Goal: Transaction & Acquisition: Download file/media

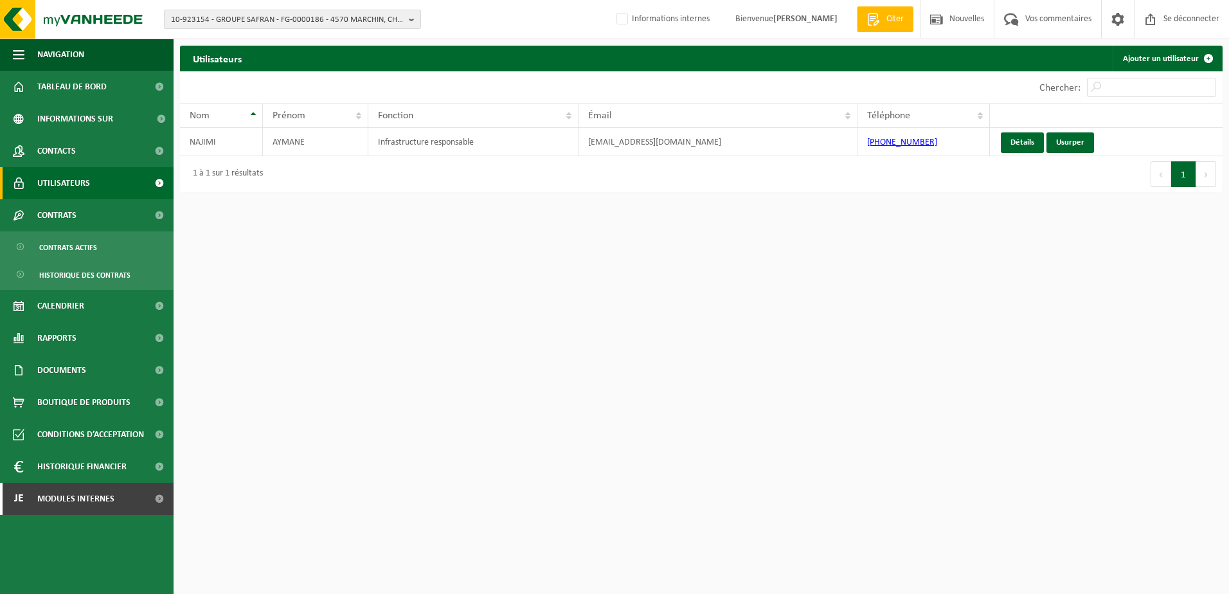
click at [275, 23] on span "10-923154 - GROUPE SAFRAN - FG-0000186 - 4570 MARCHIN, CHAUSSÉE DES FORGES" at bounding box center [287, 19] width 233 height 19
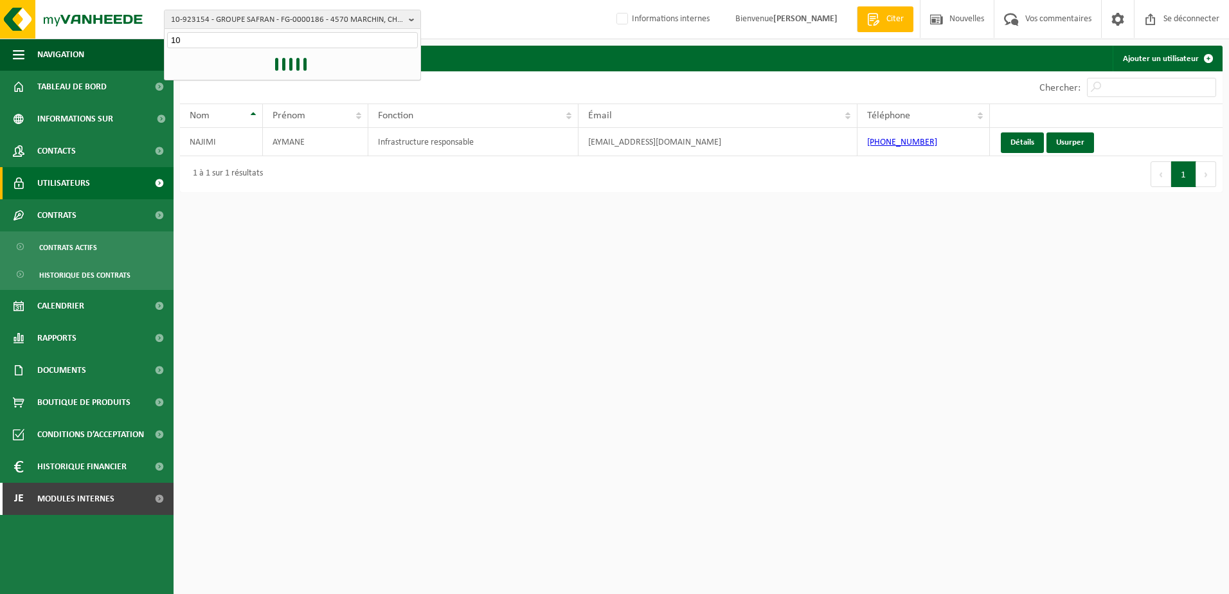
type input "1"
type input "K"
type input "1"
click at [199, 38] on input "text" at bounding box center [292, 40] width 251 height 16
type input "10-993749"
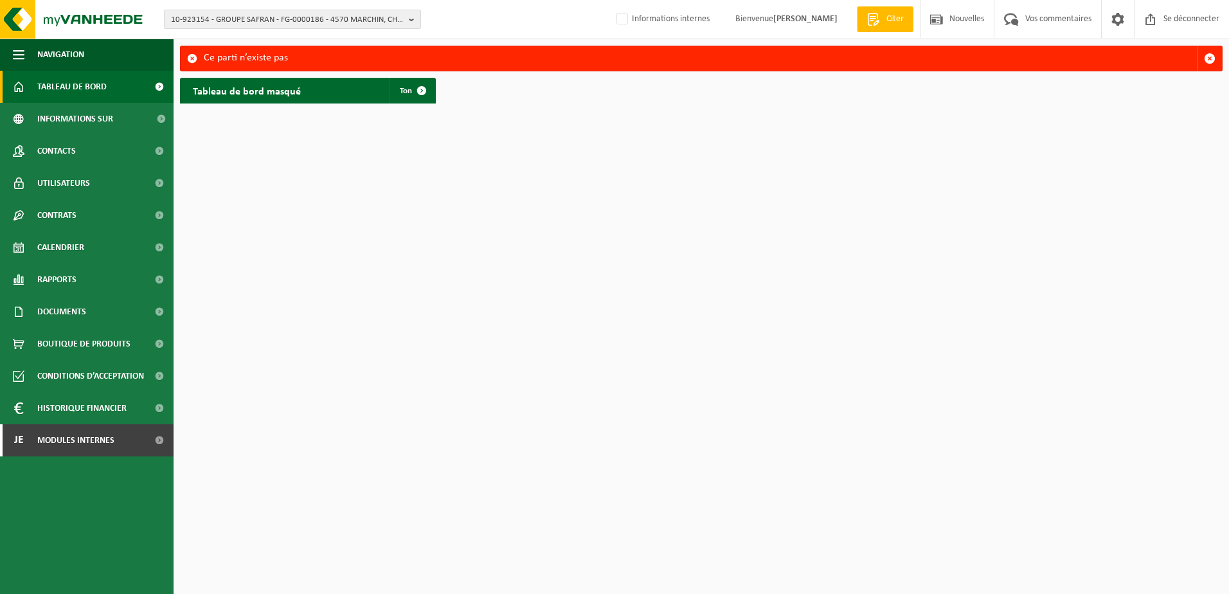
click at [271, 23] on span "10-923154 - GROUPE SAFRAN - FG-0000186 - 4570 MARCHIN, CHAUSSÉE DES FORGES" at bounding box center [287, 19] width 233 height 19
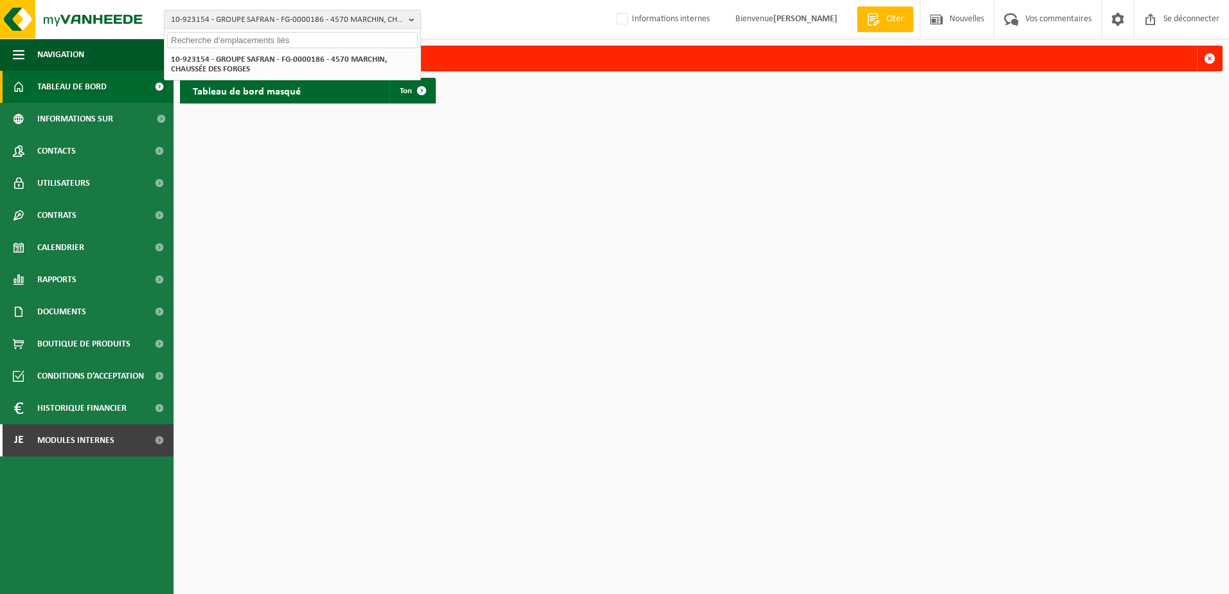
click at [257, 40] on input "text" at bounding box center [292, 40] width 251 height 16
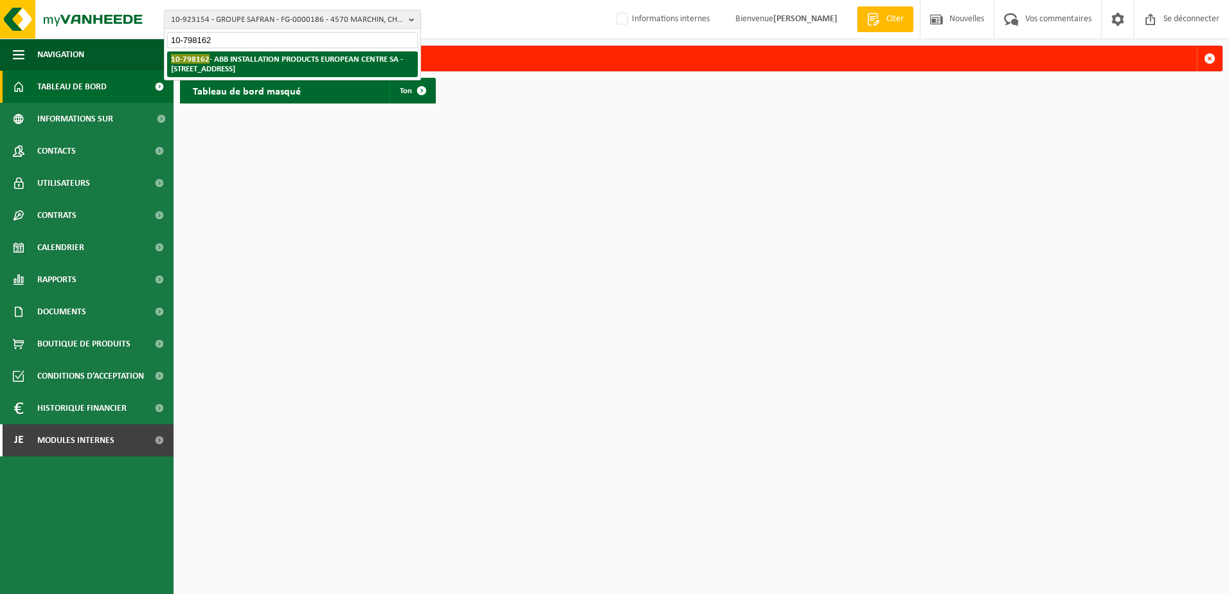
type input "10-798162"
click at [264, 59] on strong "10-798162 - ABB INSTALLATION PRODUCTS EUROPEAN CENTRE SA - 7110 HOUDENG-GOEGNIE…" at bounding box center [287, 63] width 232 height 19
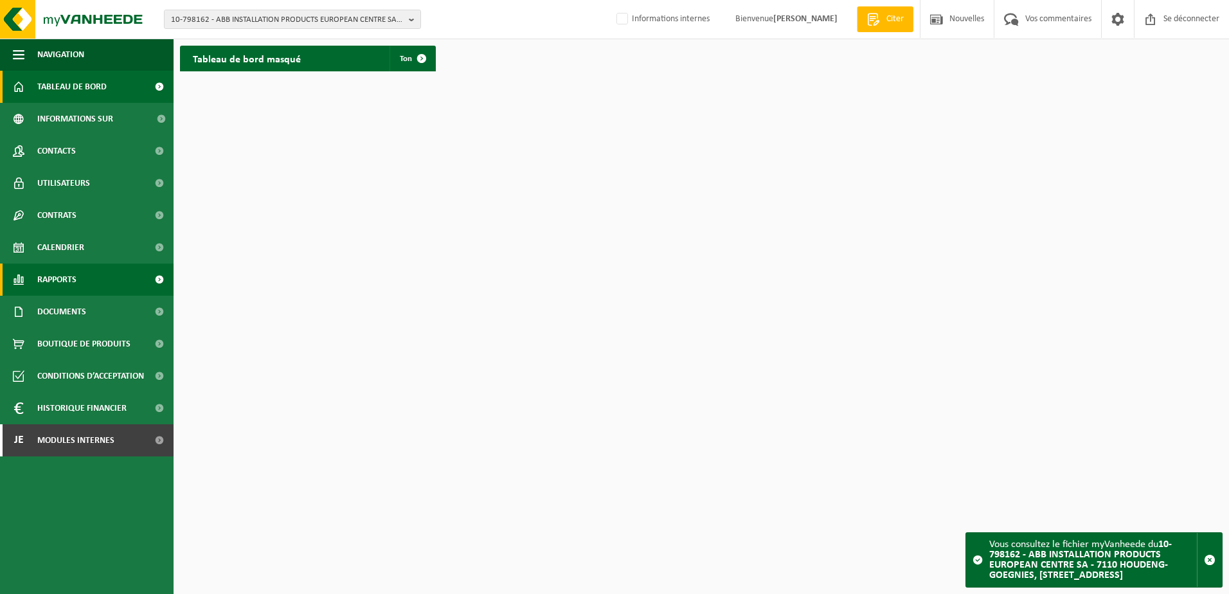
click at [66, 277] on span "Rapports" at bounding box center [56, 280] width 39 height 32
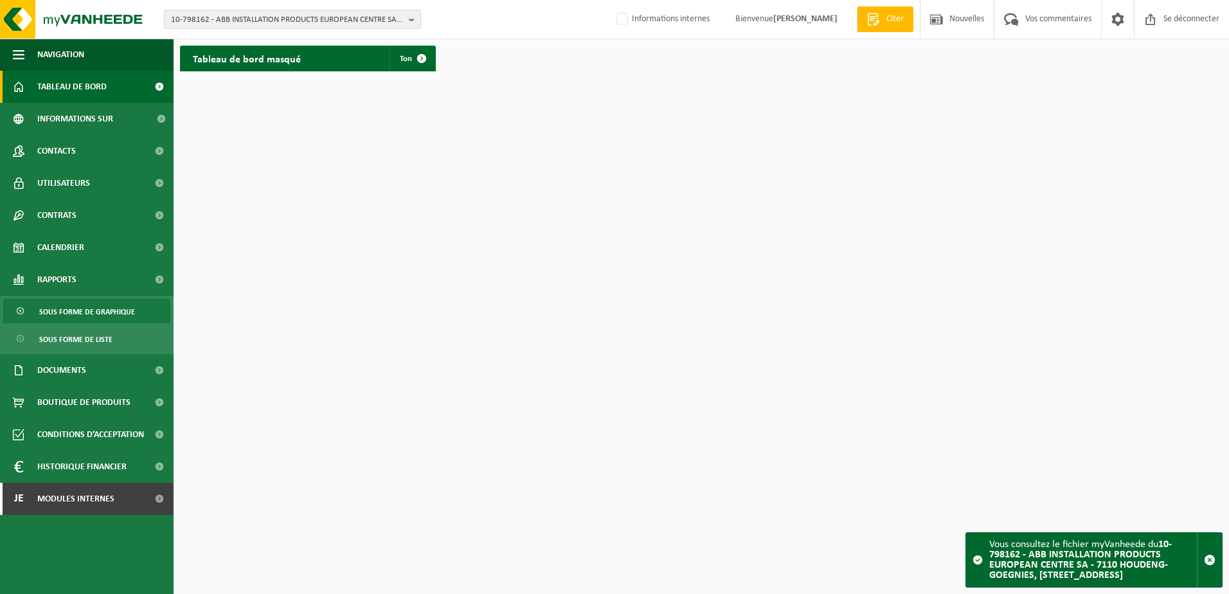
click at [95, 312] on span "Sous forme de graphique" at bounding box center [87, 312] width 96 height 24
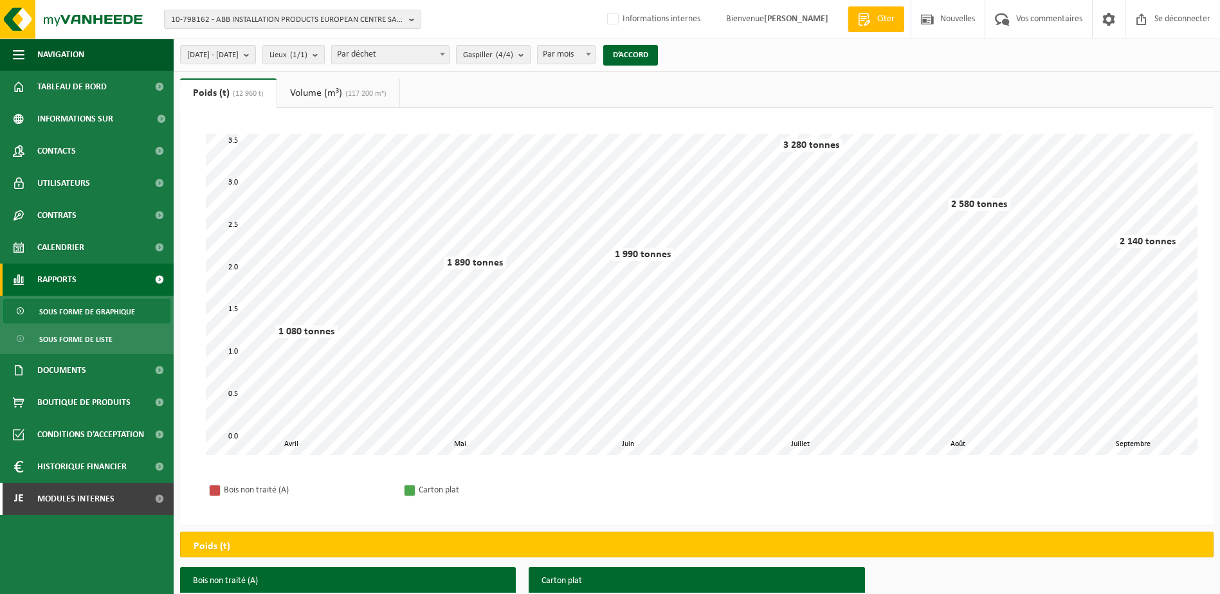
click at [357, 90] on span "(117 200 m³)" at bounding box center [364, 94] width 44 height 8
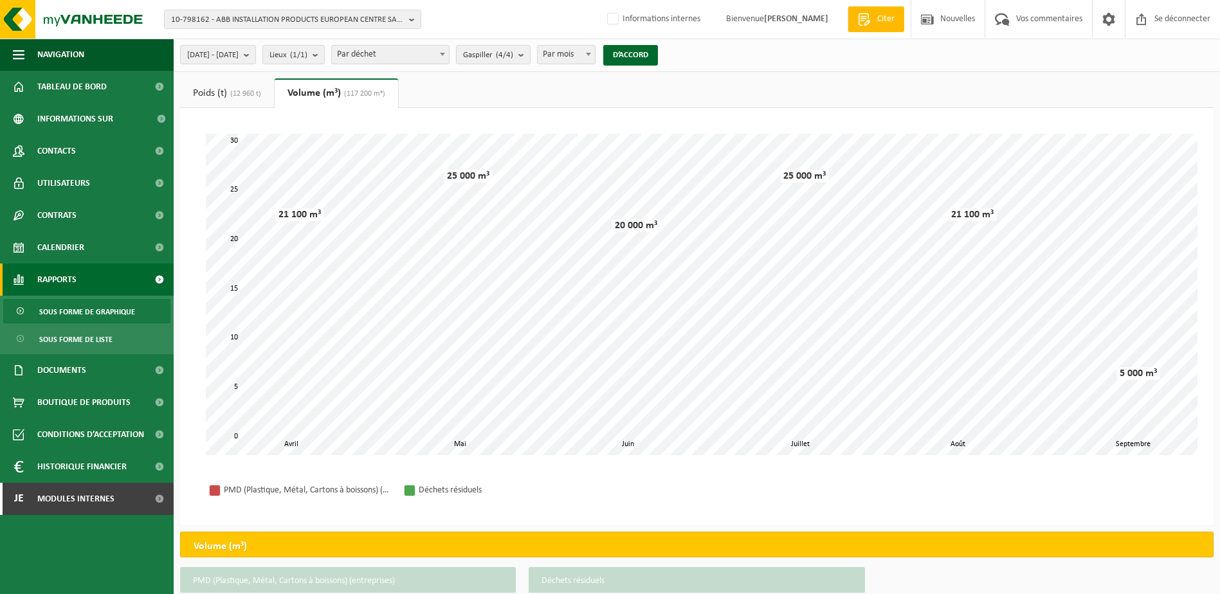
click at [246, 95] on span "(12 960 t)" at bounding box center [244, 94] width 34 height 8
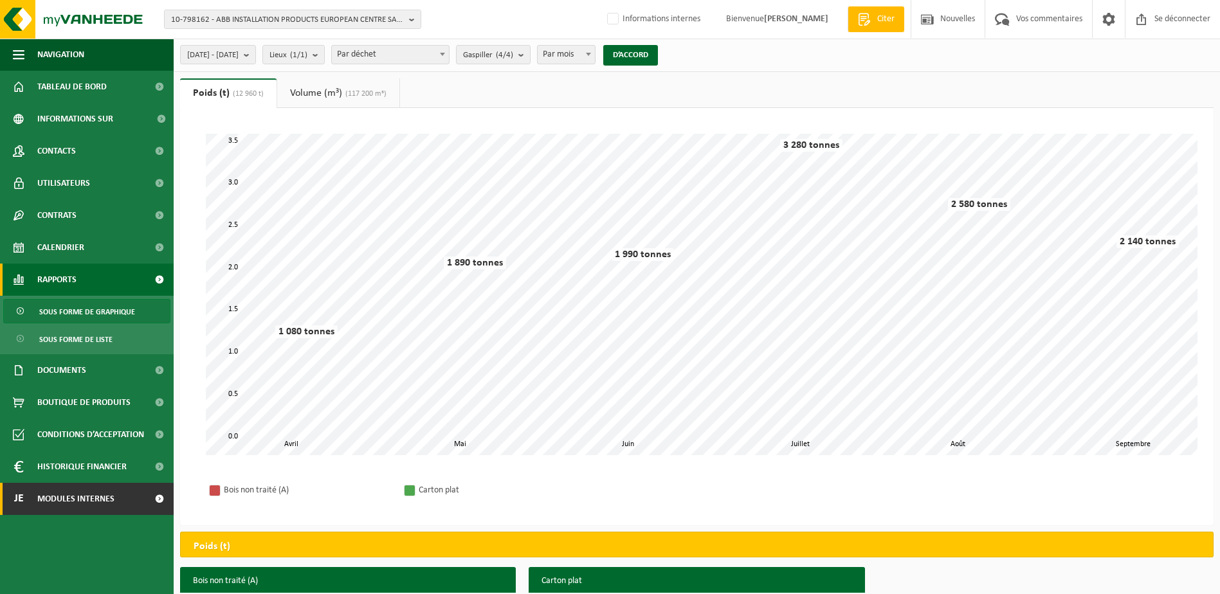
click at [86, 503] on span "Modules internes" at bounding box center [75, 499] width 77 height 32
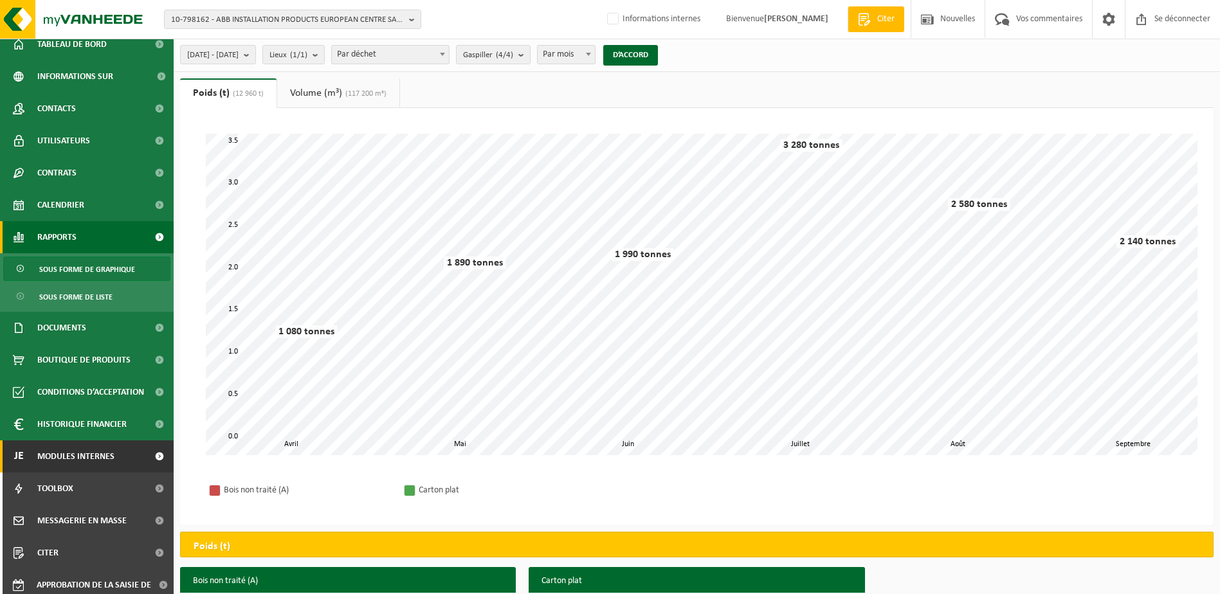
scroll to position [114, 0]
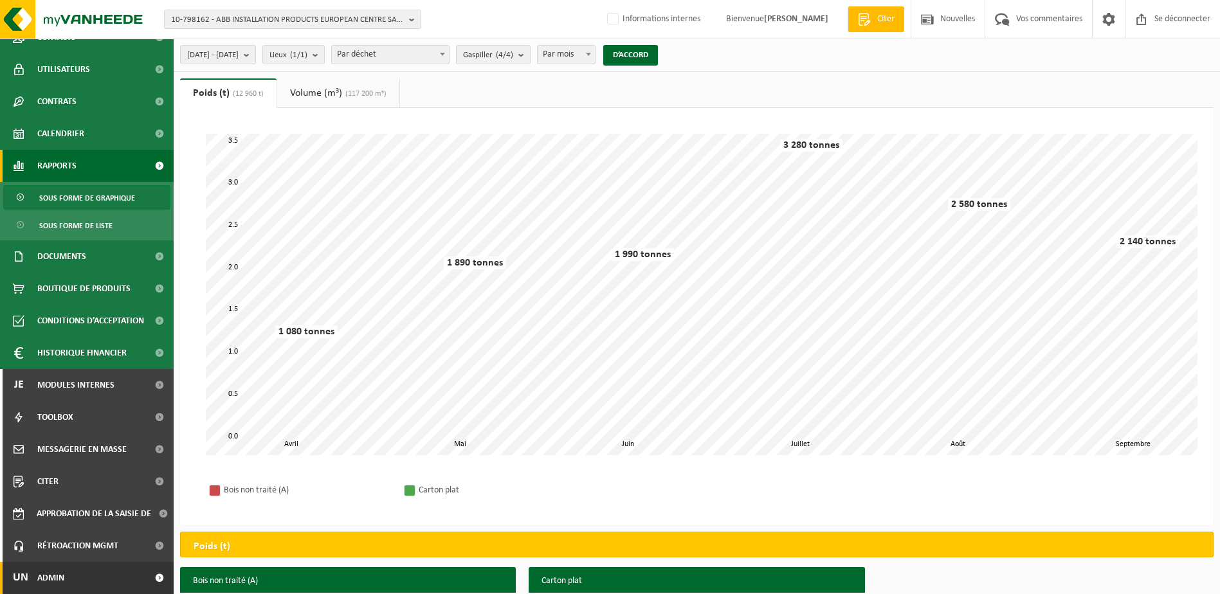
click at [100, 577] on link "Un Admin" at bounding box center [87, 578] width 174 height 32
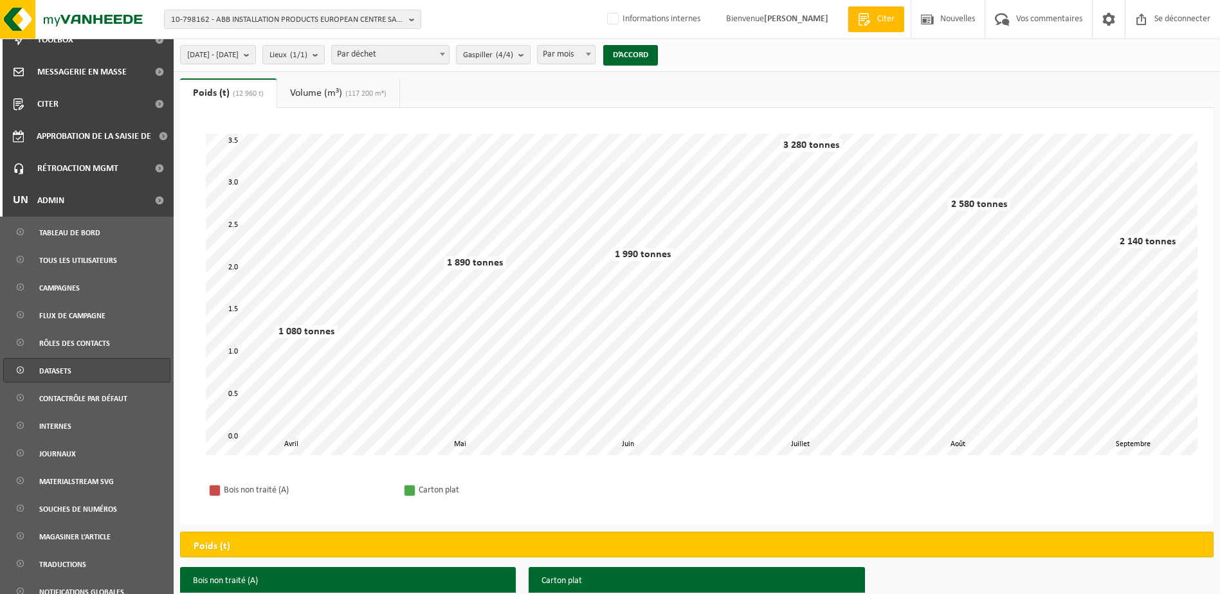
scroll to position [500, 0]
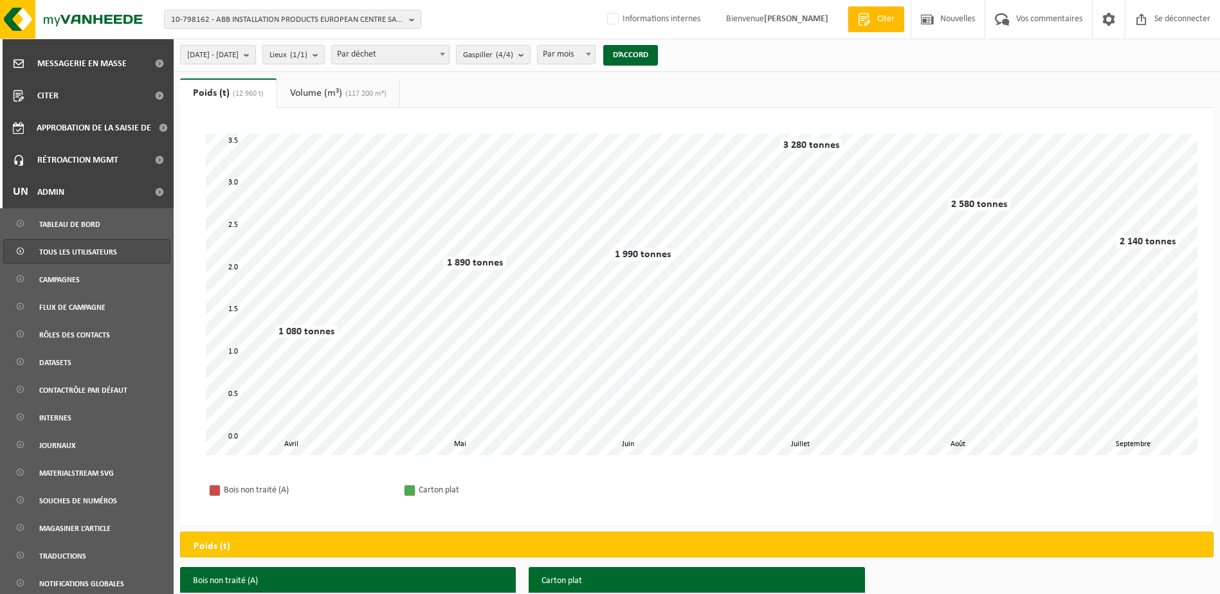
click at [101, 254] on span "Tous les utilisateurs" at bounding box center [78, 252] width 78 height 24
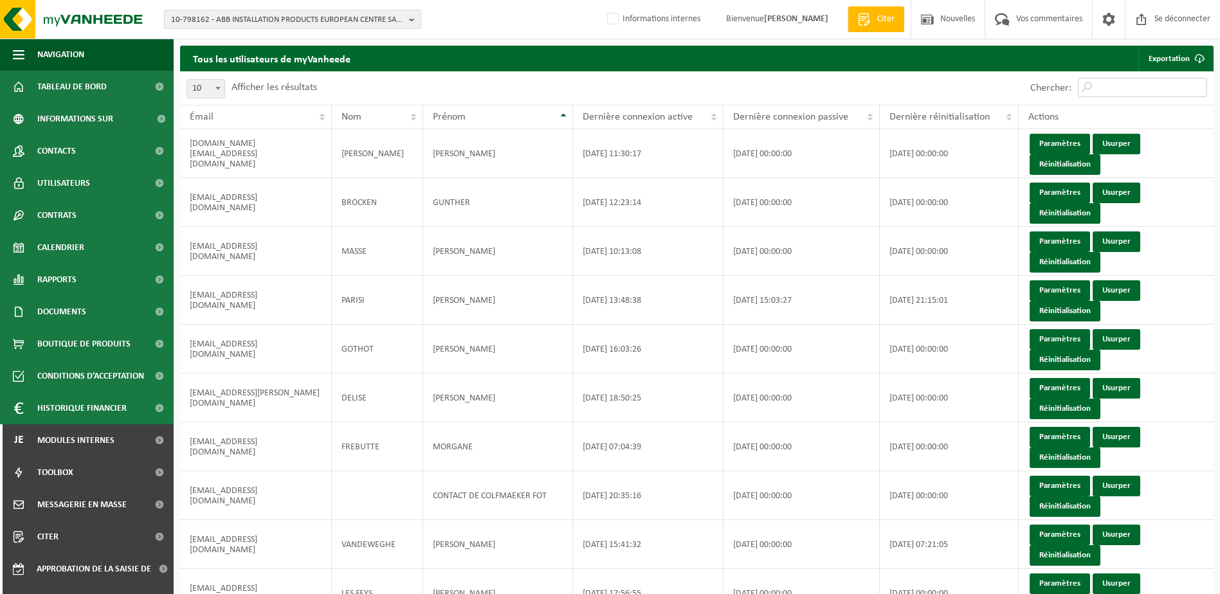
click at [1117, 87] on input "Chercher:" at bounding box center [1142, 87] width 129 height 19
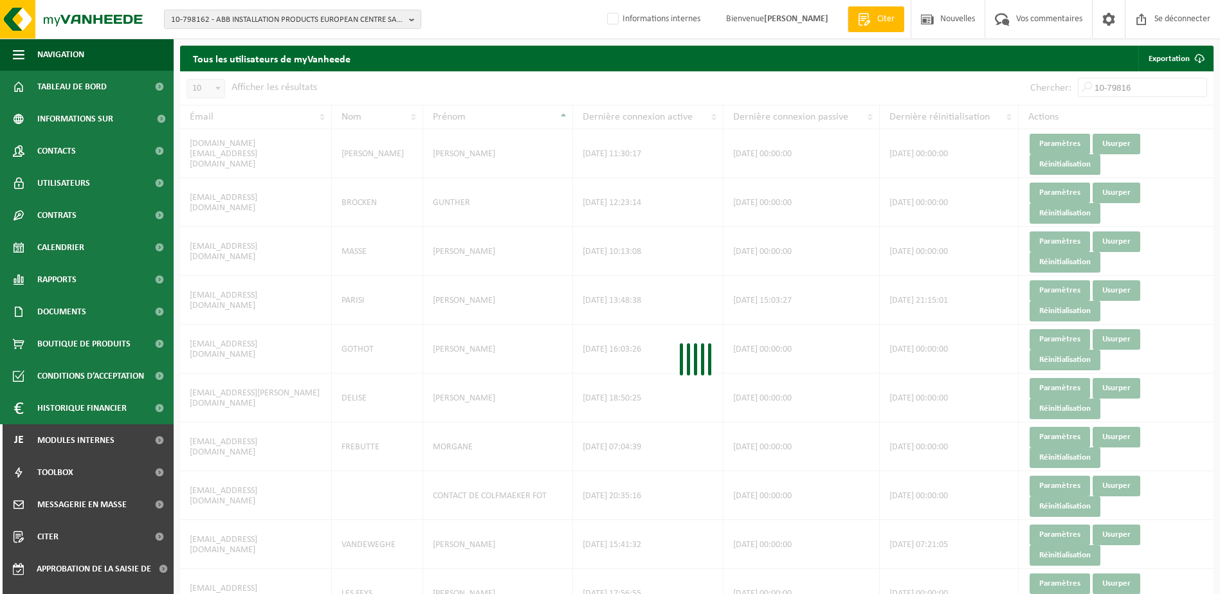
type input "10-798162"
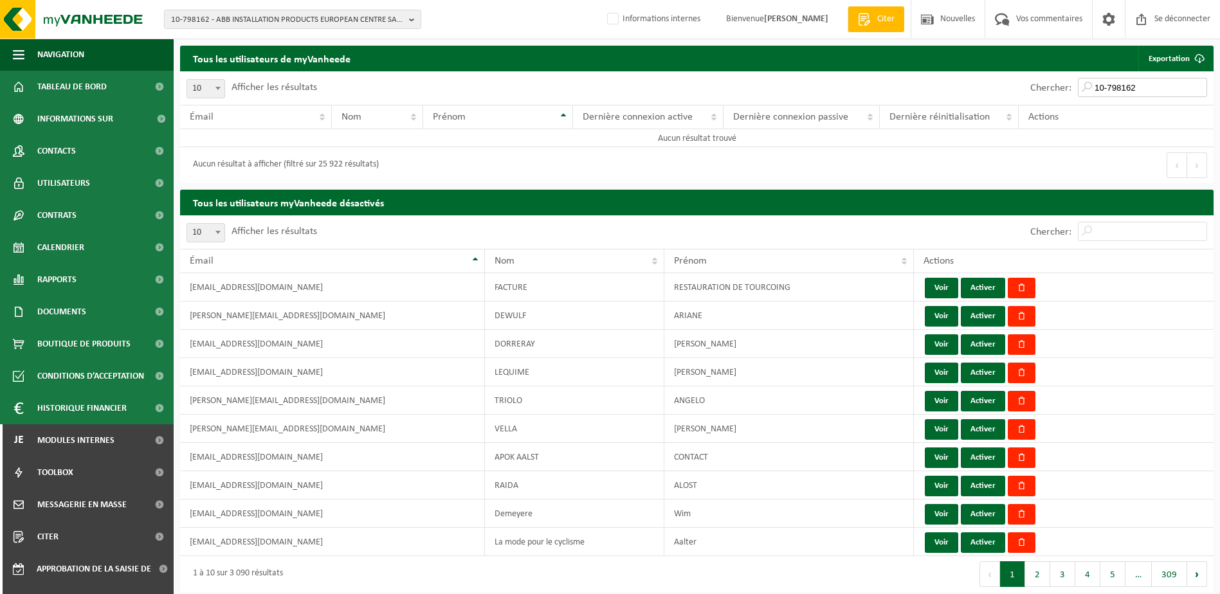
click at [1139, 86] on input "10-798162" at bounding box center [1142, 87] width 129 height 19
drag, startPoint x: 1142, startPoint y: 86, endPoint x: 1088, endPoint y: 90, distance: 54.2
click at [1088, 90] on input "10-798162" at bounding box center [1142, 87] width 129 height 19
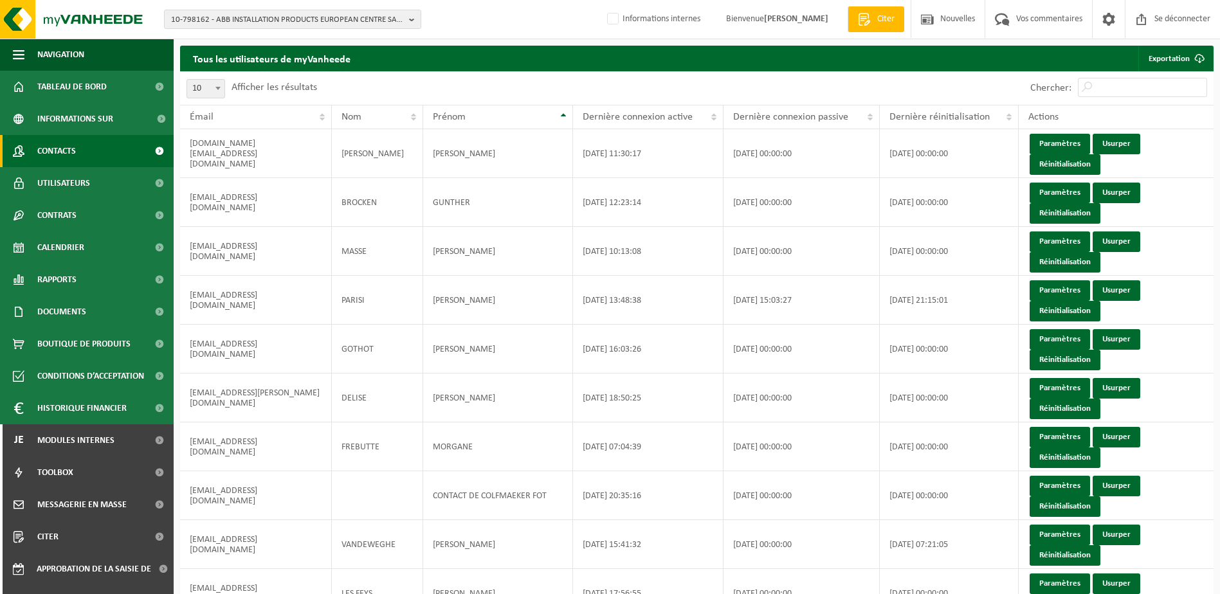
click at [75, 150] on span "Contacts" at bounding box center [56, 151] width 39 height 32
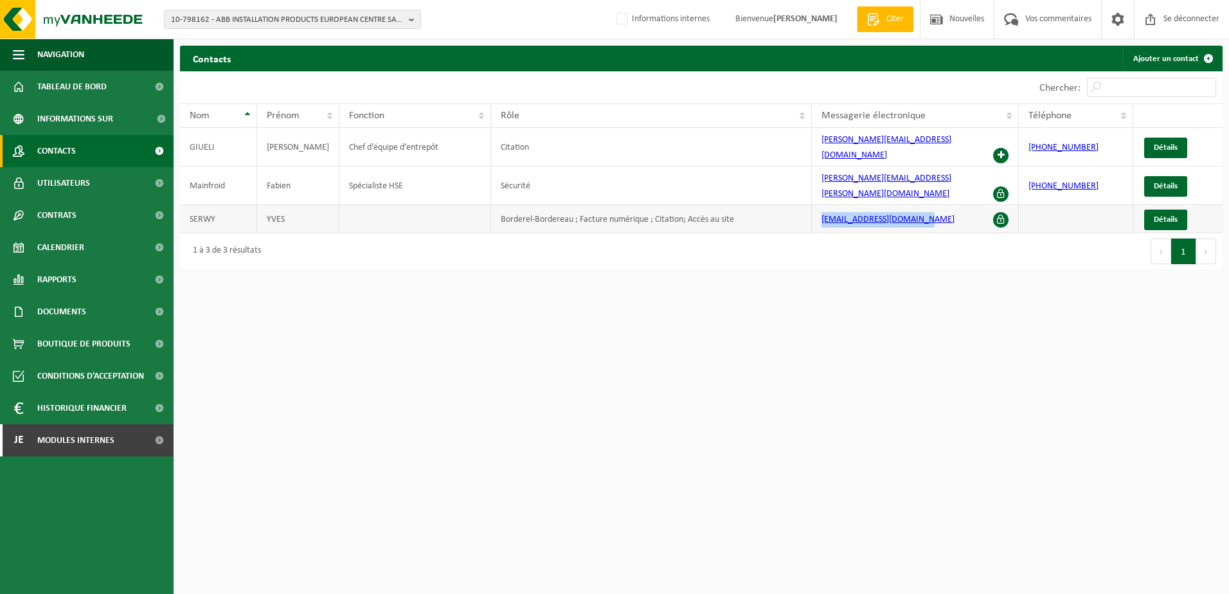
drag, startPoint x: 938, startPoint y: 202, endPoint x: 813, endPoint y: 195, distance: 124.9
click at [813, 205] on td "[EMAIL_ADDRESS][DOMAIN_NAME]" at bounding box center [915, 219] width 207 height 28
copy link "[EMAIL_ADDRESS][DOMAIN_NAME]"
click at [93, 439] on span "Modules internes" at bounding box center [75, 440] width 77 height 32
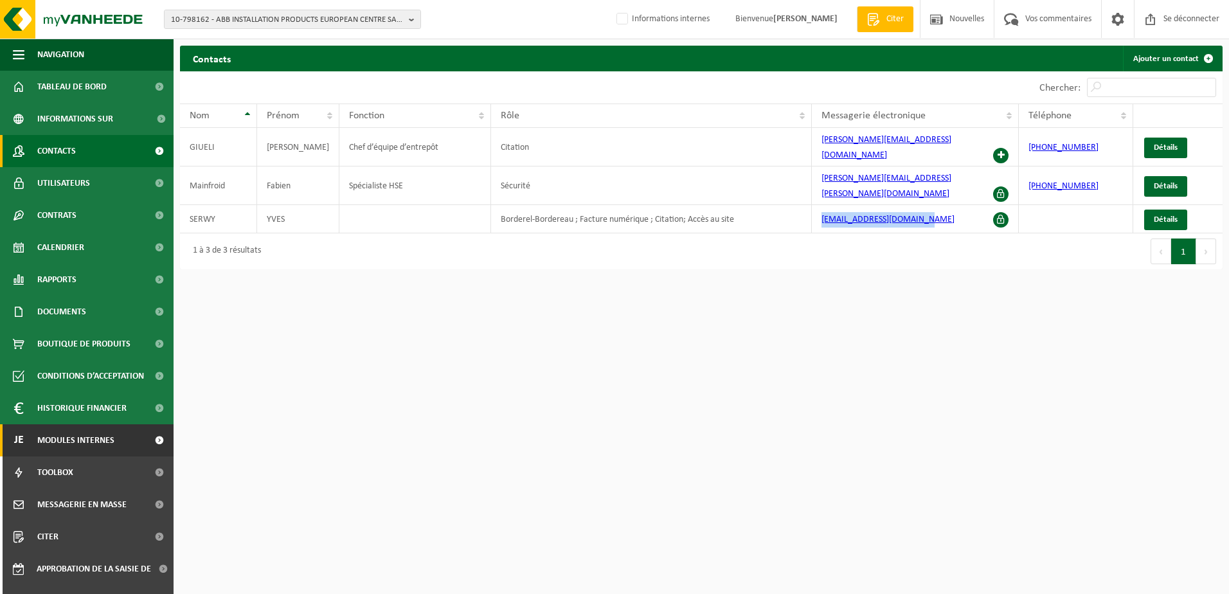
scroll to position [55, 0]
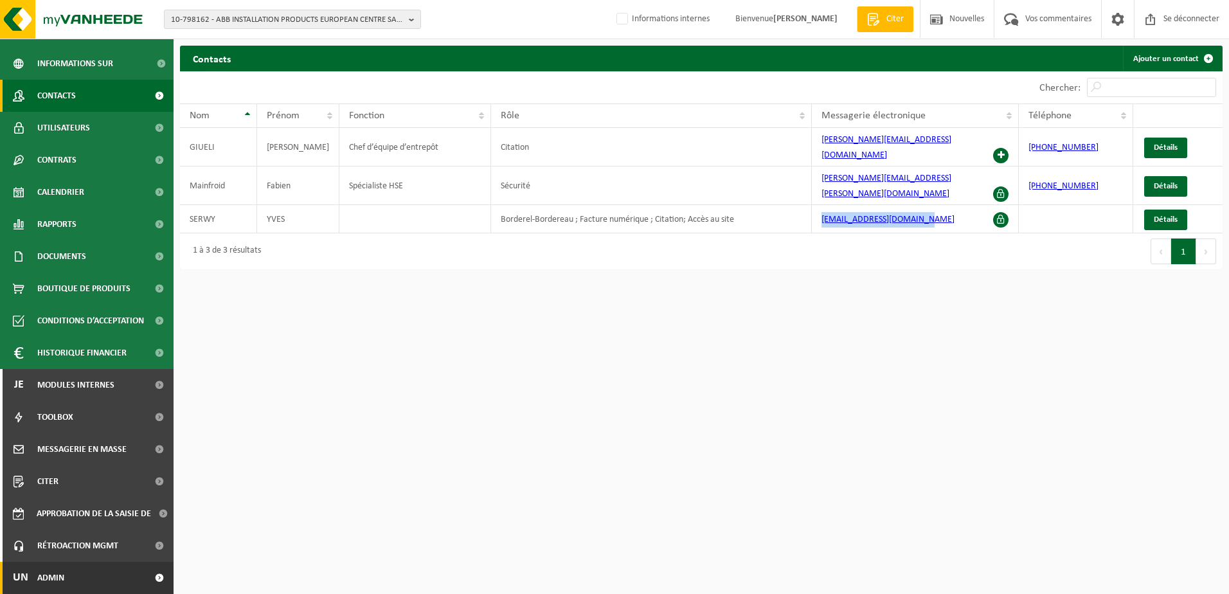
click at [84, 586] on link "Un Admin" at bounding box center [87, 578] width 174 height 32
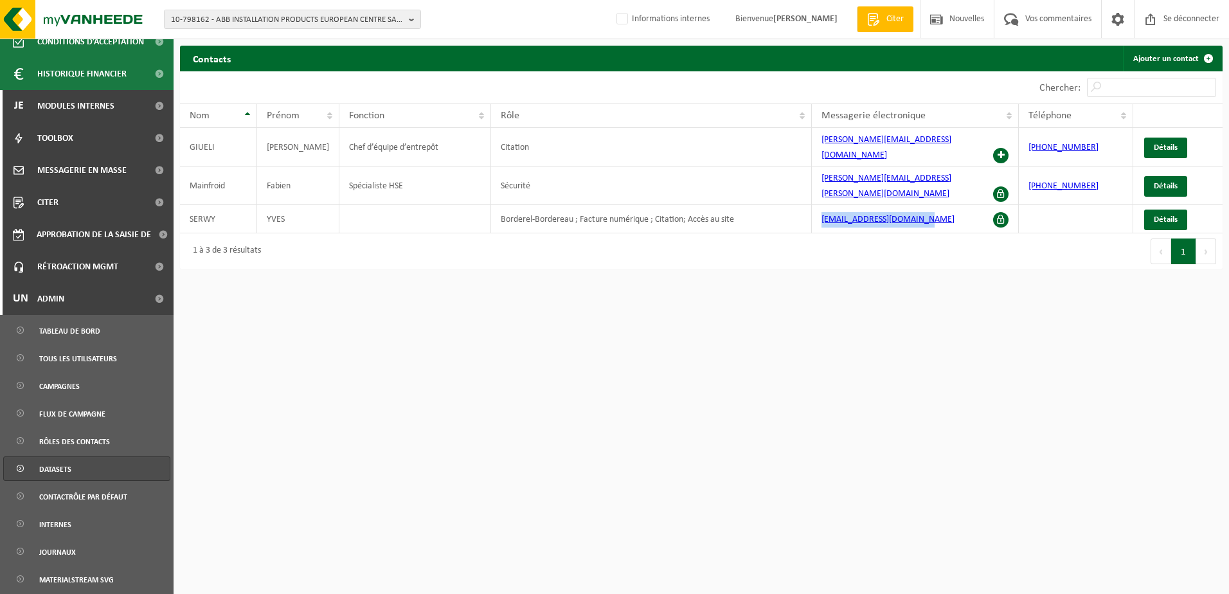
scroll to position [377, 0]
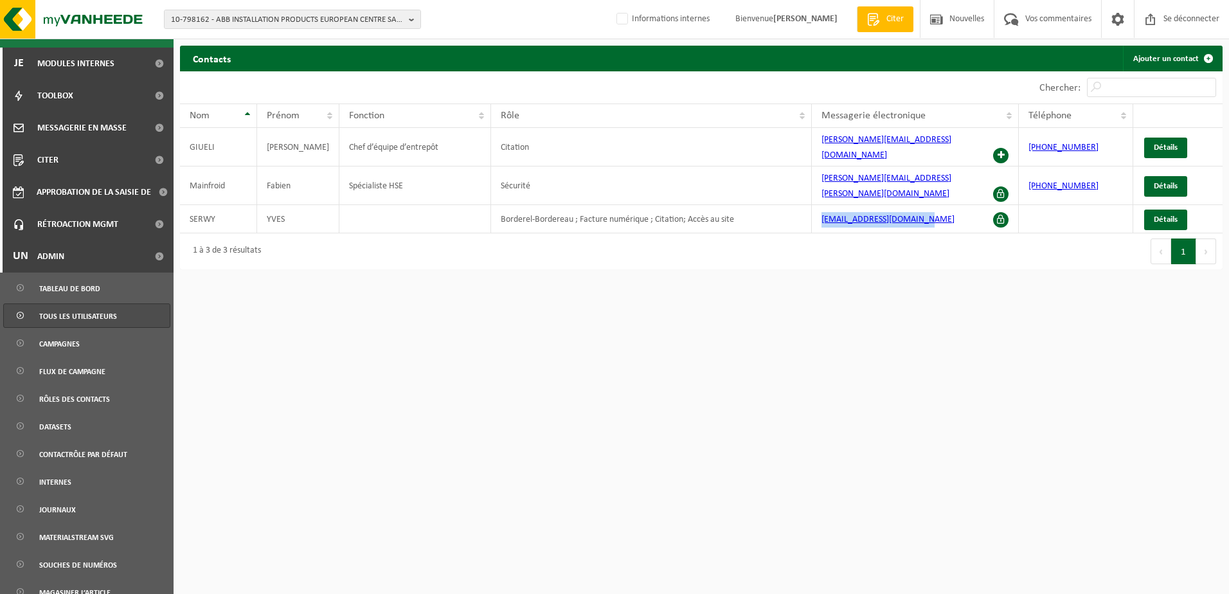
click at [85, 320] on span "Tous les utilisateurs" at bounding box center [78, 316] width 78 height 24
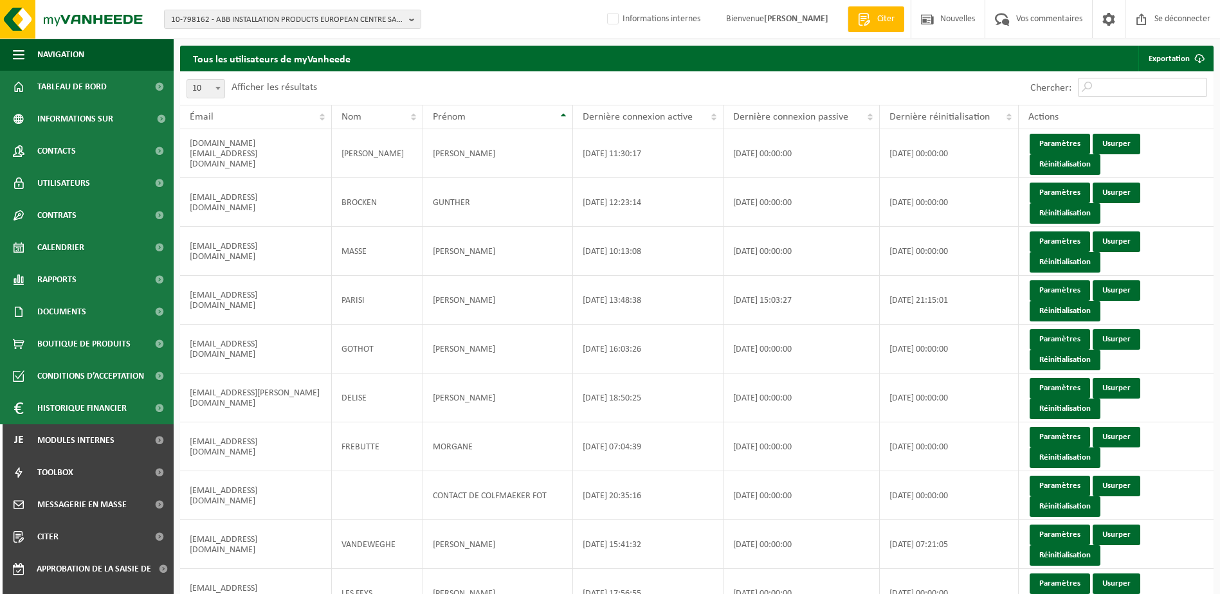
click at [1106, 88] on input "Chercher:" at bounding box center [1142, 87] width 129 height 19
paste input "rsg_invoicing@be.abb.com"
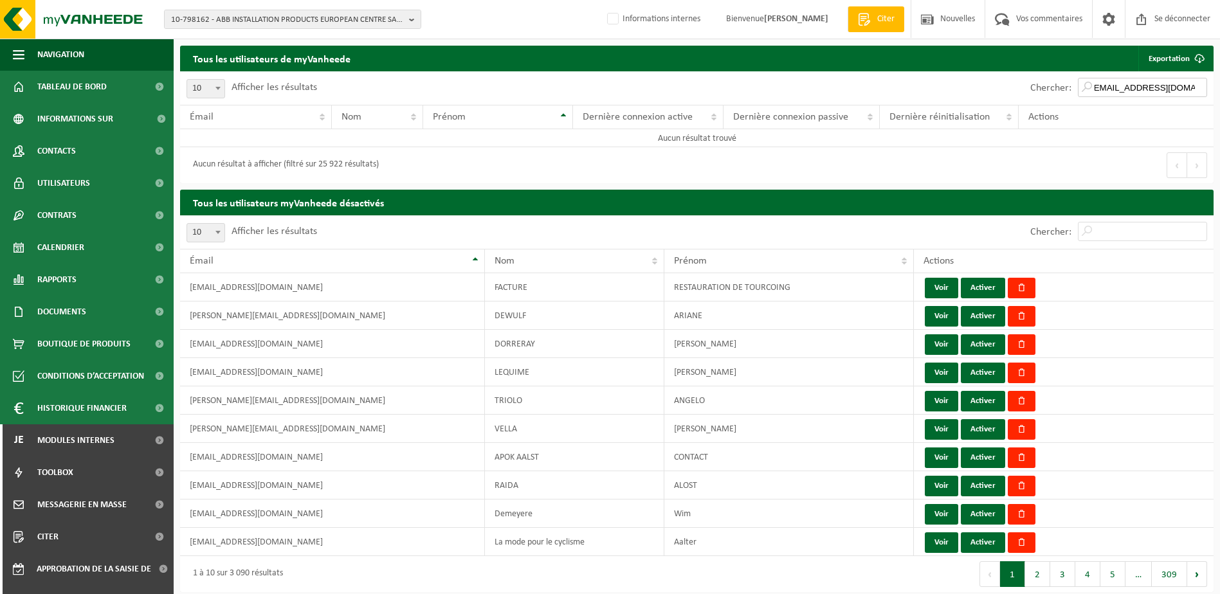
click at [1099, 91] on input "rsg_invoicing@be.abb.com" at bounding box center [1142, 87] width 129 height 19
click at [1092, 89] on input "sg_invoicing@be.abb.com" at bounding box center [1142, 87] width 129 height 19
click at [1131, 88] on input "sg_invoicing@be.abb.com" at bounding box center [1142, 87] width 129 height 19
click at [1101, 91] on input "sg_invoicing@be.abb.com" at bounding box center [1142, 87] width 129 height 19
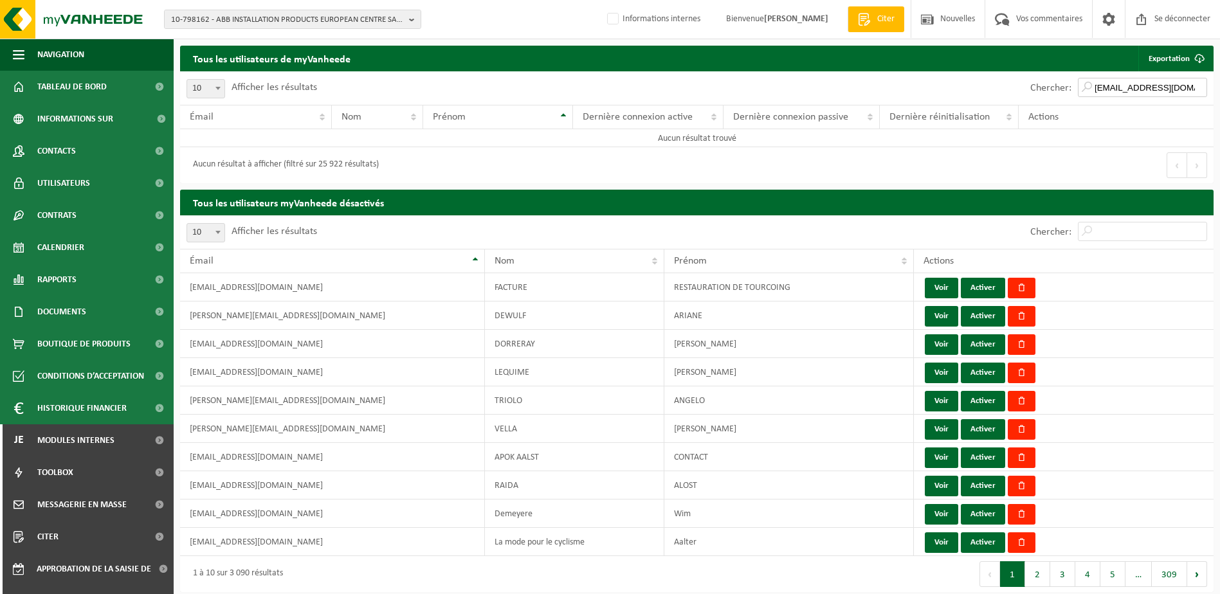
drag, startPoint x: 1151, startPoint y: 89, endPoint x: 1049, endPoint y: 86, distance: 102.3
click at [1050, 86] on div "Chercher: sg_invoicing@be.abb.com" at bounding box center [1119, 87] width 190 height 33
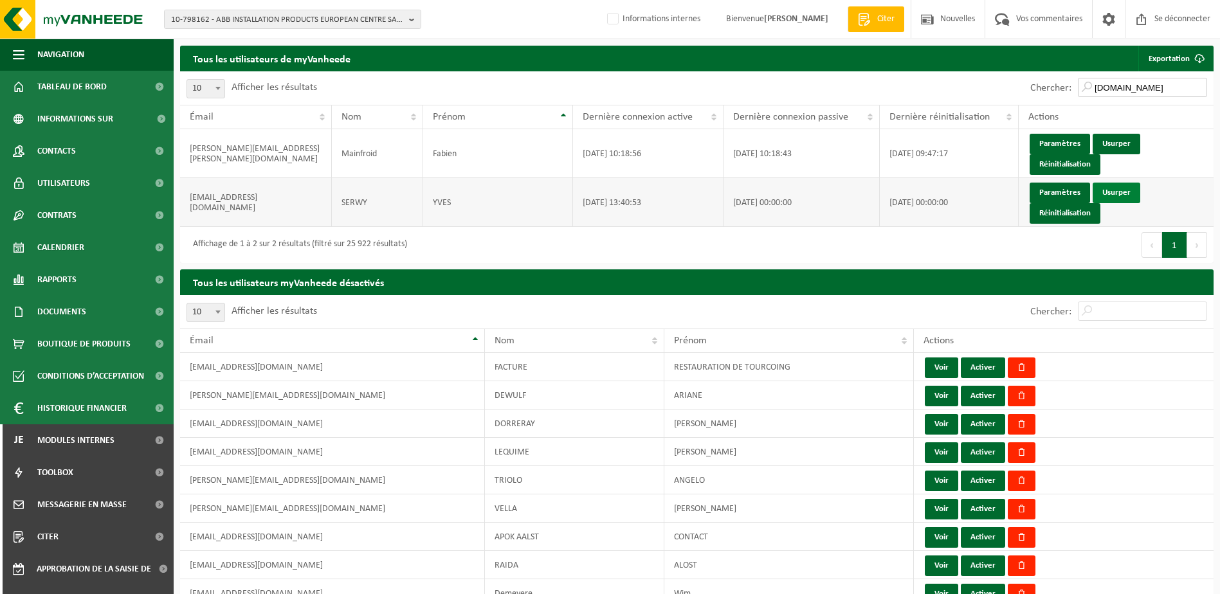
type input "be.abb.com"
click at [1113, 194] on link "Usurper" at bounding box center [1116, 193] width 48 height 21
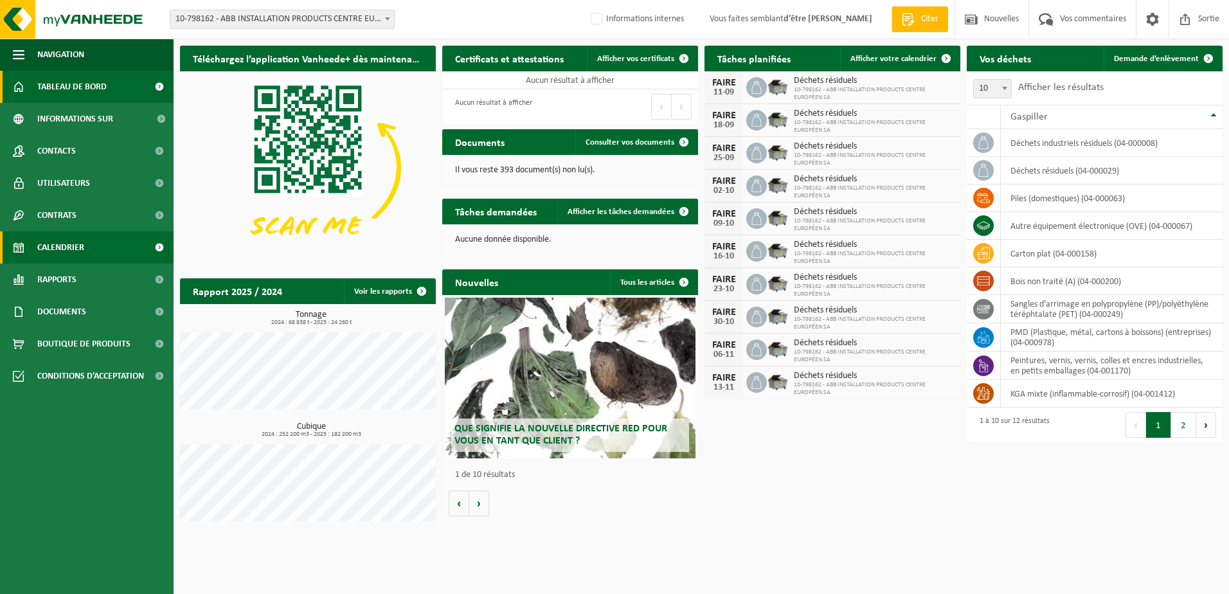
click at [72, 253] on span "Calendrier" at bounding box center [60, 247] width 47 height 32
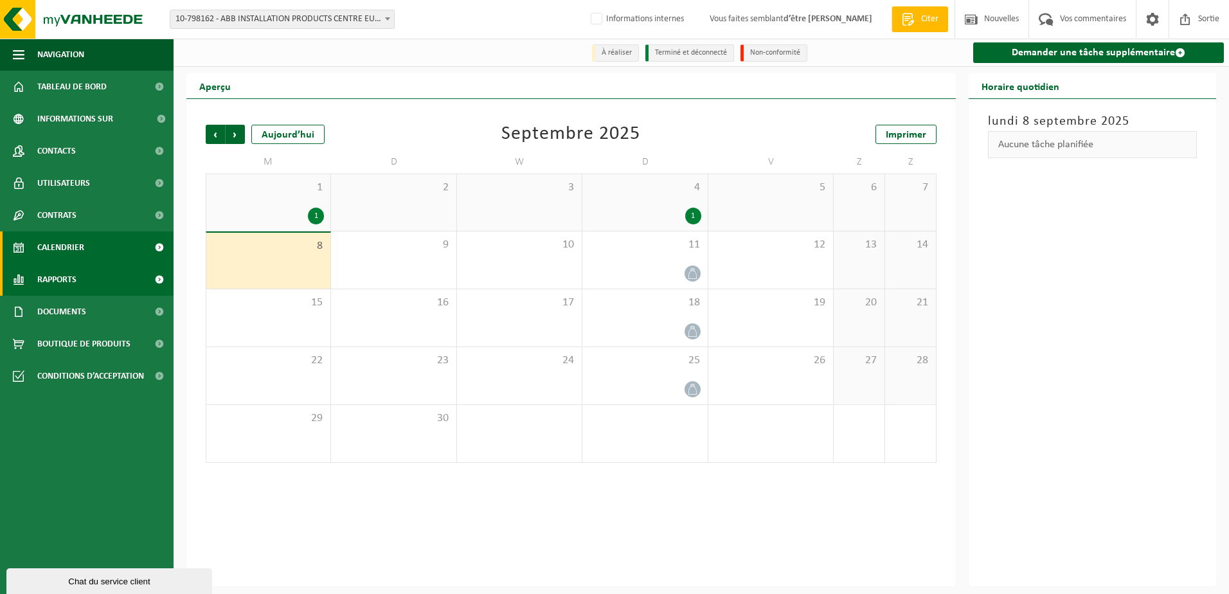
click at [85, 285] on link "Rapports" at bounding box center [87, 280] width 174 height 32
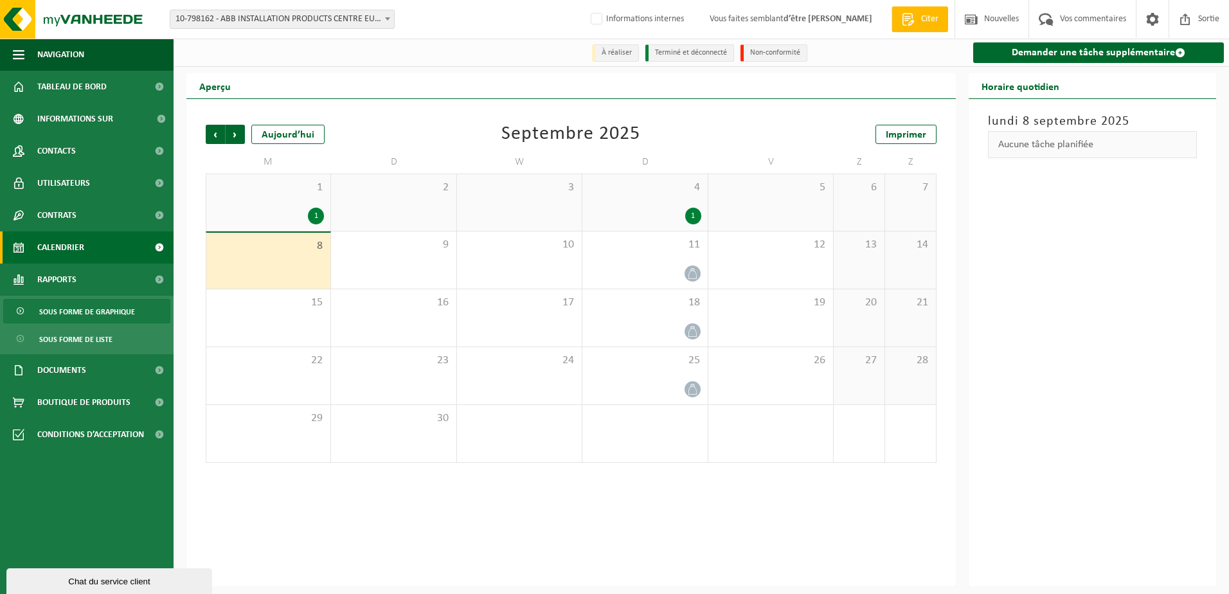
click at [92, 312] on span "Sous forme de graphique" at bounding box center [87, 312] width 96 height 24
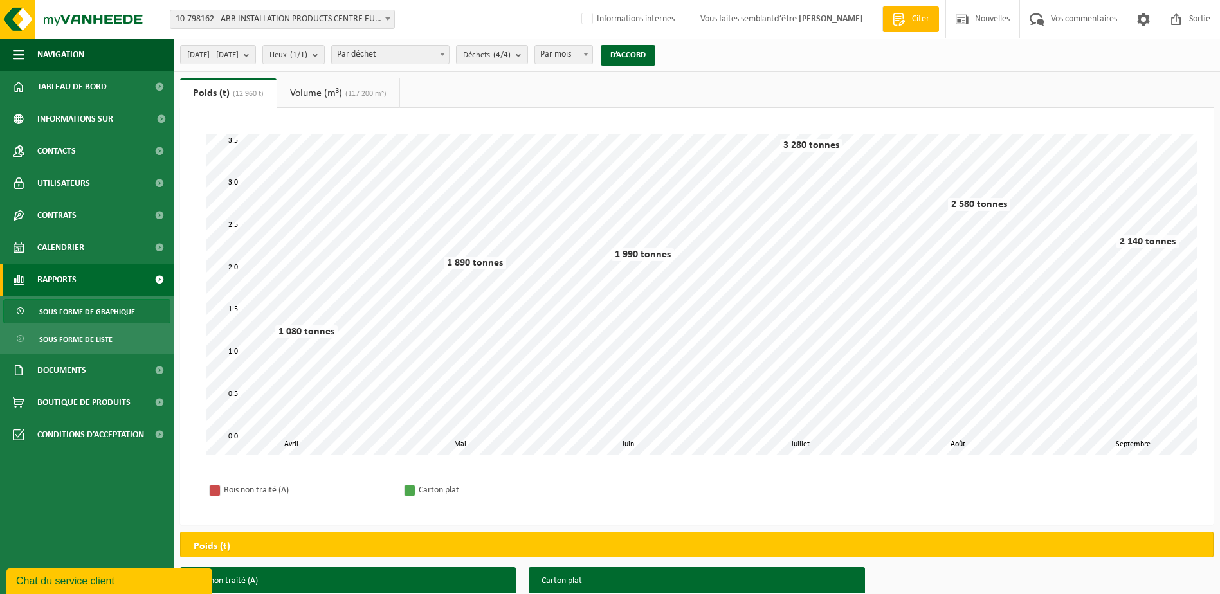
click at [342, 95] on font "Volume (m³)" at bounding box center [316, 93] width 52 height 10
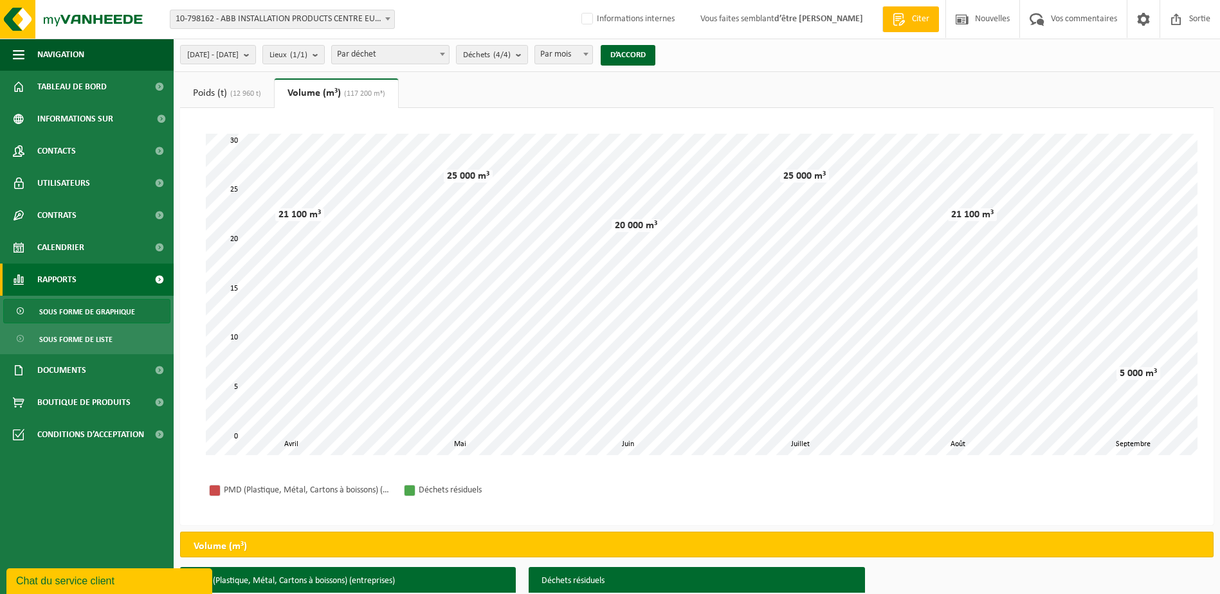
click at [239, 96] on span "(12 960 t)" at bounding box center [244, 94] width 34 height 8
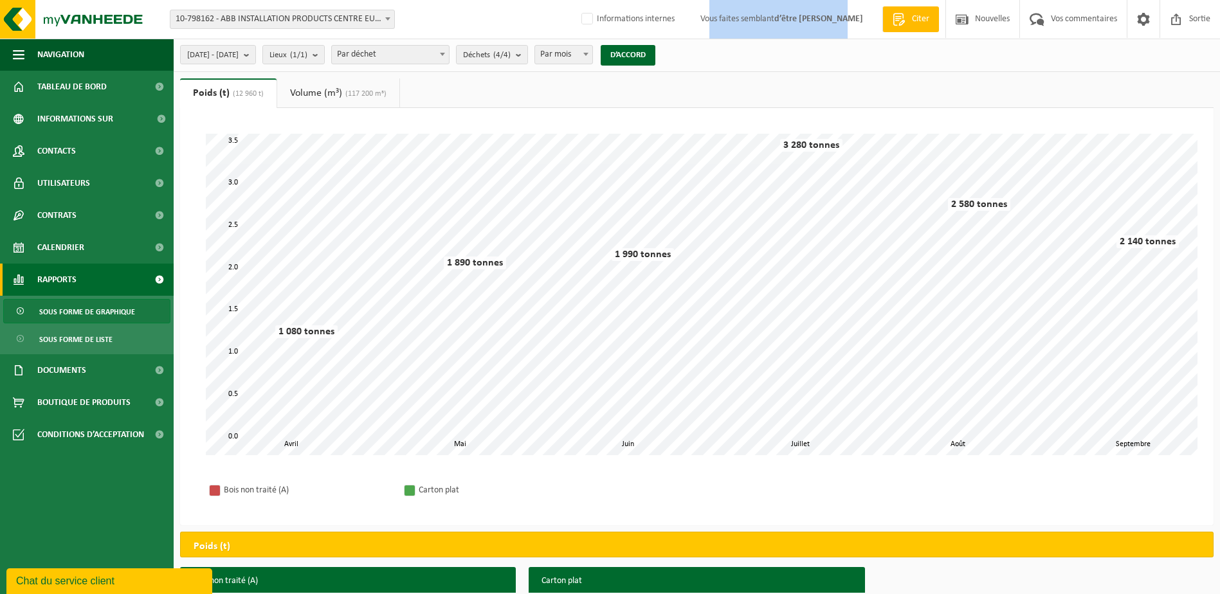
drag, startPoint x: 715, startPoint y: 17, endPoint x: 862, endPoint y: 26, distance: 147.5
click at [862, 26] on span "Vous faites semblant d’être YVES SERWY" at bounding box center [781, 19] width 188 height 38
click at [314, 90] on font "Volume (m³)" at bounding box center [316, 93] width 52 height 10
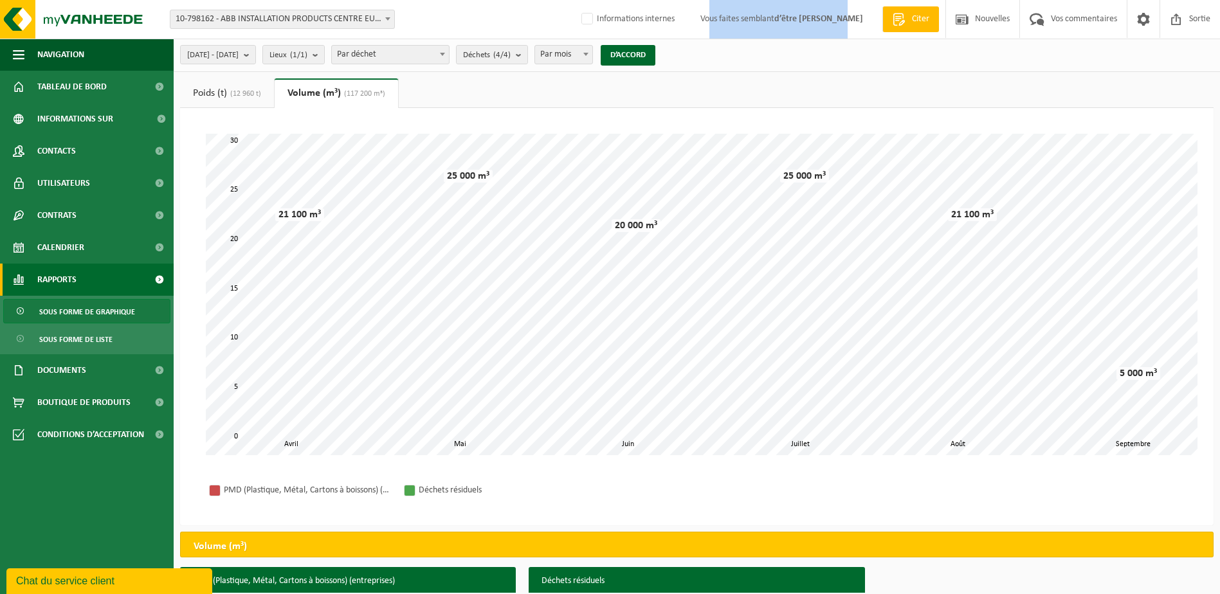
click at [222, 88] on font "Poids (t)" at bounding box center [210, 93] width 34 height 10
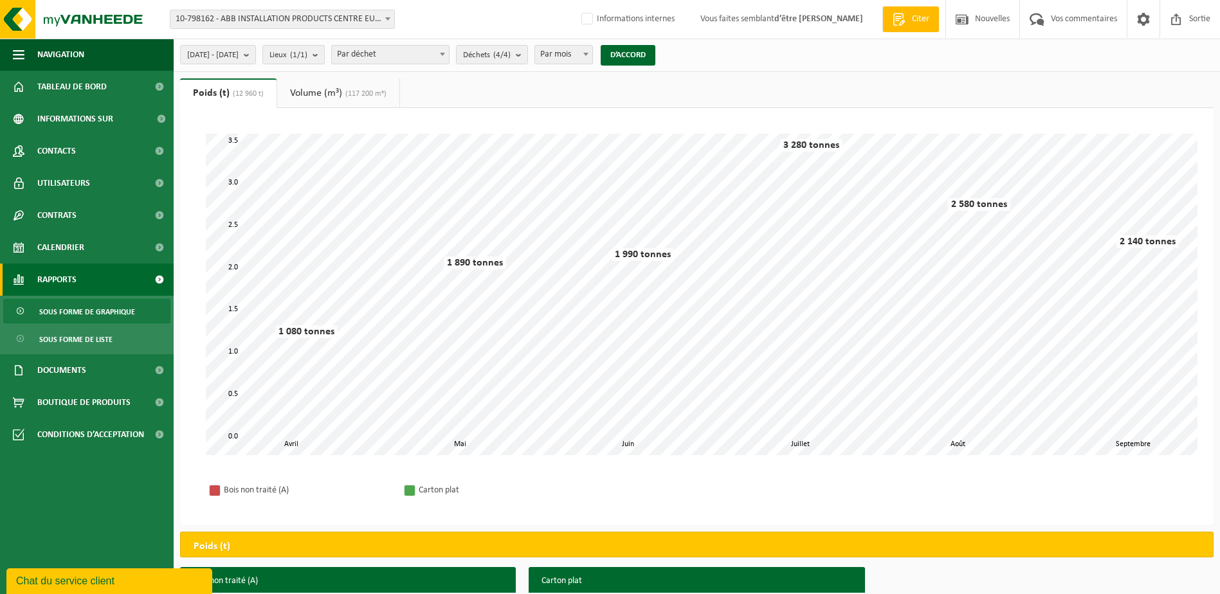
click at [452, 15] on div "Vestiging: 10-798162 - ABB INSTALLATION PRODUCTS CENTRE EUROPÉEN SA - HOUDENG-G…" at bounding box center [610, 19] width 1220 height 39
drag, startPoint x: 863, startPoint y: 20, endPoint x: 705, endPoint y: 28, distance: 158.3
click at [705, 28] on span "Vous faites semblant d’être YVES SERWY" at bounding box center [781, 19] width 188 height 38
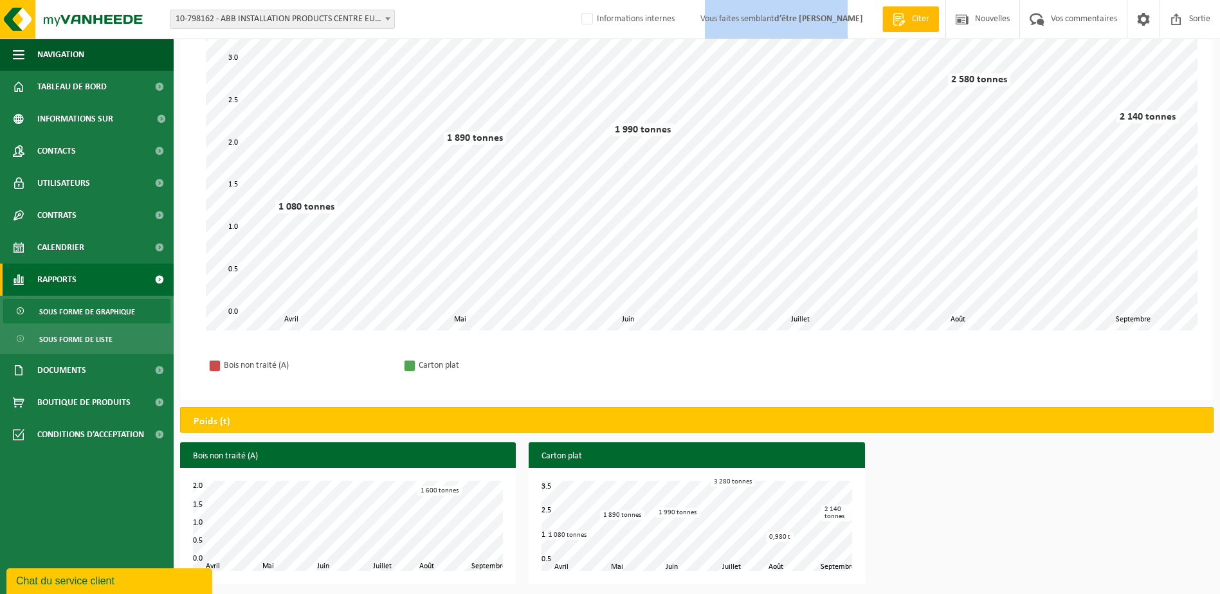
scroll to position [127, 0]
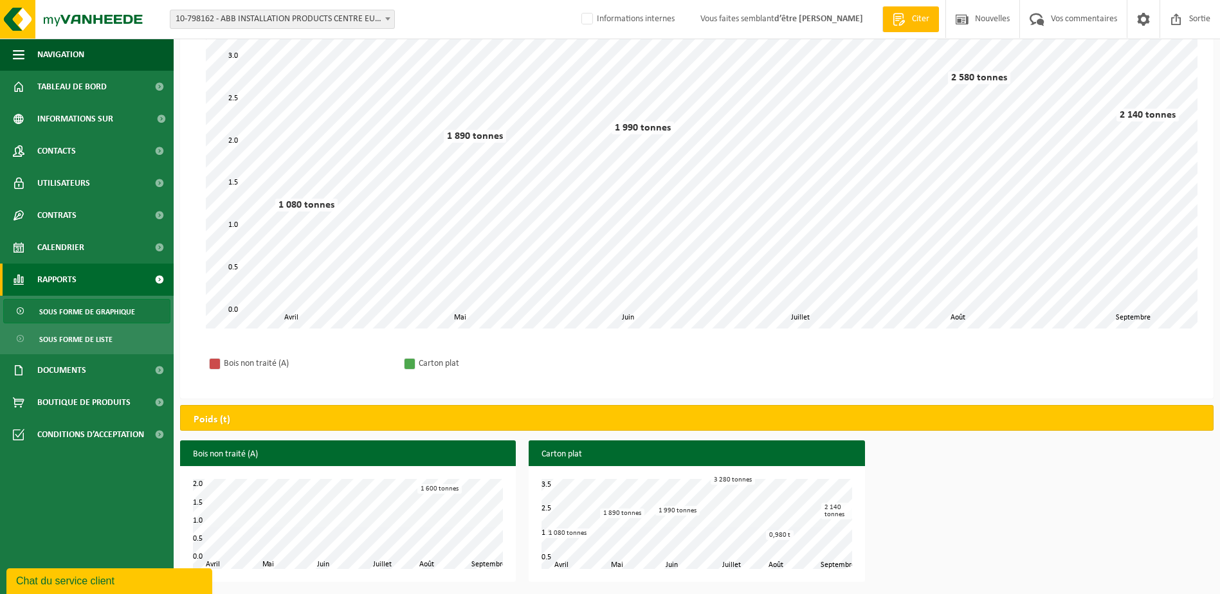
click at [980, 507] on div "Bois non traité (A) Mai Juin Juillet Août Avril Septembre 0.0 2.0 0.5 1.0 1.5 1…" at bounding box center [697, 514] width 1046 height 148
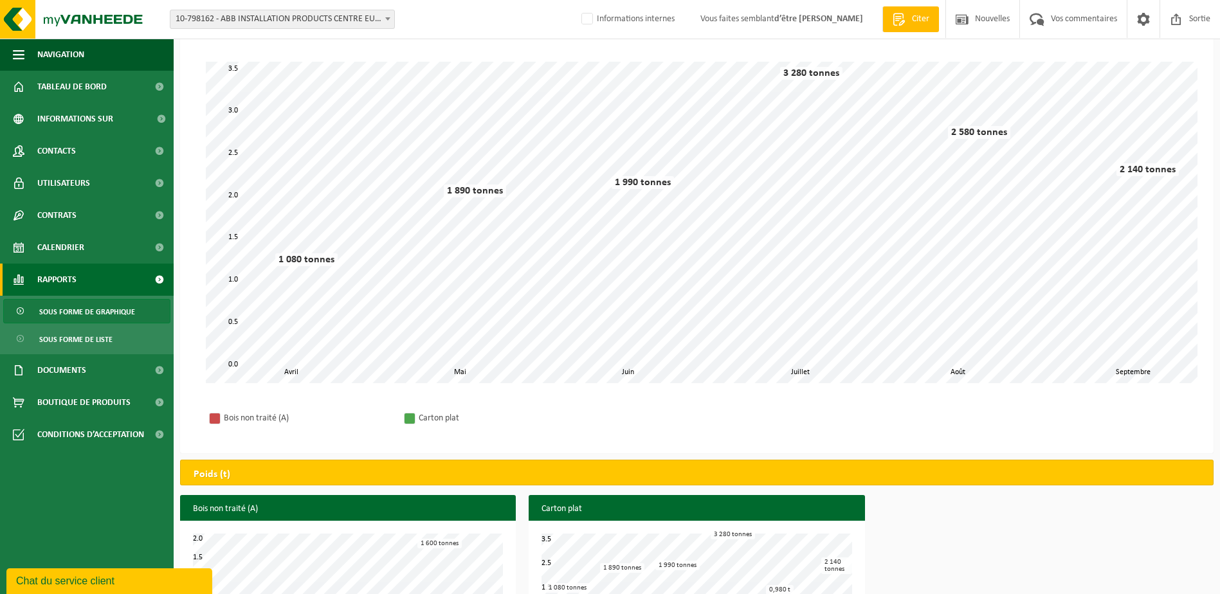
scroll to position [0, 0]
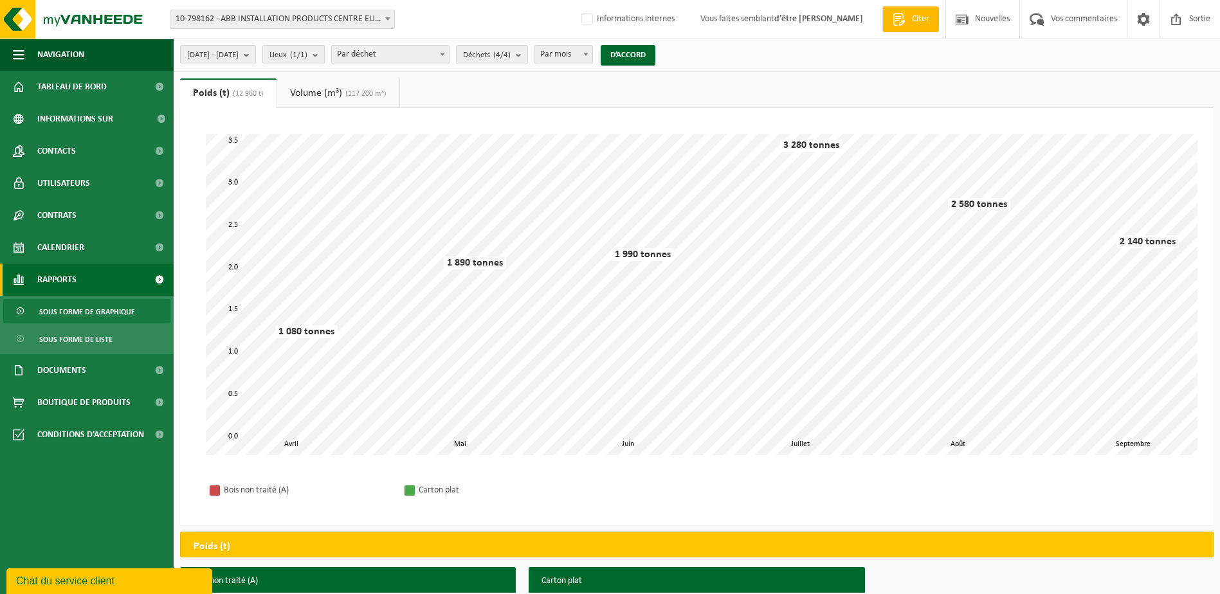
click at [679, 491] on div "Bois non traité (A) Carton plat" at bounding box center [696, 490] width 1007 height 44
click at [338, 98] on link "Volume (m³) (117 200 m³)" at bounding box center [338, 93] width 122 height 30
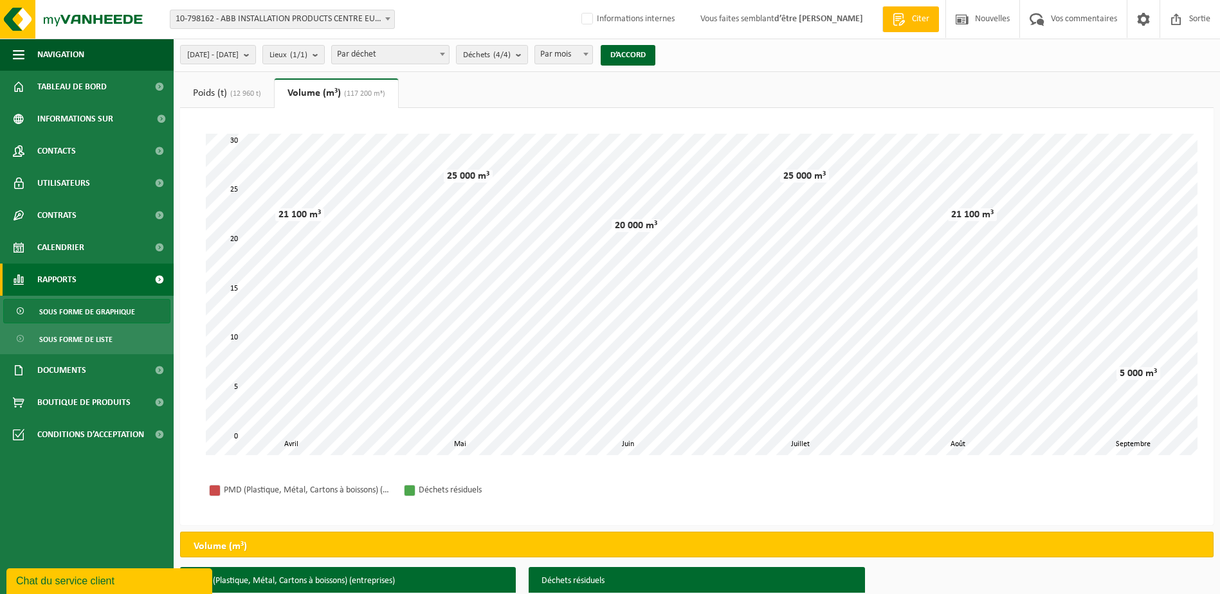
click at [262, 100] on link "Poids (t) (12 960 t)" at bounding box center [227, 93] width 94 height 30
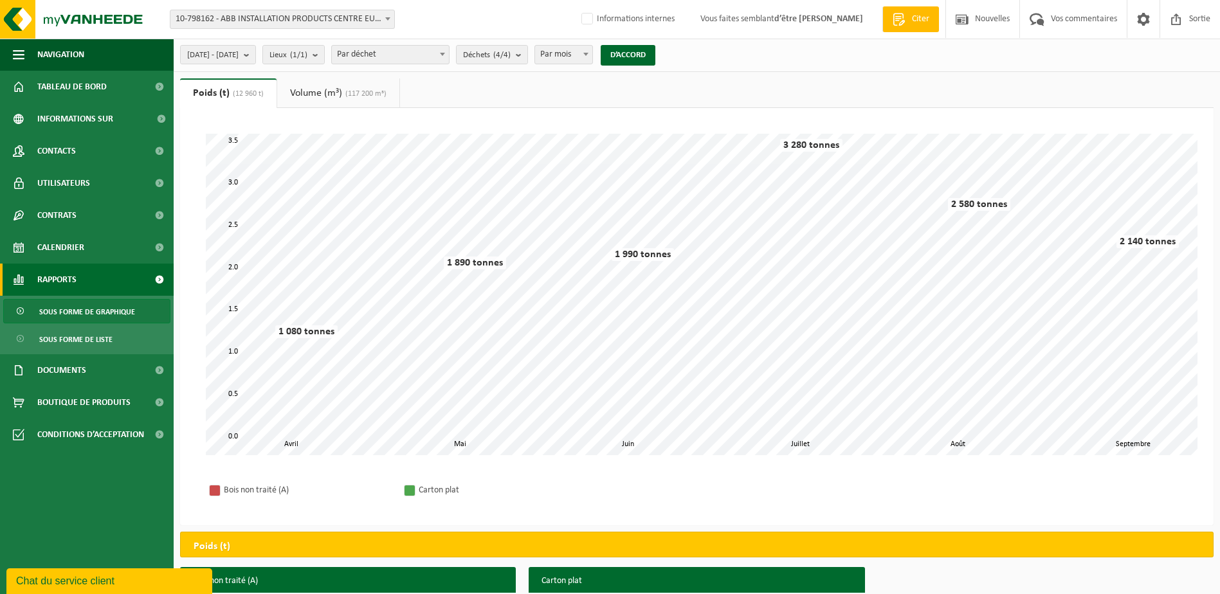
click at [140, 487] on ul "Navigation Offerte aanvragen Nieuws Uw feedback Exit Tableau de bord Informatio…" at bounding box center [87, 316] width 174 height 555
click at [1177, 23] on span at bounding box center [1175, 19] width 19 height 38
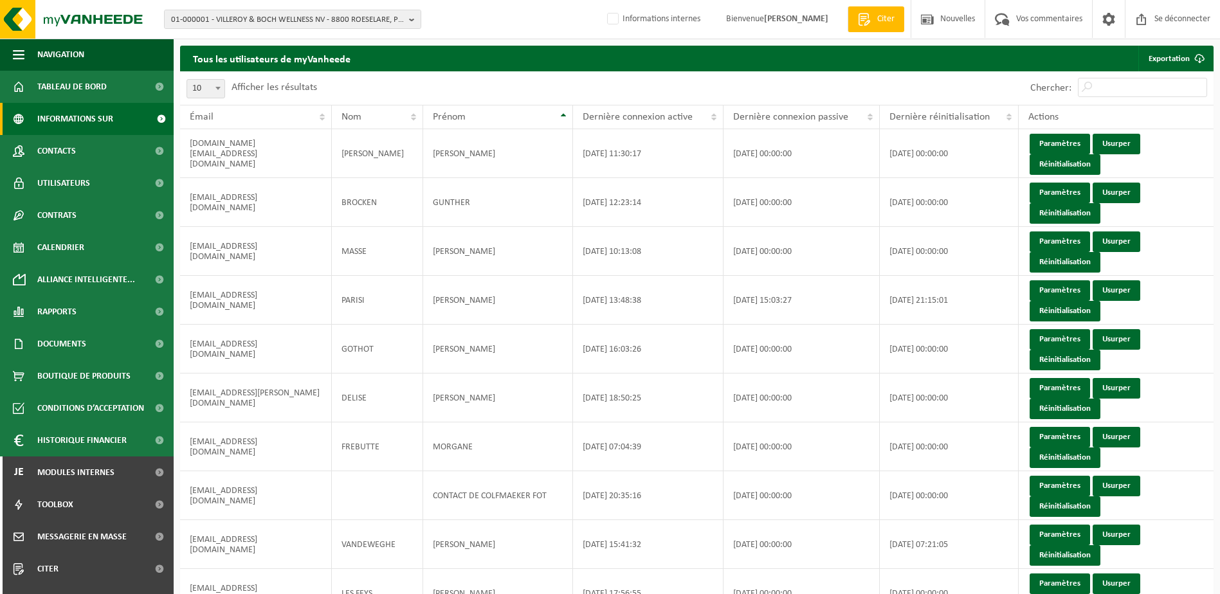
click at [79, 127] on span "Informations sur l’entreprise" at bounding box center [92, 119] width 111 height 32
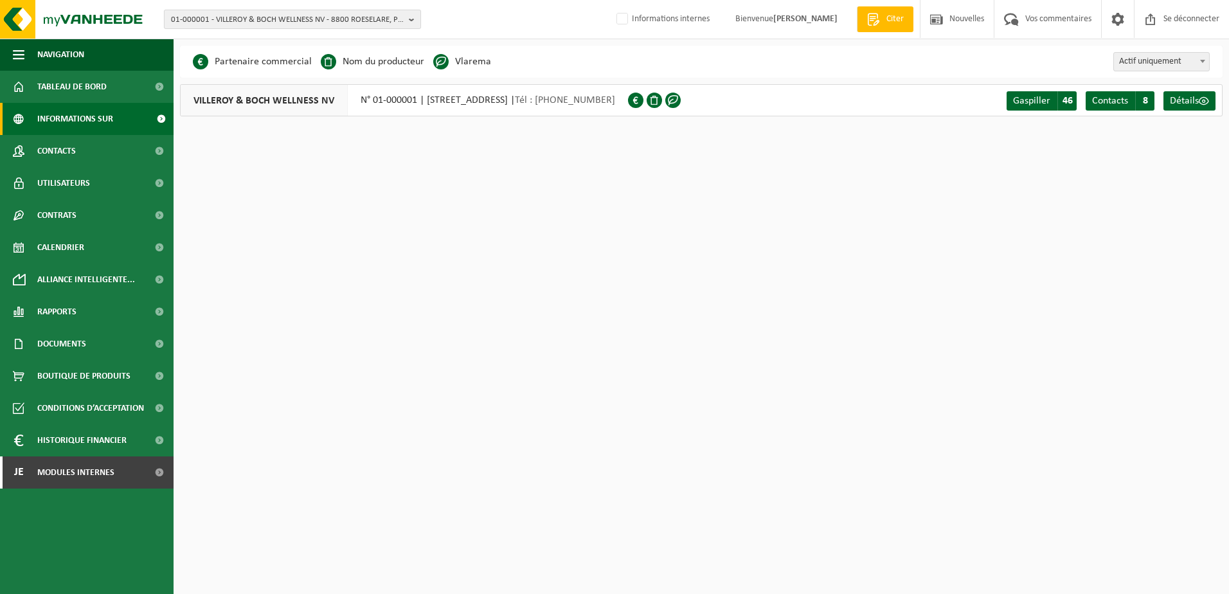
click at [248, 20] on span "01-000001 - VILLEROY & BOCH WELLNESS NV - 8800 ROESELARE, POPULIERSTRAAT 1" at bounding box center [287, 19] width 233 height 19
drag, startPoint x: 292, startPoint y: 42, endPoint x: 264, endPoint y: 42, distance: 27.7
click at [292, 42] on input "10-993749" at bounding box center [292, 40] width 251 height 16
type input "1"
type input "kianghanbari04"
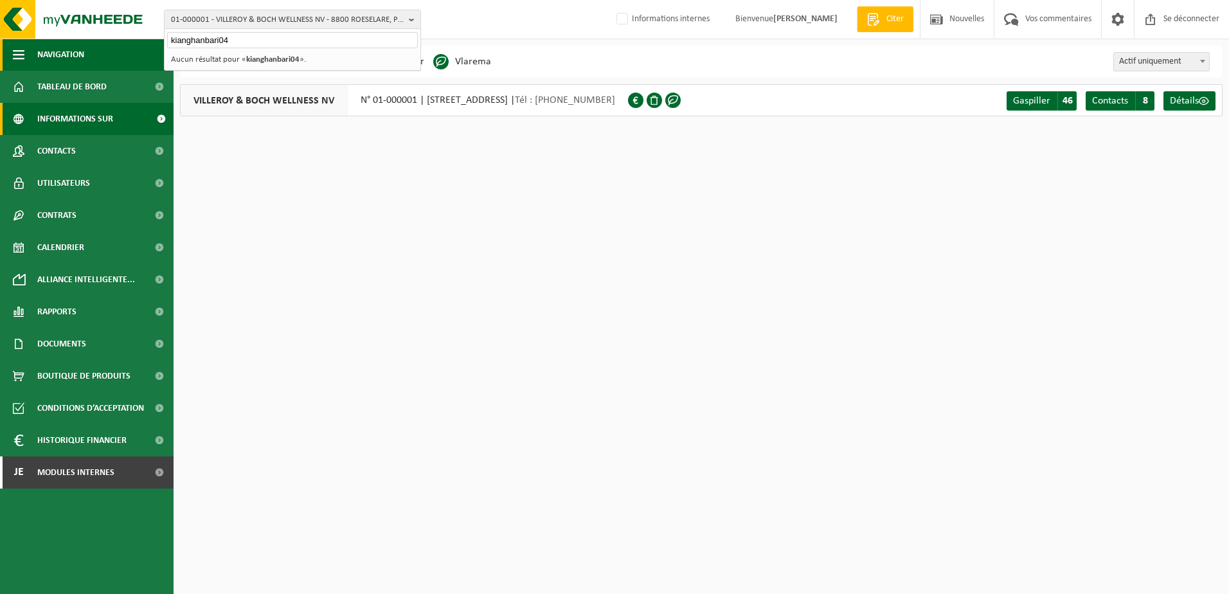
drag, startPoint x: 237, startPoint y: 42, endPoint x: 149, endPoint y: 46, distance: 87.5
click at [149, 46] on div "01-000001 - VILLEROY & BOCH WELLNESS NV - 8800 ROESELARE, POPULIERSTRAAT 1 kian…" at bounding box center [614, 68] width 1229 height 136
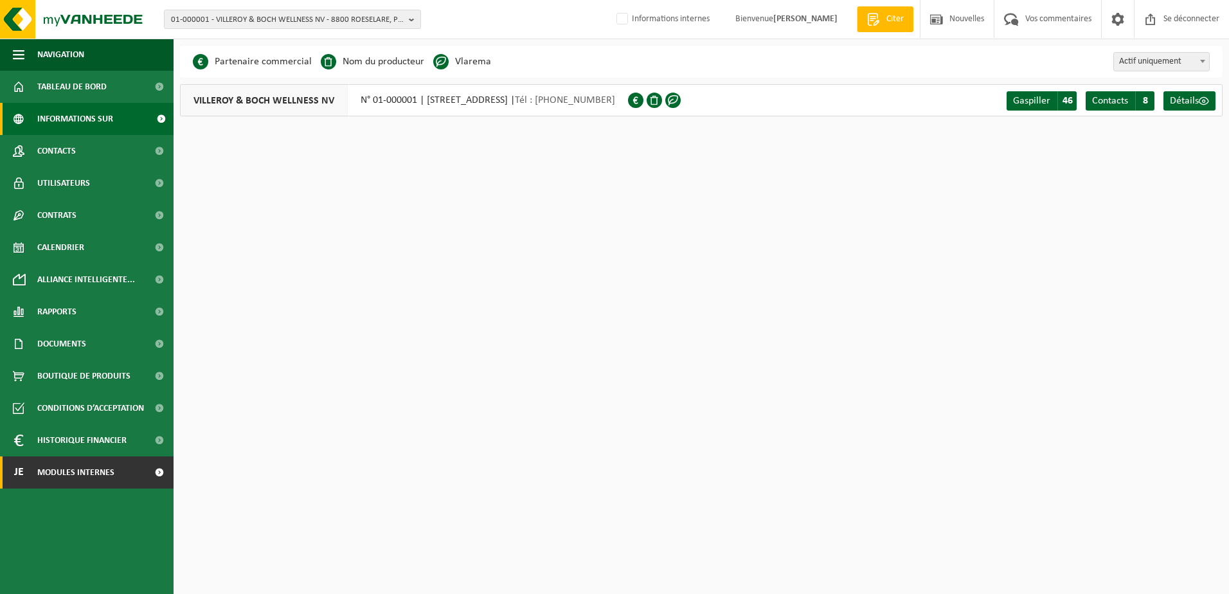
click at [93, 476] on span "Modules internes" at bounding box center [75, 472] width 77 height 32
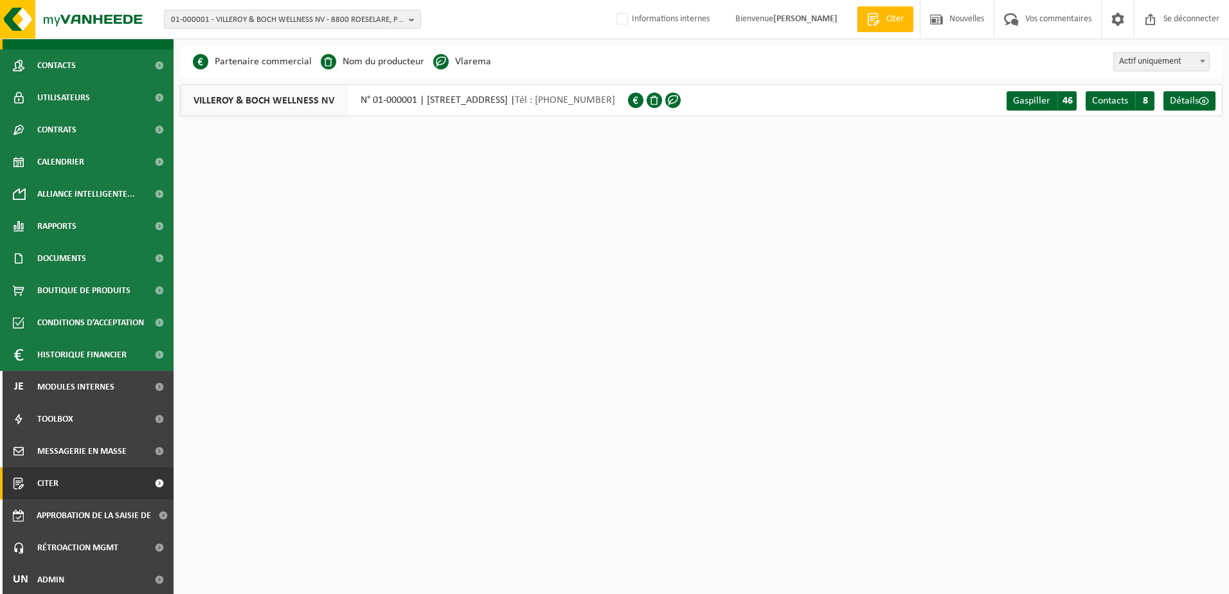
scroll to position [87, 0]
click at [86, 572] on link "Un Admin" at bounding box center [87, 578] width 174 height 32
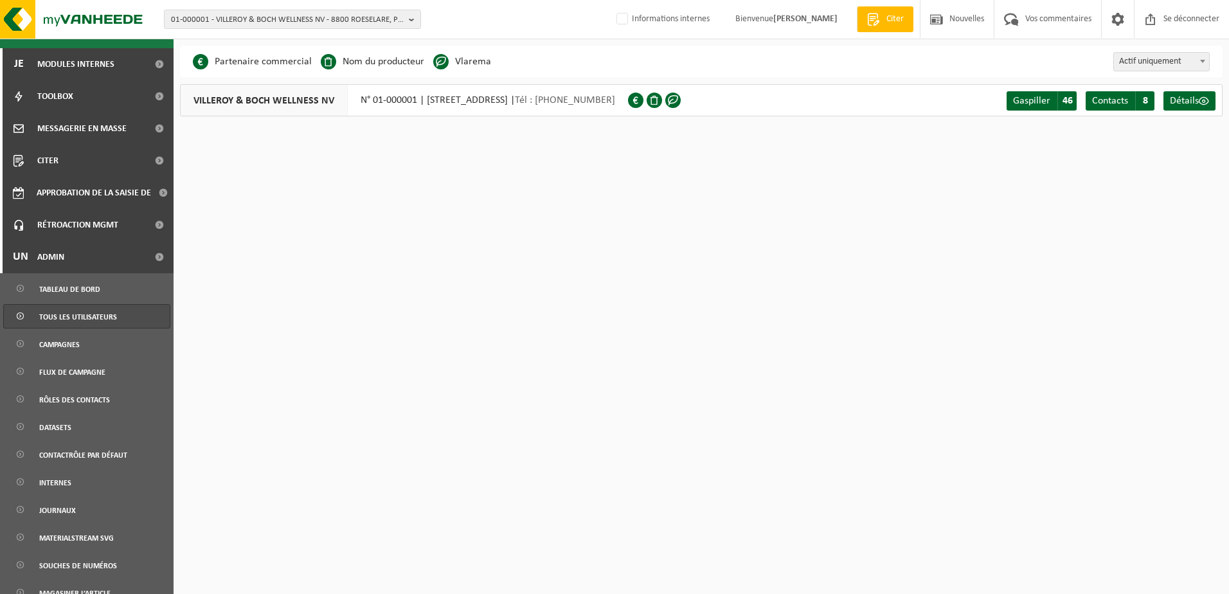
scroll to position [409, 0]
click at [93, 322] on span "Tous les utilisateurs" at bounding box center [78, 316] width 78 height 24
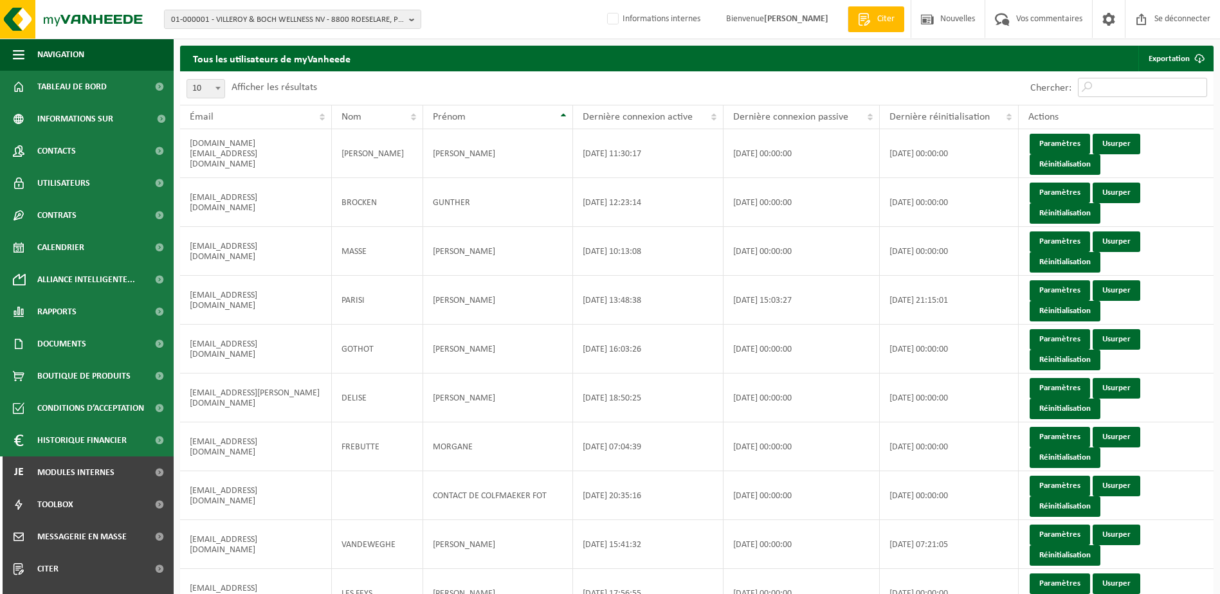
click at [1129, 87] on input "Chercher:" at bounding box center [1142, 87] width 129 height 19
paste input "10-993749"
type input "10-993749"
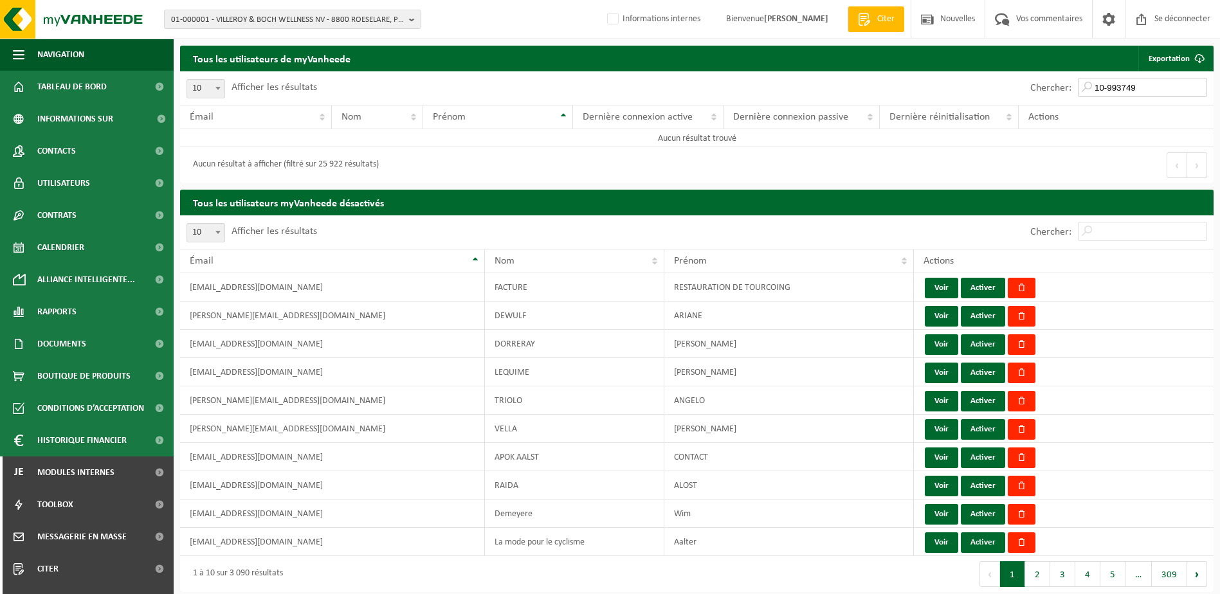
drag, startPoint x: 1146, startPoint y: 87, endPoint x: 1084, endPoint y: 88, distance: 62.4
click at [1084, 88] on input "10-993749" at bounding box center [1142, 87] width 129 height 19
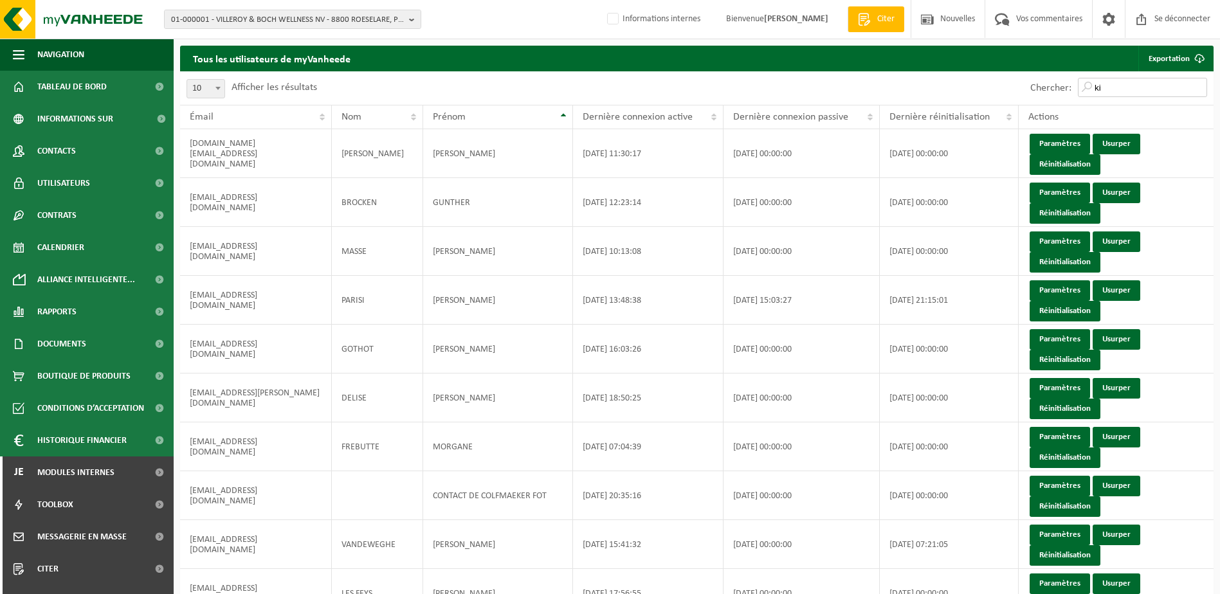
type input "k"
click at [208, 15] on span "01-000001 - VILLEROY & BOCH WELLNESS NV - 8800 ROESELARE, POPULIERSTRAAT 1" at bounding box center [287, 19] width 233 height 19
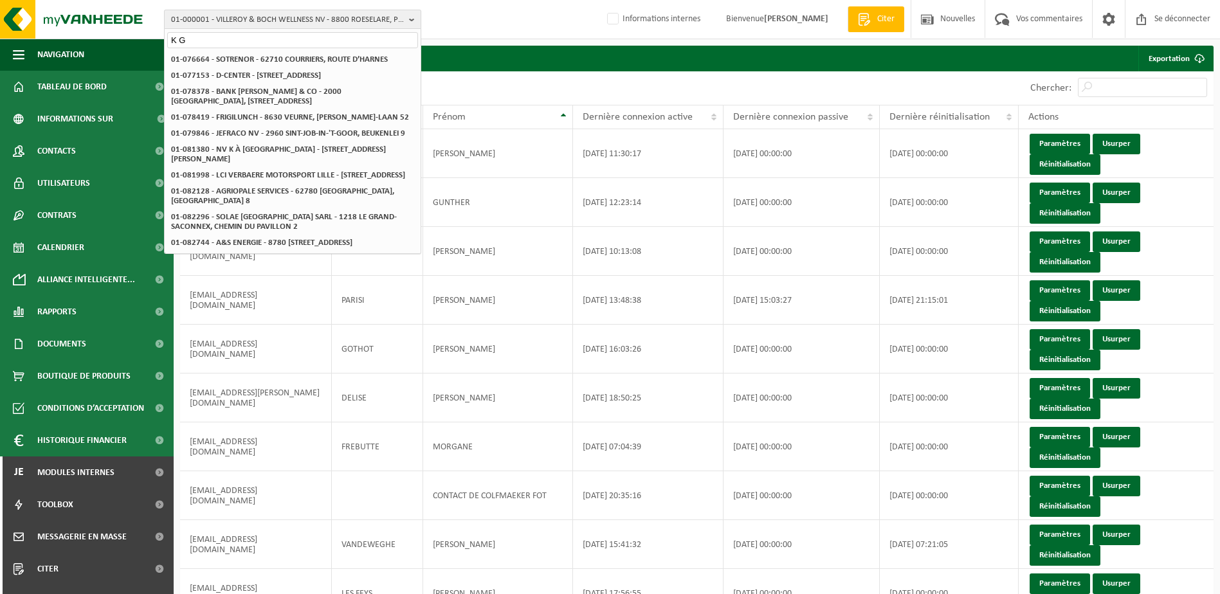
type input "K G"
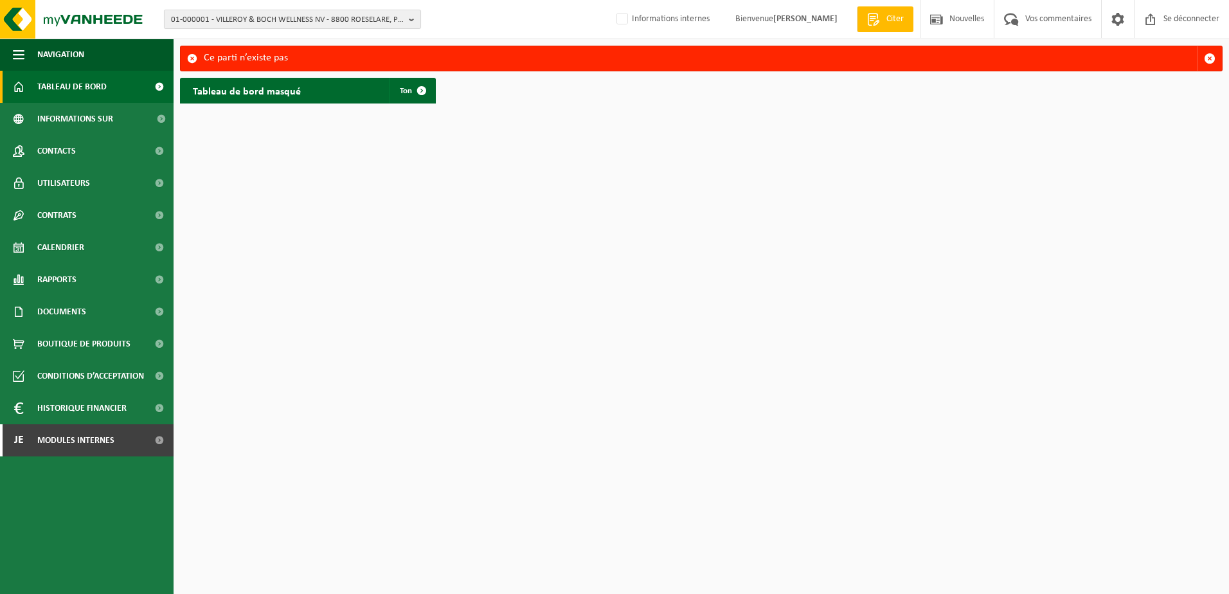
click at [194, 20] on span "01-000001 - VILLEROY & BOCH WELLNESS NV - 8800 ROESELARE, POPULIERSTRAAT 1" at bounding box center [287, 19] width 233 height 19
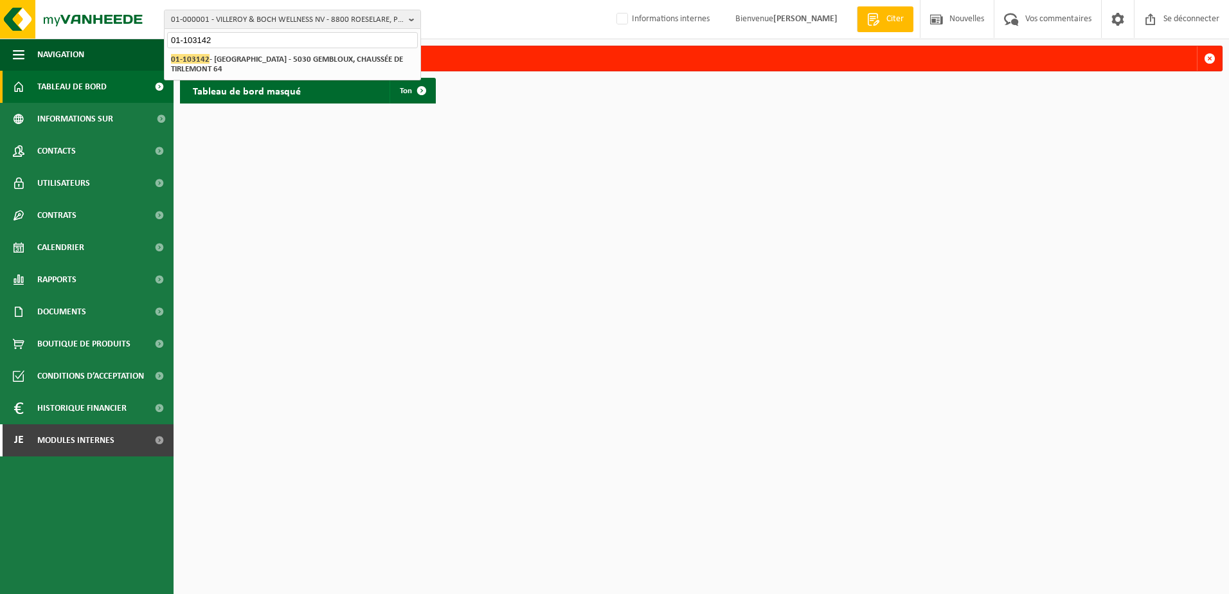
type input "01-103142"
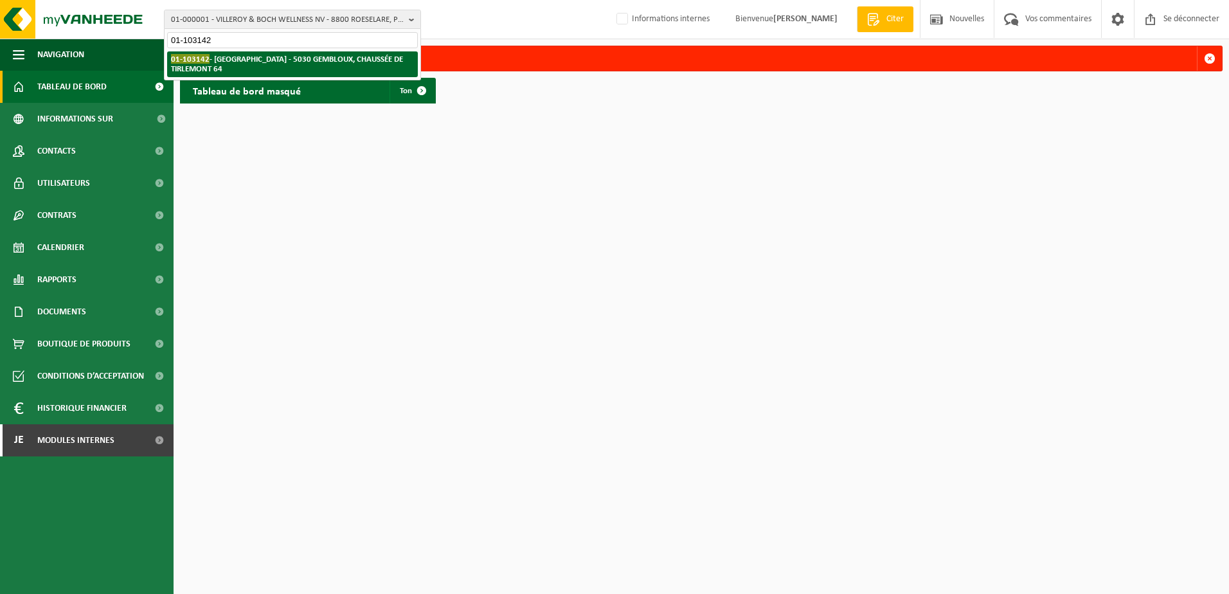
click at [280, 56] on strong "01-103142 - LA MAISON BLANCHE - 5030 GEMBLOUX, CHAUSSÉE DE TIRLEMONT 64" at bounding box center [287, 63] width 232 height 19
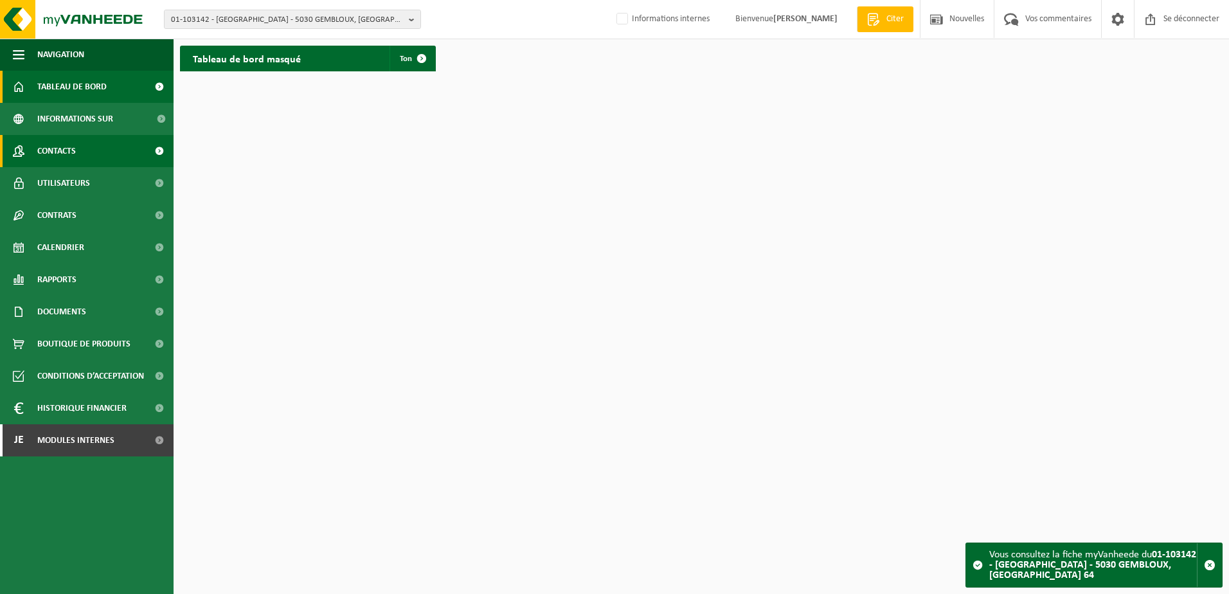
click at [86, 161] on link "Contacts" at bounding box center [87, 151] width 174 height 32
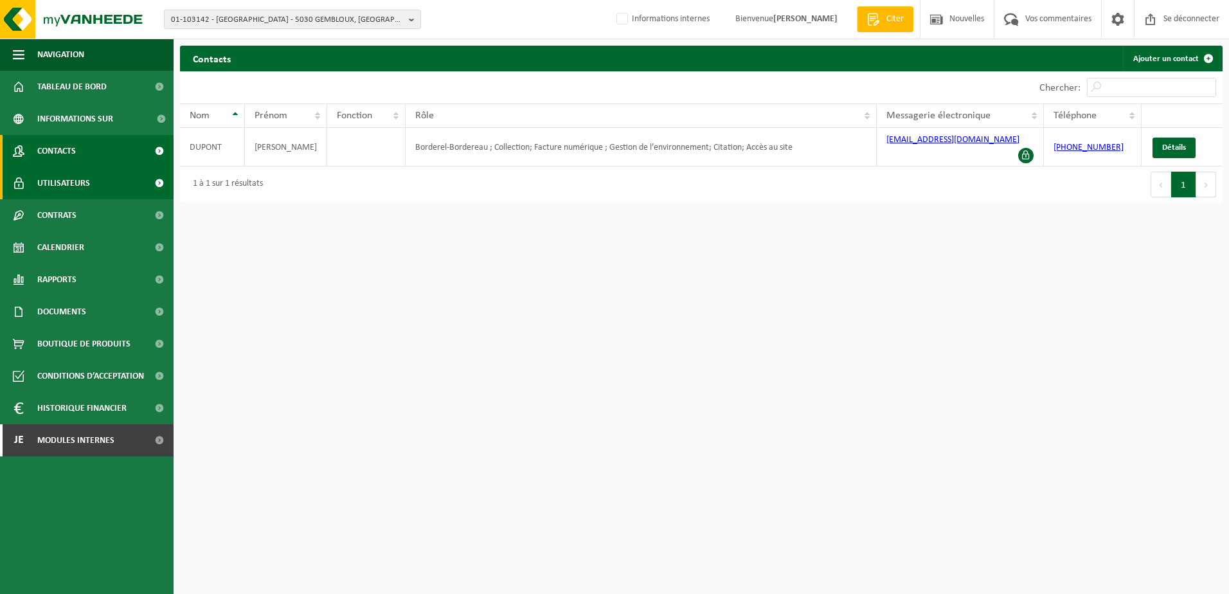
click at [108, 179] on link "Utilisateurs" at bounding box center [87, 183] width 174 height 32
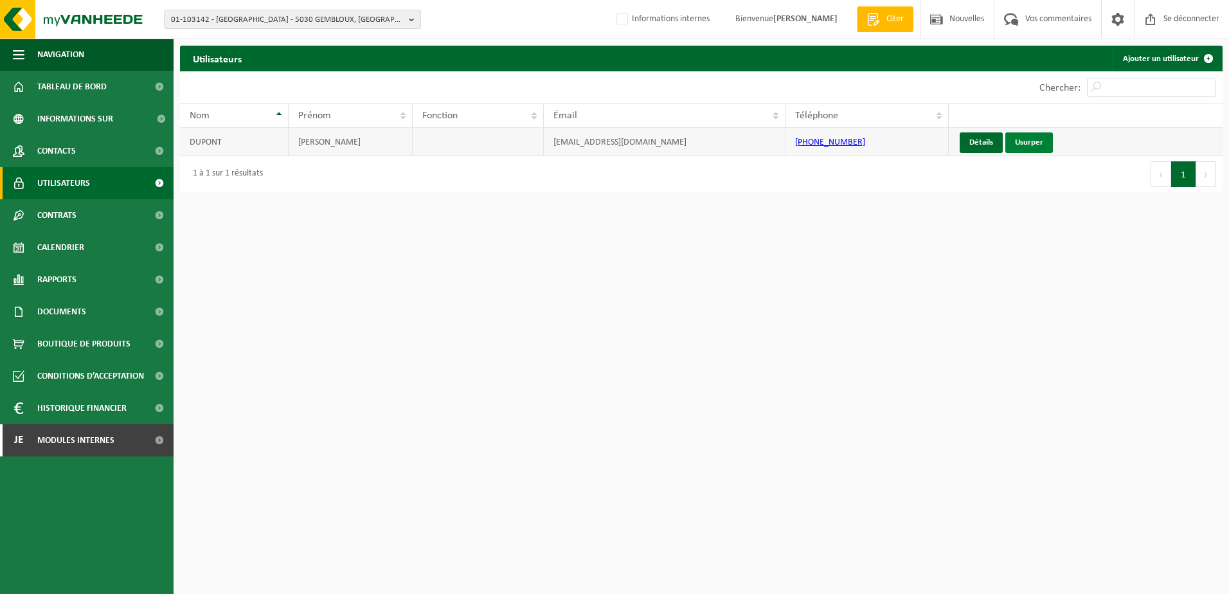
click at [1030, 146] on link "Usurper" at bounding box center [1030, 142] width 48 height 21
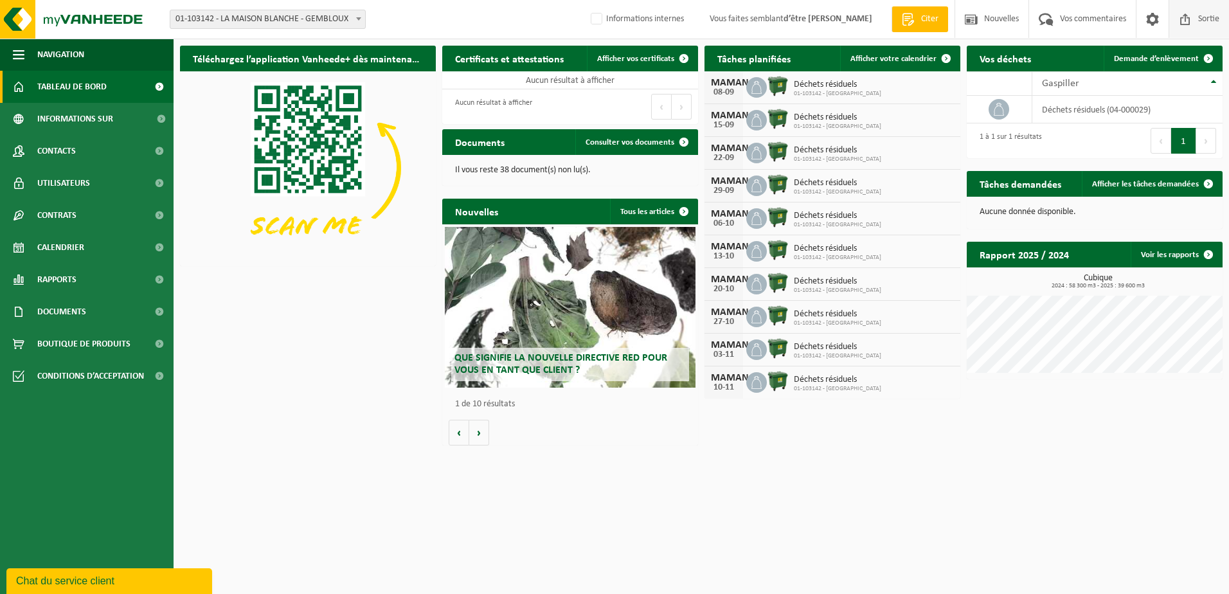
click at [1196, 15] on span "Sortie" at bounding box center [1209, 19] width 28 height 38
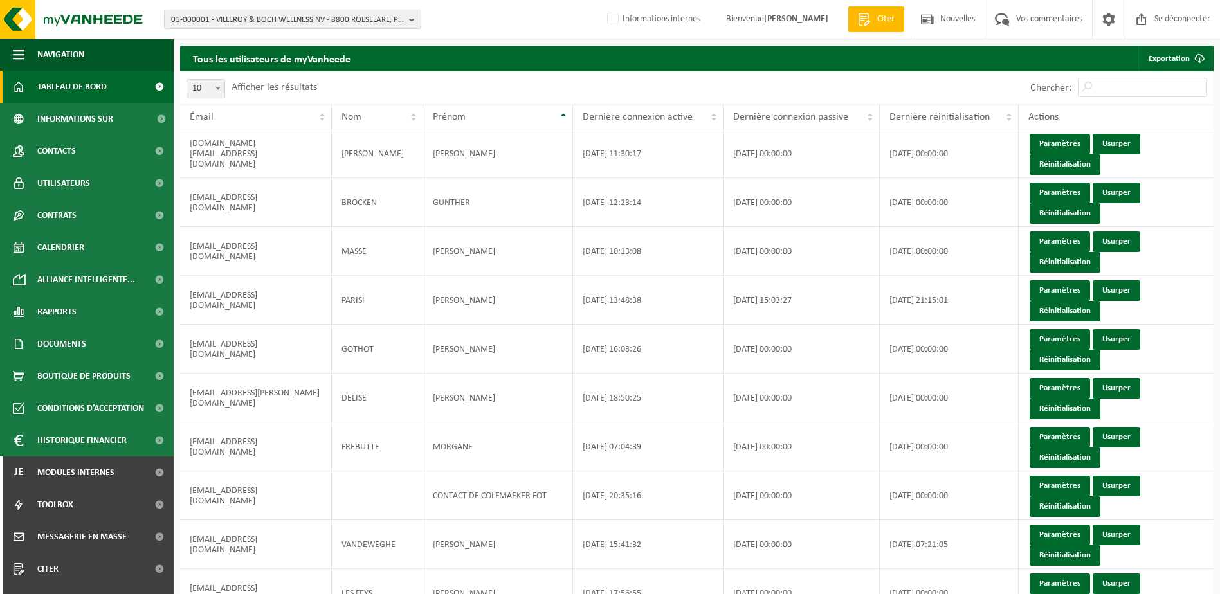
click at [73, 86] on span "Tableau de bord" at bounding box center [71, 87] width 69 height 32
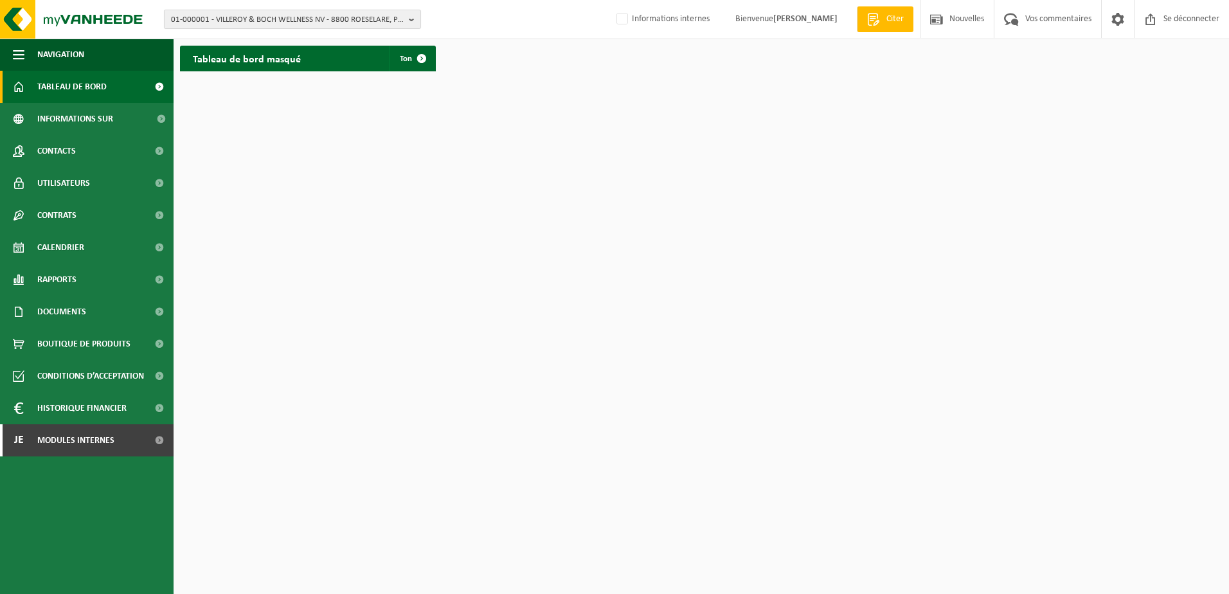
click at [268, 29] on div "01-000001 - VILLEROY & BOCH WELLNESS NV - 8800 ROESELARE, POPULIERSTRAAT 1 01-0…" at bounding box center [614, 19] width 1229 height 39
click at [265, 16] on span "01-000001 - VILLEROY & BOCH WELLNESS NV - 8800 ROESELARE, POPULIERSTRAAT 1" at bounding box center [287, 19] width 233 height 19
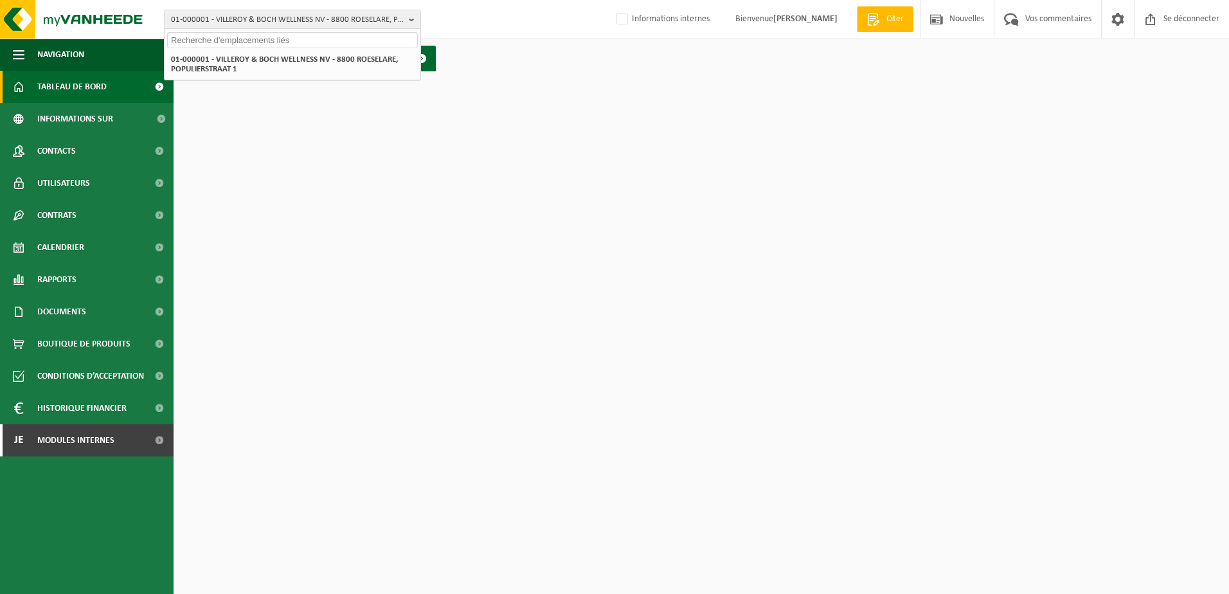
click at [257, 37] on input "text" at bounding box center [292, 40] width 251 height 16
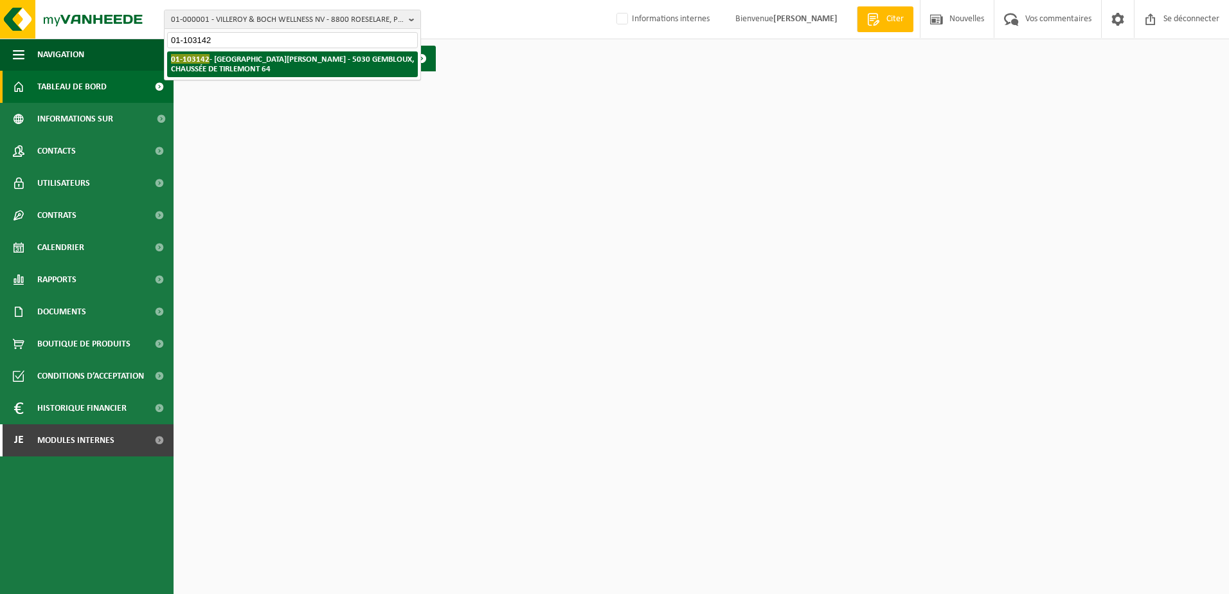
type input "01-103142"
click at [269, 56] on strong "01-103142 - [GEOGRAPHIC_DATA][PERSON_NAME] - 5030 GEMBLOUX, [GEOGRAPHIC_DATA] 64" at bounding box center [292, 63] width 243 height 19
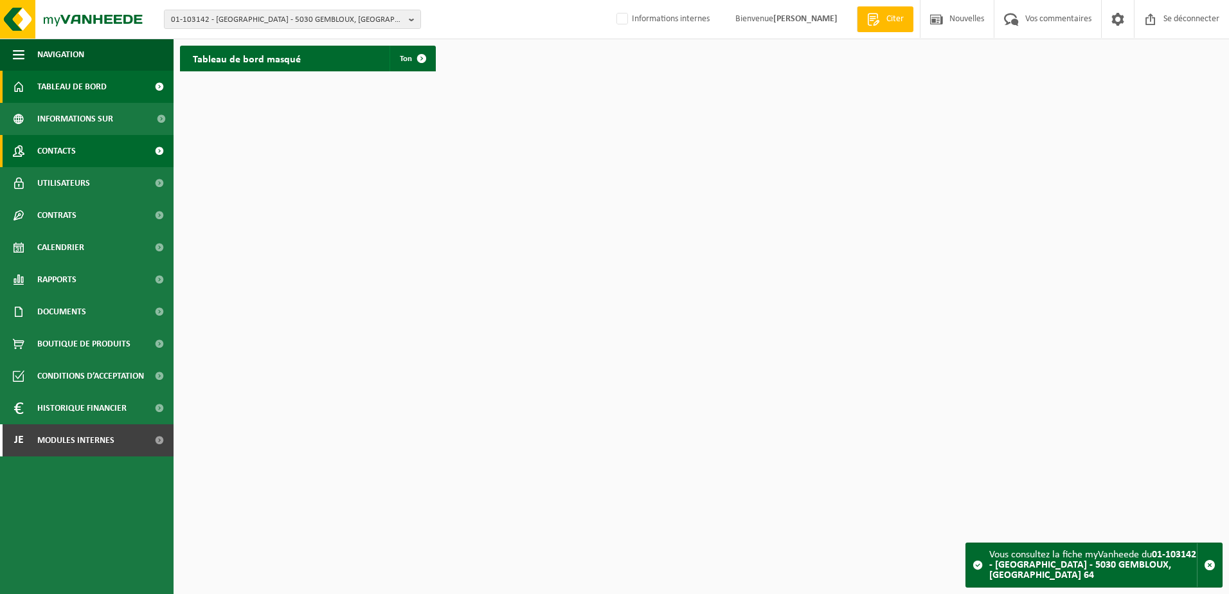
click at [75, 155] on span "Contacts" at bounding box center [56, 151] width 39 height 32
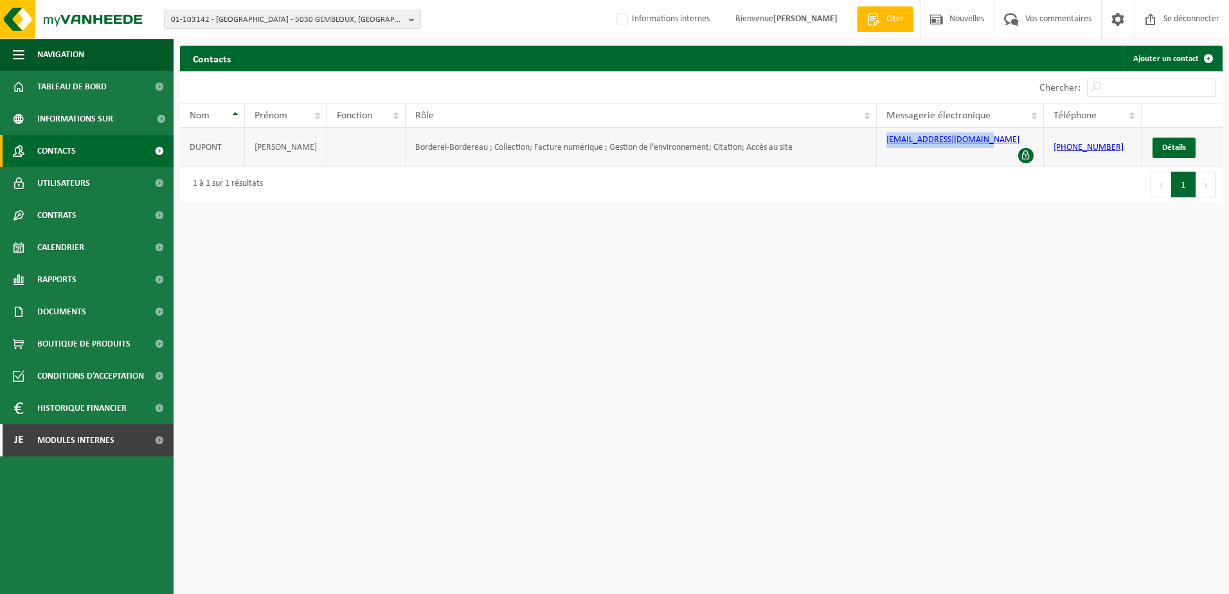
drag, startPoint x: 986, startPoint y: 143, endPoint x: 882, endPoint y: 140, distance: 104.2
click at [882, 140] on td "[EMAIL_ADDRESS][DOMAIN_NAME]" at bounding box center [960, 147] width 167 height 39
copy link "[EMAIL_ADDRESS][DOMAIN_NAME]"
click at [95, 442] on span "Modules internes" at bounding box center [75, 440] width 77 height 32
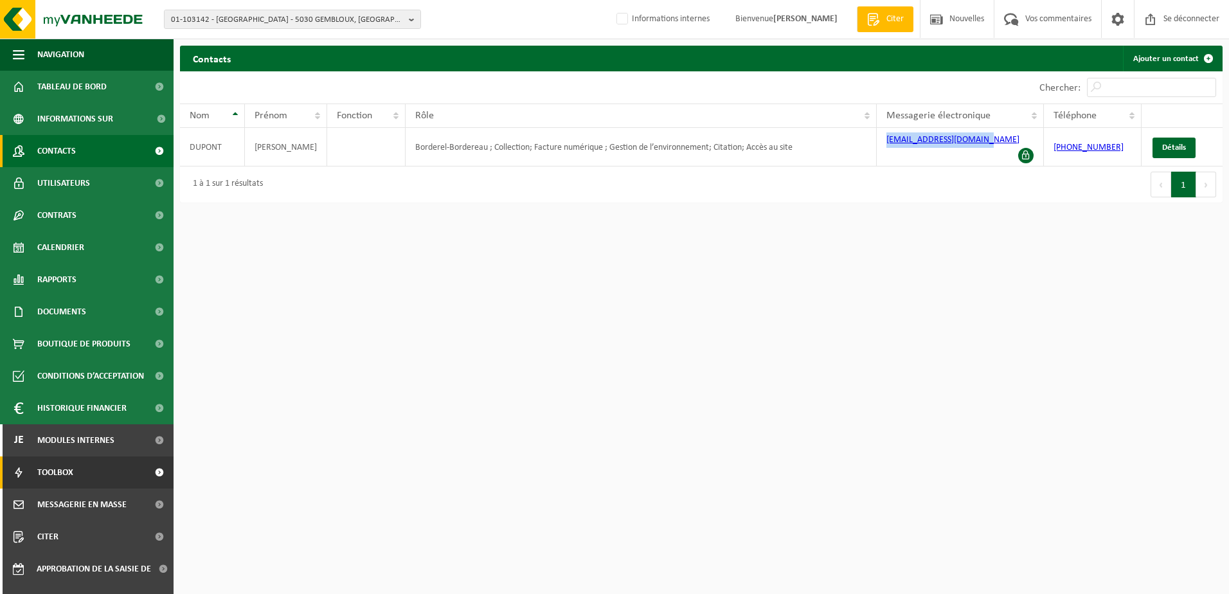
scroll to position [55, 0]
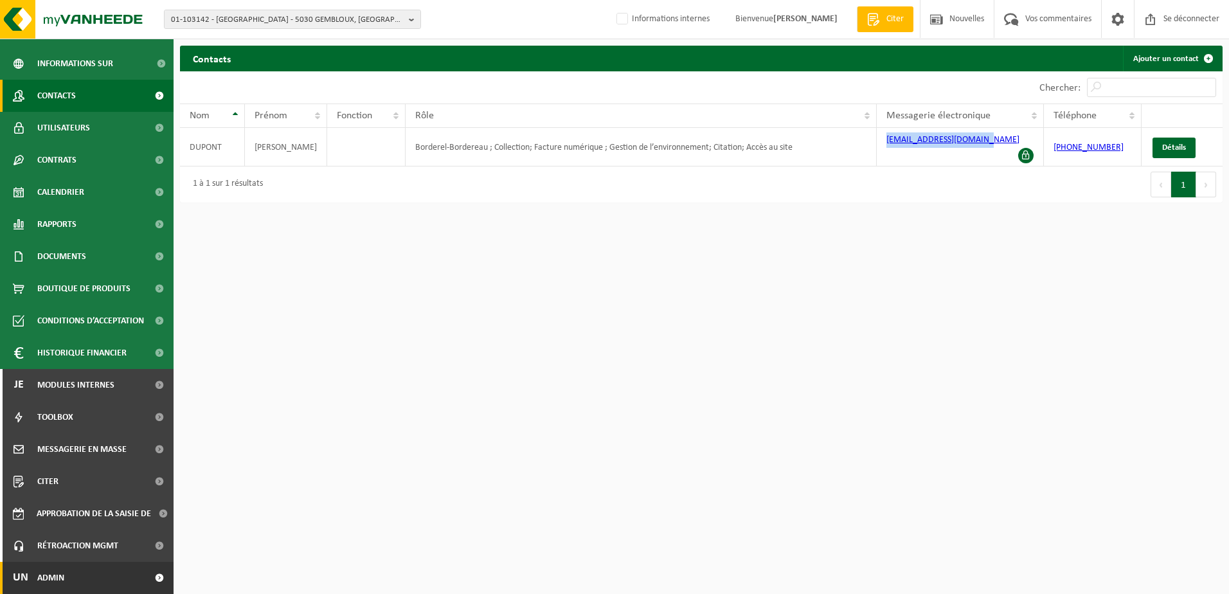
click at [97, 581] on link "Un Admin" at bounding box center [87, 578] width 174 height 32
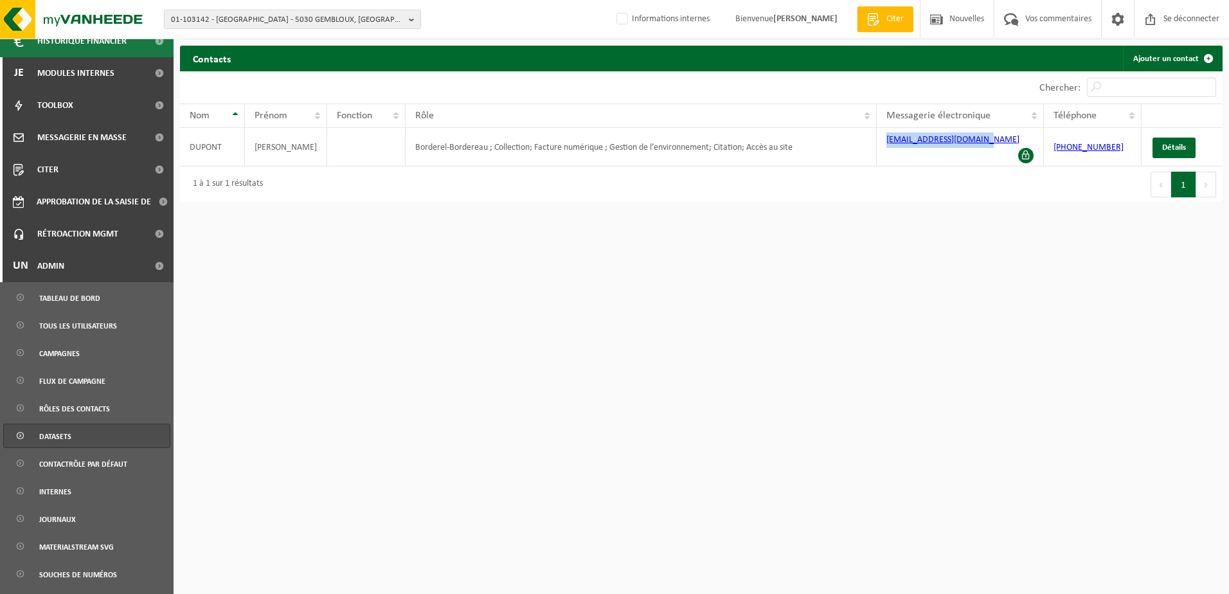
scroll to position [501, 0]
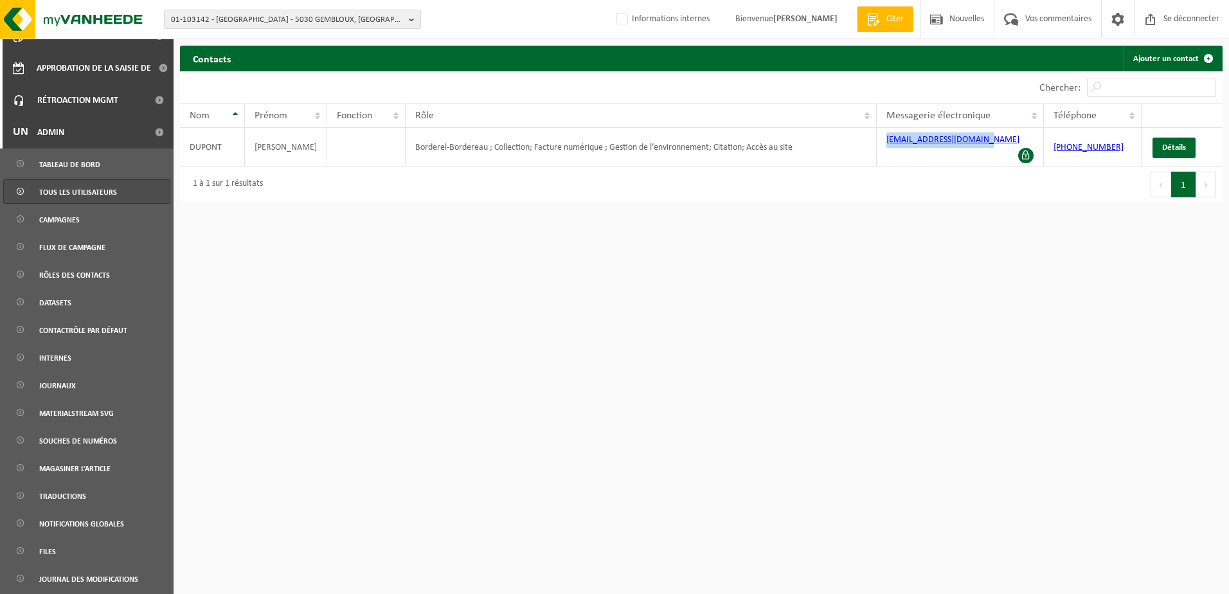
click at [71, 196] on span "Tous les utilisateurs" at bounding box center [78, 192] width 78 height 24
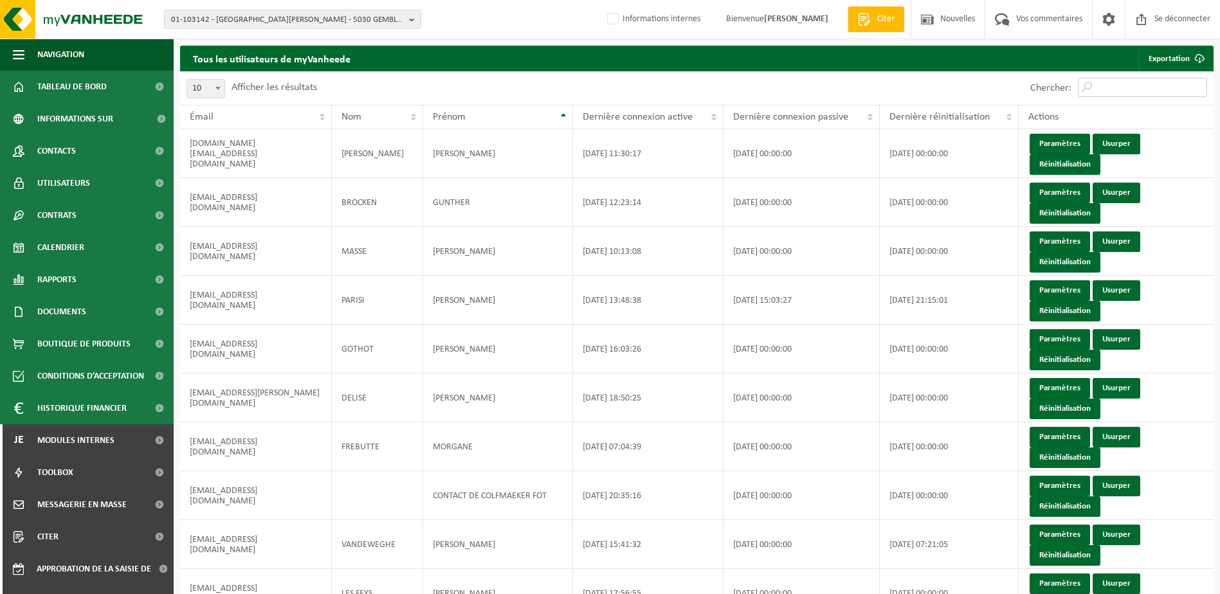
click at [1135, 92] on input "Chercher:" at bounding box center [1142, 87] width 129 height 19
paste input "[EMAIL_ADDRESS][DOMAIN_NAME]"
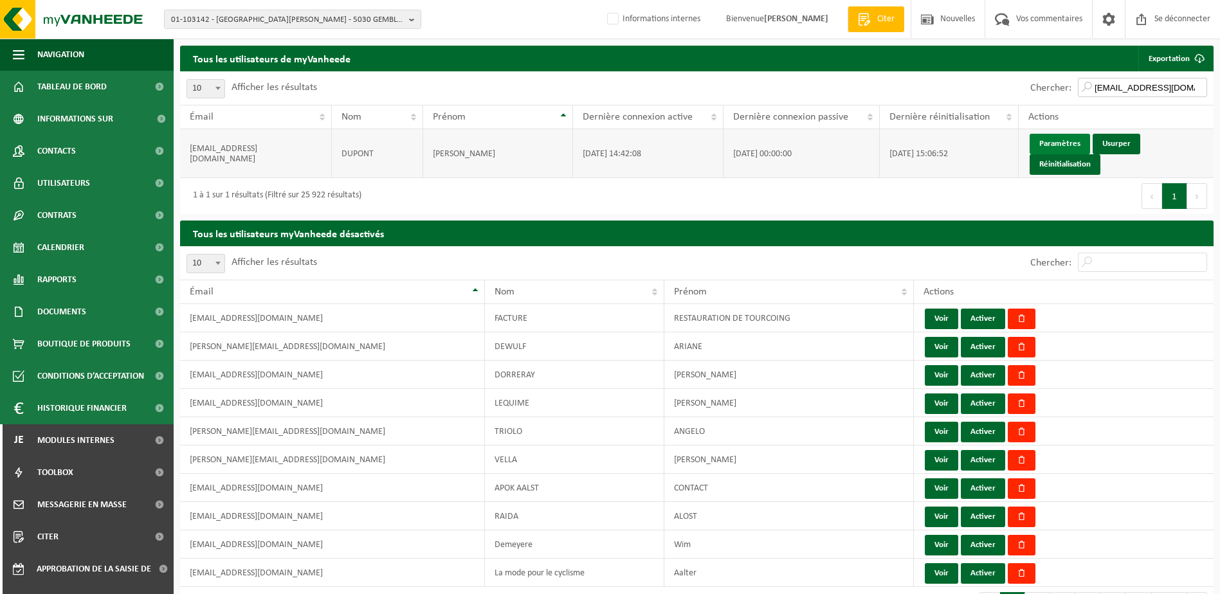
type input "[EMAIL_ADDRESS][DOMAIN_NAME]"
click at [1046, 143] on link "Paramètres" at bounding box center [1059, 144] width 60 height 21
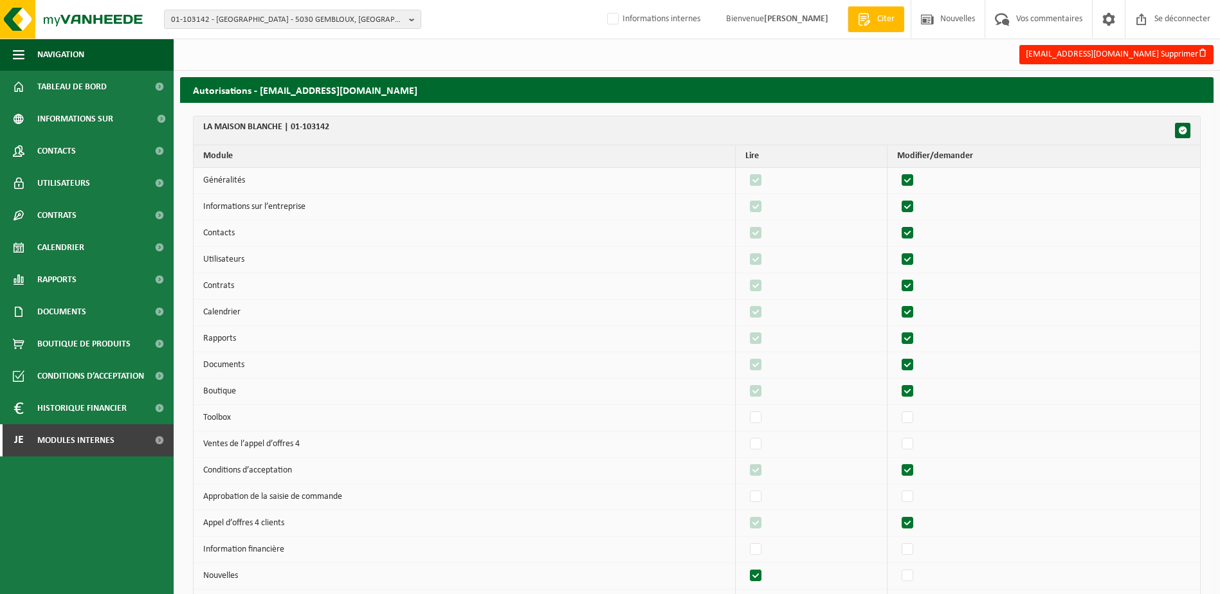
click at [917, 177] on label"] at bounding box center [908, 180] width 18 height 19
click at [897, 171] on input "checkbox" at bounding box center [896, 170] width 1 height 1
click at [917, 177] on label"] at bounding box center [908, 180] width 18 height 19
click at [897, 171] on input "checkbox" at bounding box center [896, 170] width 1 height 1
checkbox input "true"
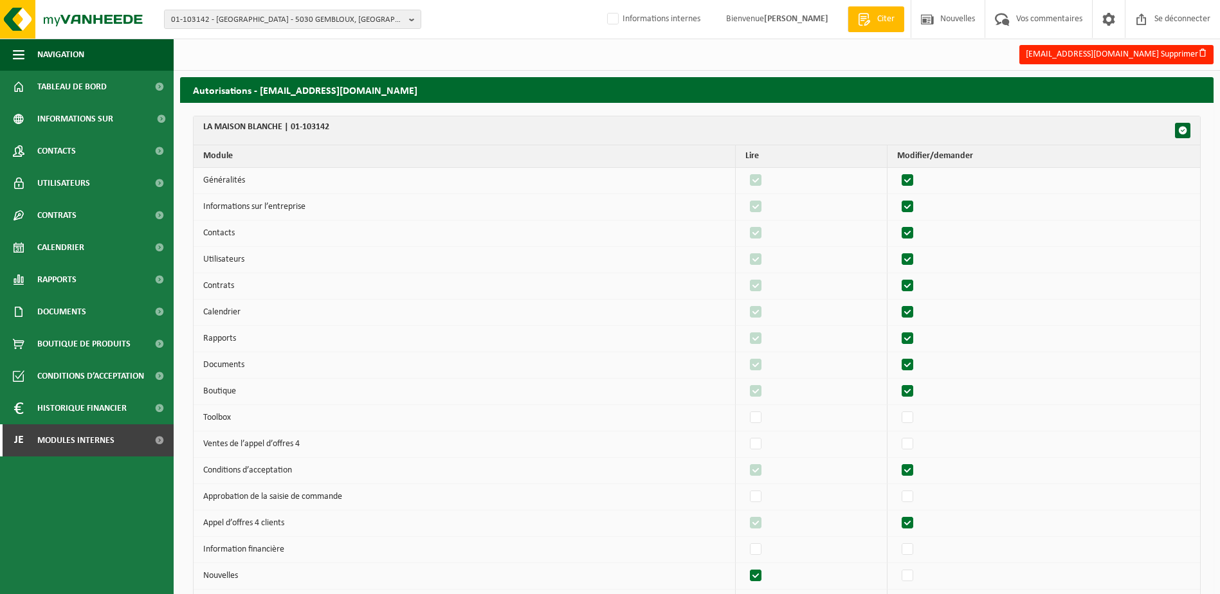
click at [912, 210] on label"] at bounding box center [908, 206] width 18 height 19
click at [897, 197] on input "checkbox" at bounding box center [896, 197] width 1 height 1
click at [912, 210] on label"] at bounding box center [908, 206] width 18 height 19
click at [897, 197] on input "checkbox" at bounding box center [896, 197] width 1 height 1
checkbox input "true"
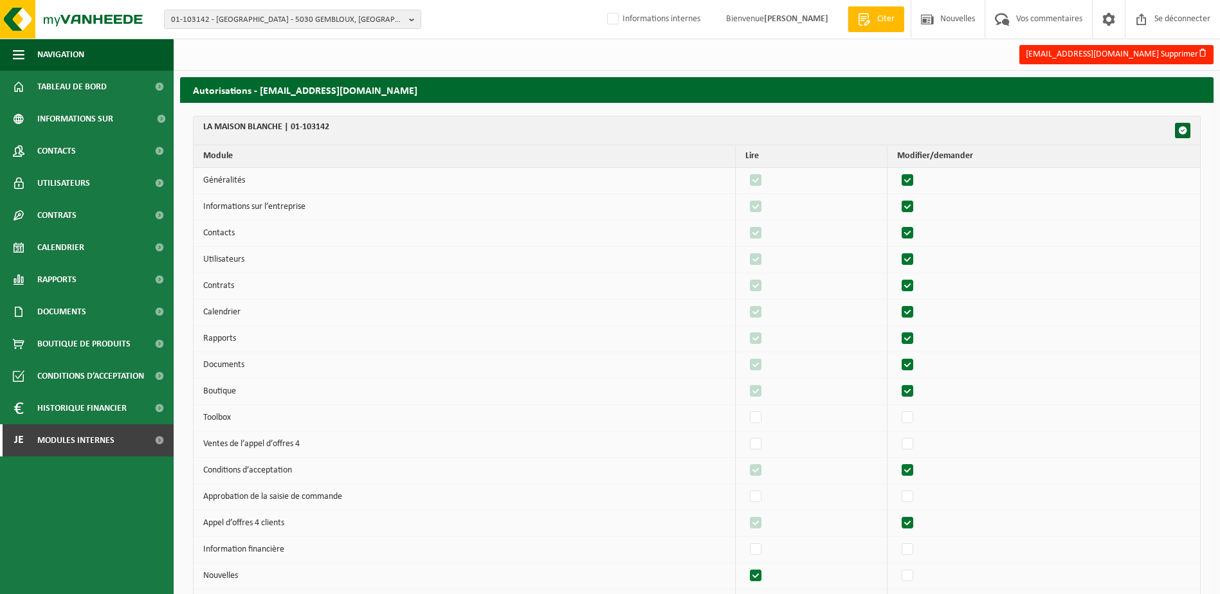
click at [910, 240] on label"] at bounding box center [908, 233] width 18 height 19
click at [897, 224] on input "checkbox" at bounding box center [896, 223] width 1 height 1
click at [910, 240] on label"] at bounding box center [908, 233] width 18 height 19
click at [897, 224] on input "checkbox" at bounding box center [896, 223] width 1 height 1
checkbox input "true"
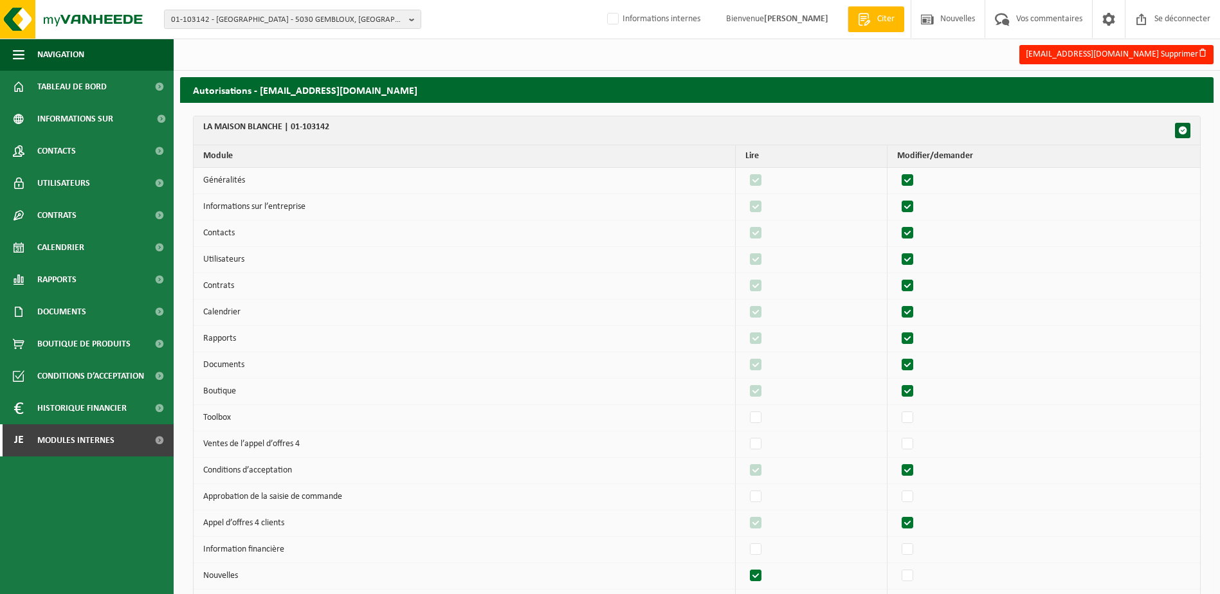
click at [914, 264] on label"] at bounding box center [908, 259] width 18 height 19
click at [897, 250] on input "checkbox" at bounding box center [896, 249] width 1 height 1
click at [914, 264] on label"] at bounding box center [908, 259] width 18 height 19
click at [897, 250] on input "checkbox" at bounding box center [896, 249] width 1 height 1
checkbox input "true"
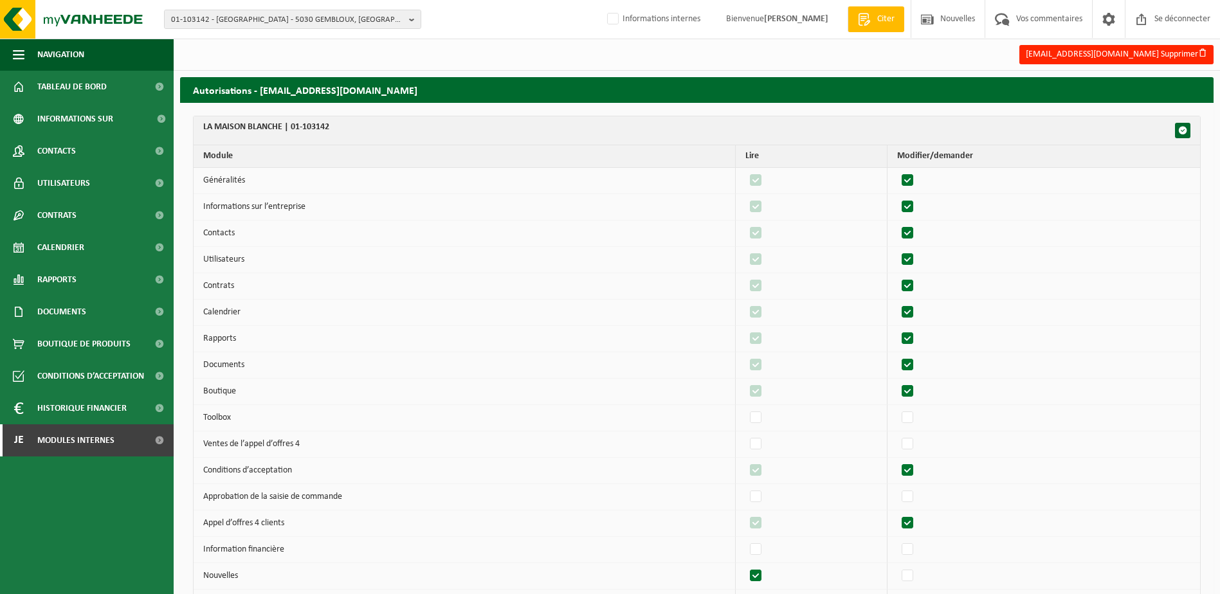
click at [914, 285] on label"] at bounding box center [908, 285] width 18 height 19
click at [897, 276] on input "checkbox" at bounding box center [896, 276] width 1 height 1
click at [914, 285] on label"] at bounding box center [908, 285] width 18 height 19
click at [897, 276] on input "checkbox" at bounding box center [896, 276] width 1 height 1
checkbox input "true"
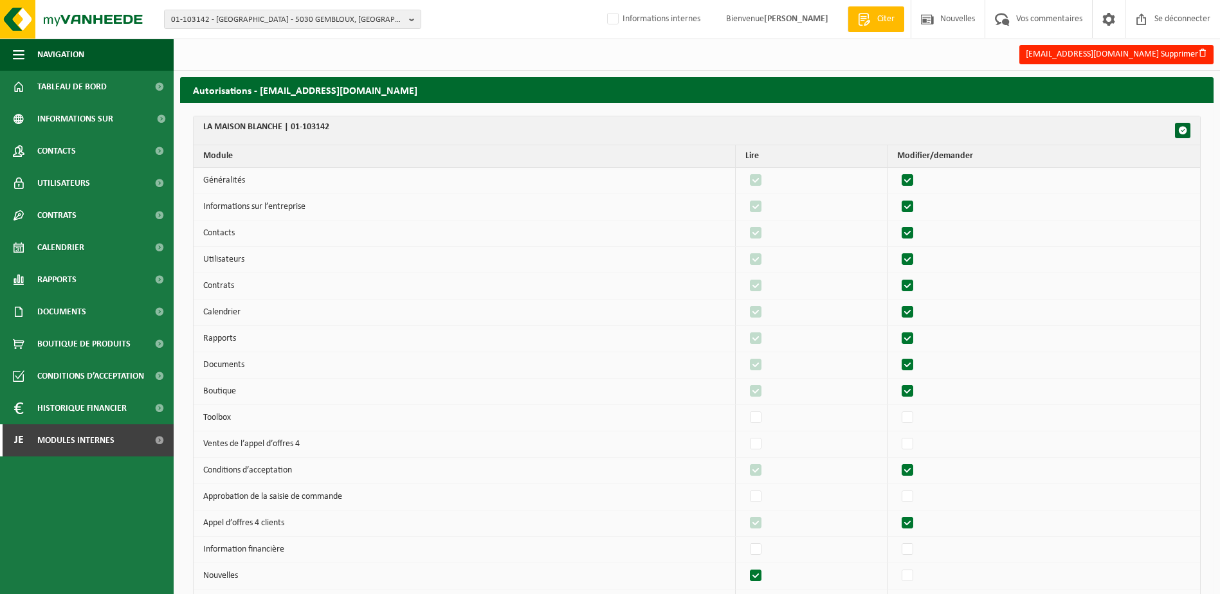
click at [916, 316] on label"] at bounding box center [908, 312] width 18 height 19
click at [897, 303] on input "checkbox" at bounding box center [896, 302] width 1 height 1
click at [916, 316] on label"] at bounding box center [908, 312] width 18 height 19
click at [897, 303] on input "checkbox" at bounding box center [896, 302] width 1 height 1
checkbox input "true"
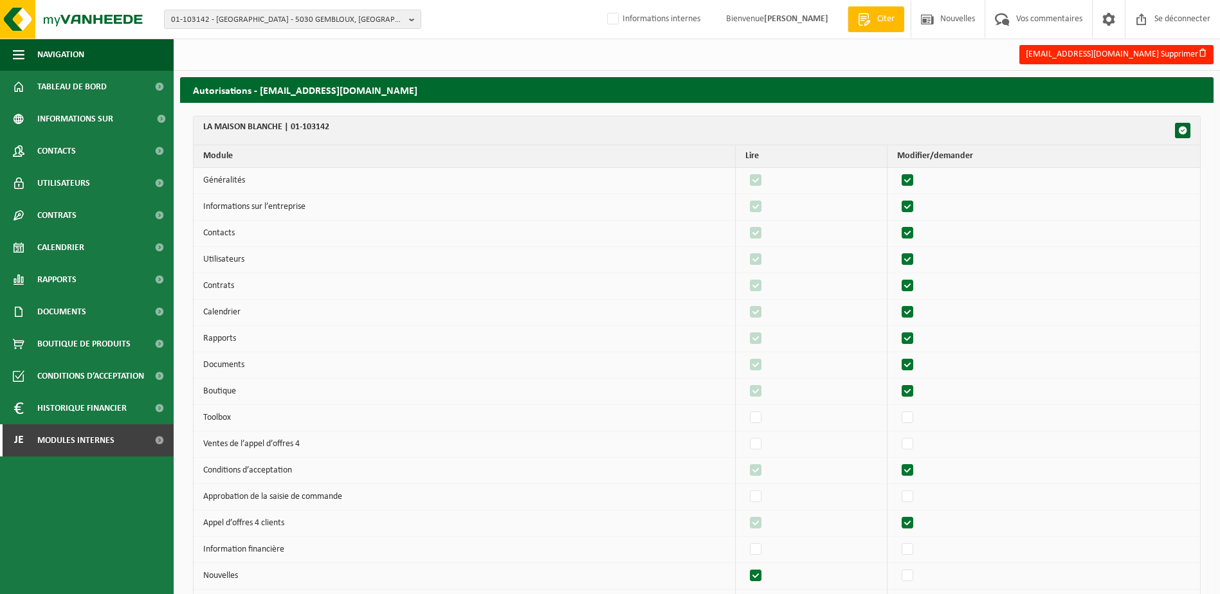
click at [913, 339] on label"] at bounding box center [908, 338] width 18 height 19
click at [897, 329] on input "checkbox" at bounding box center [896, 329] width 1 height 1
click at [912, 340] on label"] at bounding box center [908, 338] width 18 height 19
click at [897, 329] on input "checkbox" at bounding box center [896, 329] width 1 height 1
checkbox input "true"
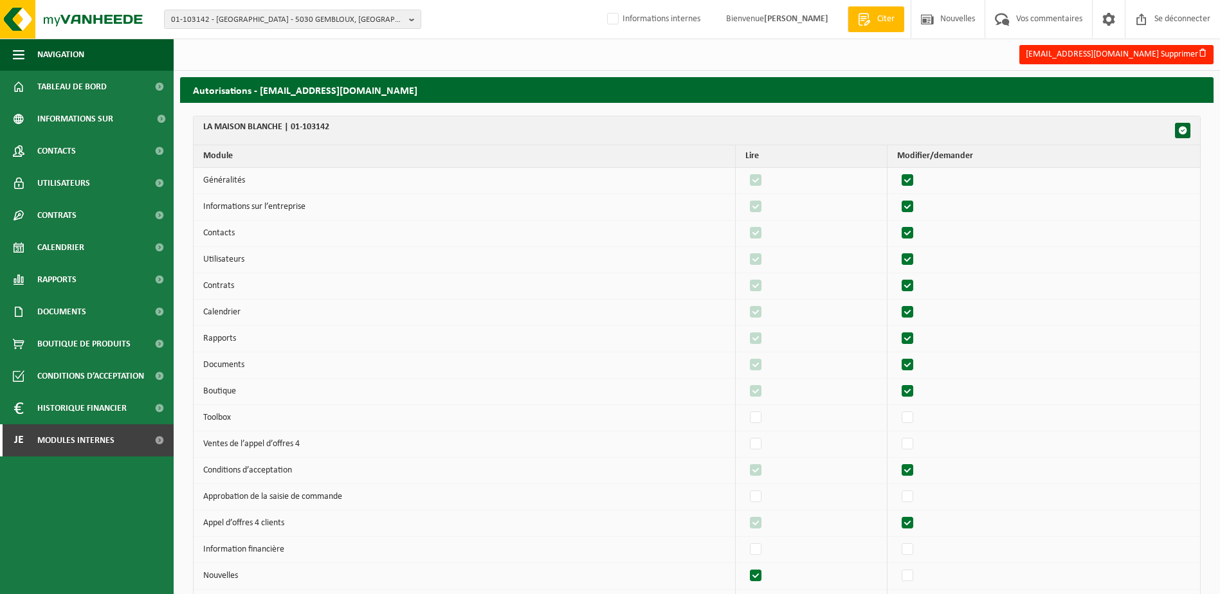
click at [915, 366] on label"] at bounding box center [908, 365] width 18 height 19
click at [897, 356] on input "checkbox" at bounding box center [896, 355] width 1 height 1
click at [915, 367] on label"] at bounding box center [908, 365] width 18 height 19
click at [897, 356] on input "checkbox" at bounding box center [896, 355] width 1 height 1
checkbox input "true"
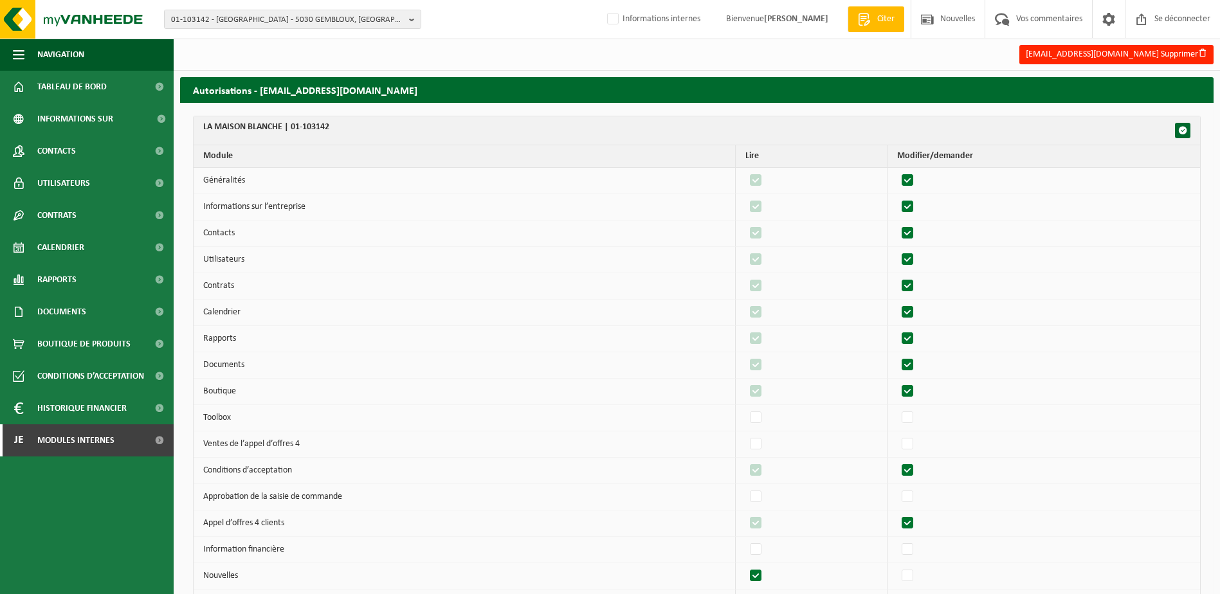
click at [915, 388] on label"] at bounding box center [908, 391] width 18 height 19
click at [897, 382] on input "checkbox" at bounding box center [896, 381] width 1 height 1
click at [915, 388] on label"] at bounding box center [908, 391] width 18 height 19
click at [897, 382] on input "checkbox" at bounding box center [896, 381] width 1 height 1
checkbox input "true"
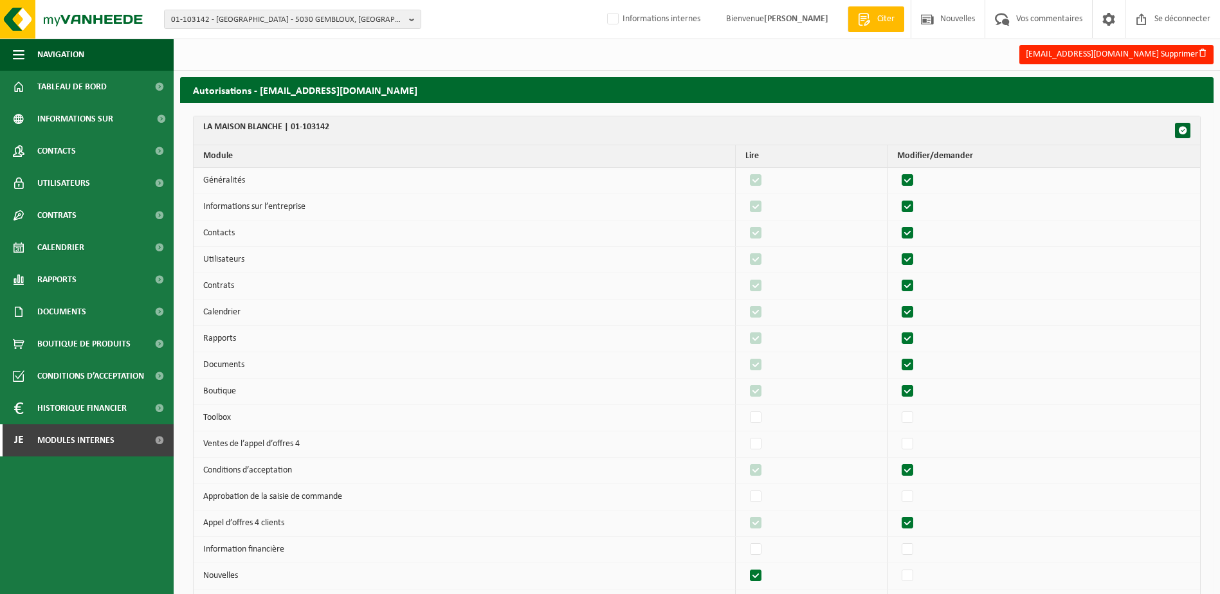
click at [906, 472] on label"] at bounding box center [908, 470] width 18 height 19
click at [897, 461] on input "checkbox" at bounding box center [896, 460] width 1 height 1
click at [912, 471] on label"] at bounding box center [908, 470] width 18 height 19
click at [897, 461] on input "checkbox" at bounding box center [896, 460] width 1 height 1
checkbox input "true"
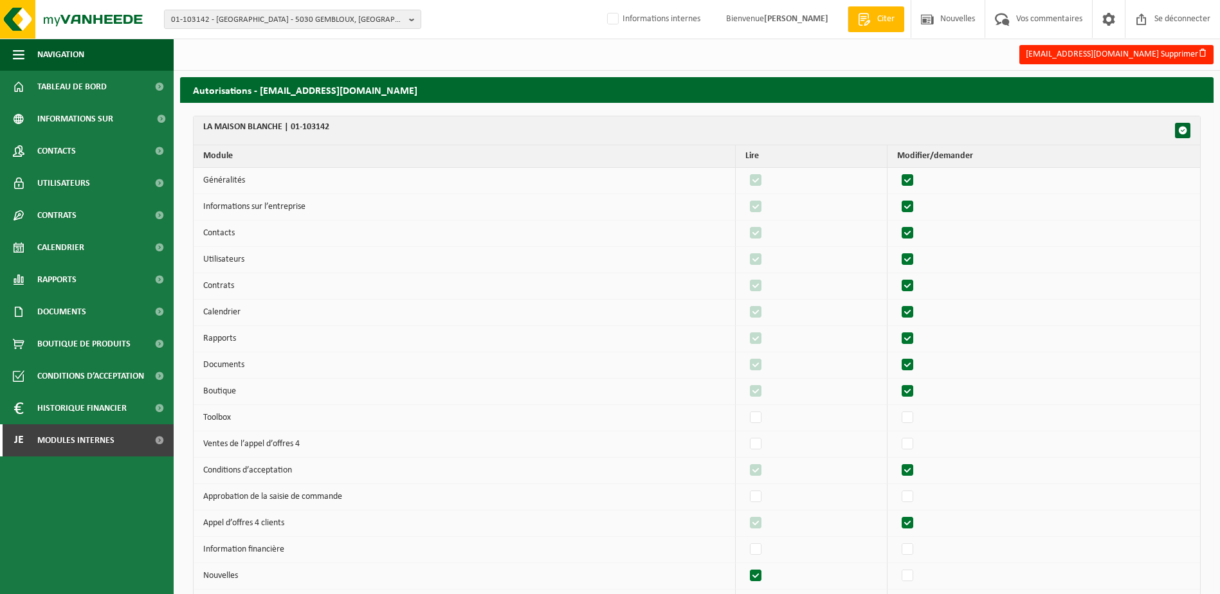
click at [915, 521] on label"] at bounding box center [908, 523] width 18 height 19
click at [897, 514] on input "checkbox" at bounding box center [896, 513] width 1 height 1
click at [915, 521] on label"] at bounding box center [908, 523] width 18 height 19
click at [897, 514] on input "checkbox" at bounding box center [896, 513] width 1 height 1
checkbox input "true"
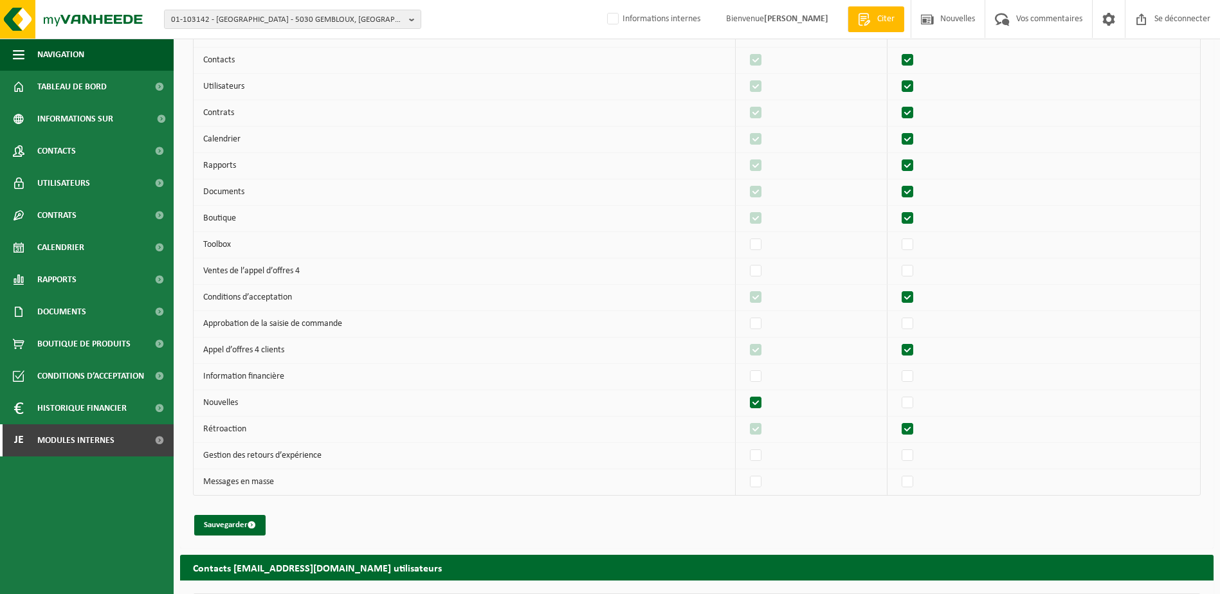
scroll to position [193, 0]
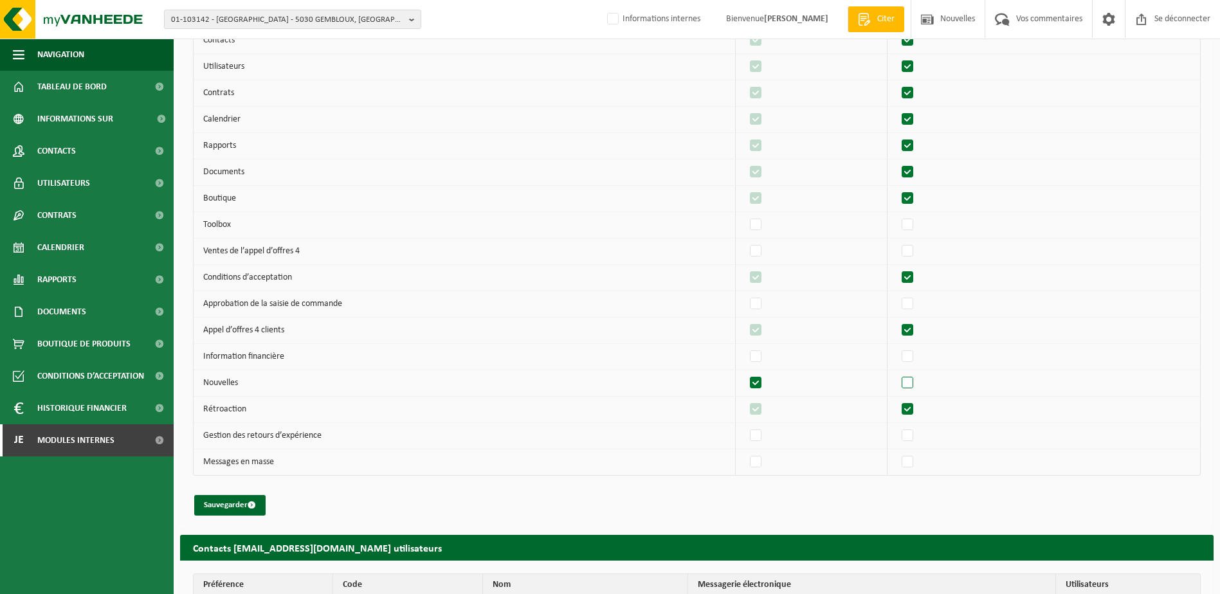
click at [912, 379] on label"] at bounding box center [908, 383] width 18 height 19
click at [897, 374] on input "checkbox" at bounding box center [896, 373] width 1 height 1
click at [913, 381] on label"] at bounding box center [908, 383] width 18 height 19
click at [897, 374] on input "checkbox" at bounding box center [896, 373] width 1 height 1
checkbox input "false"
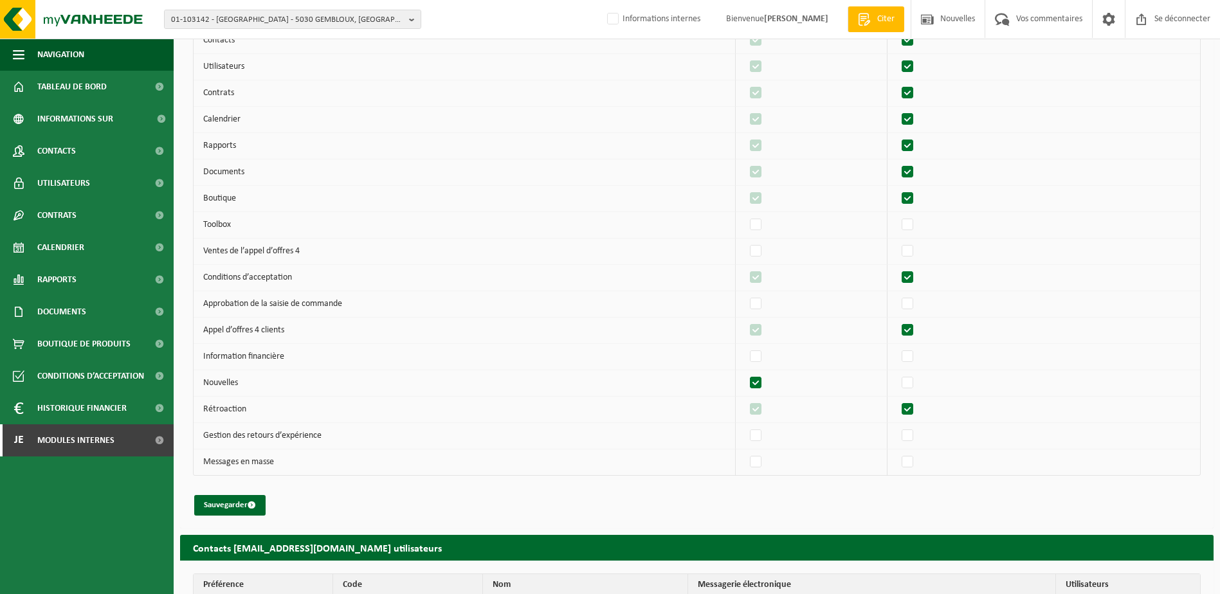
click at [913, 411] on label"] at bounding box center [908, 409] width 18 height 19
click at [897, 400] on input "checkbox" at bounding box center [896, 399] width 1 height 1
click at [913, 411] on label"] at bounding box center [908, 409] width 18 height 19
click at [897, 400] on input "checkbox" at bounding box center [896, 399] width 1 height 1
checkbox input "true"
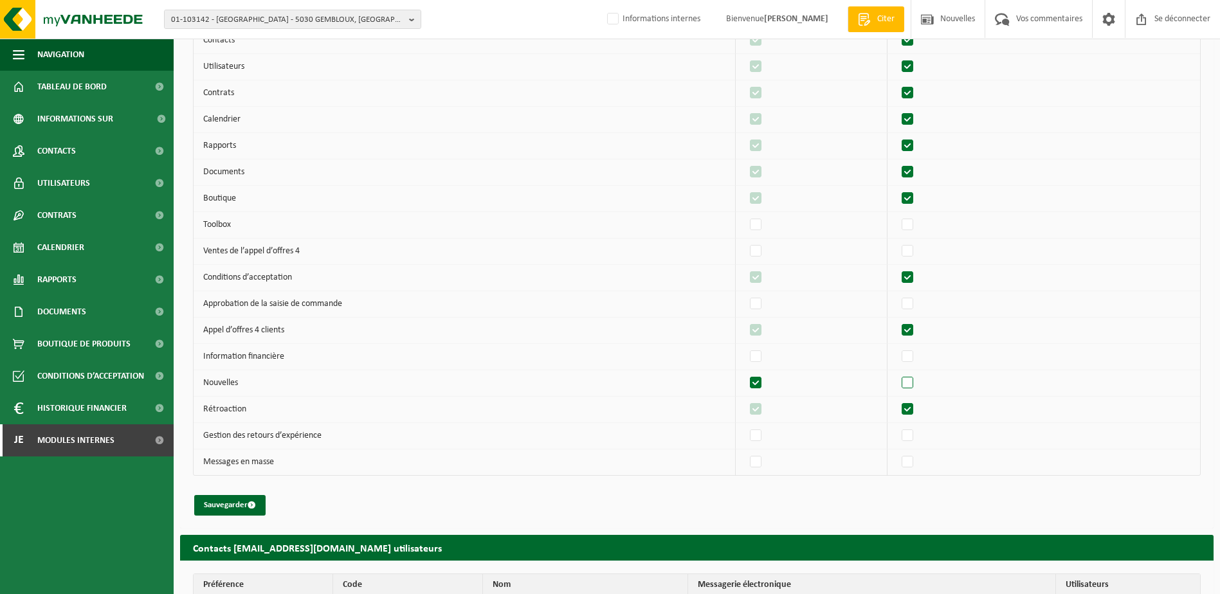
click at [913, 384] on label"] at bounding box center [908, 383] width 18 height 19
click at [897, 374] on input "checkbox" at bounding box center [896, 373] width 1 height 1
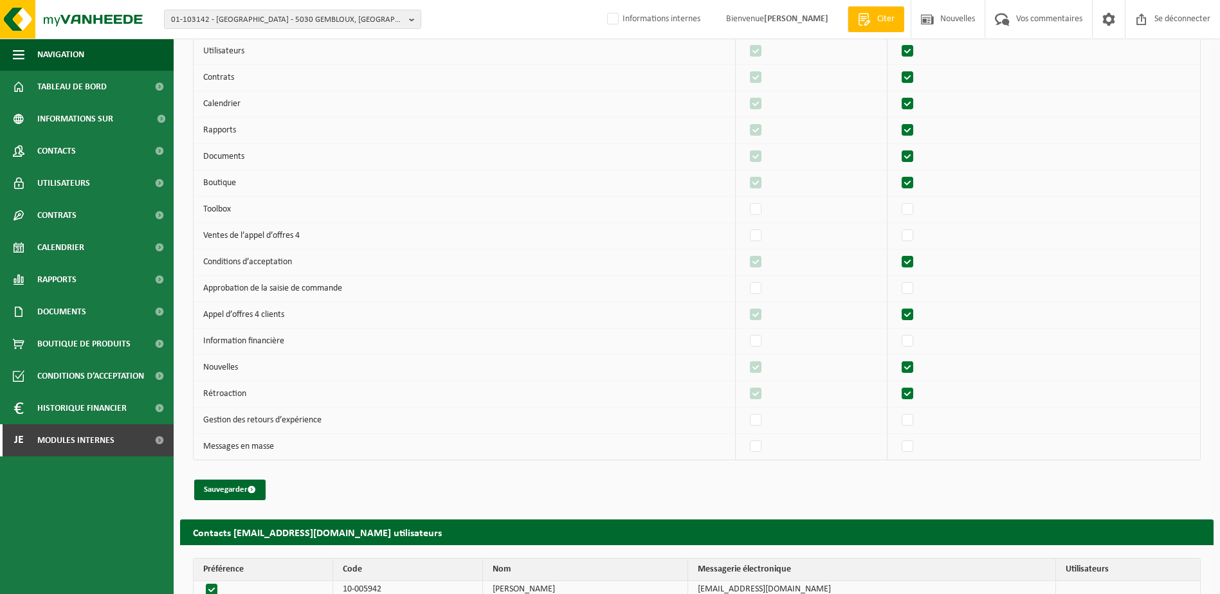
scroll to position [186, 0]
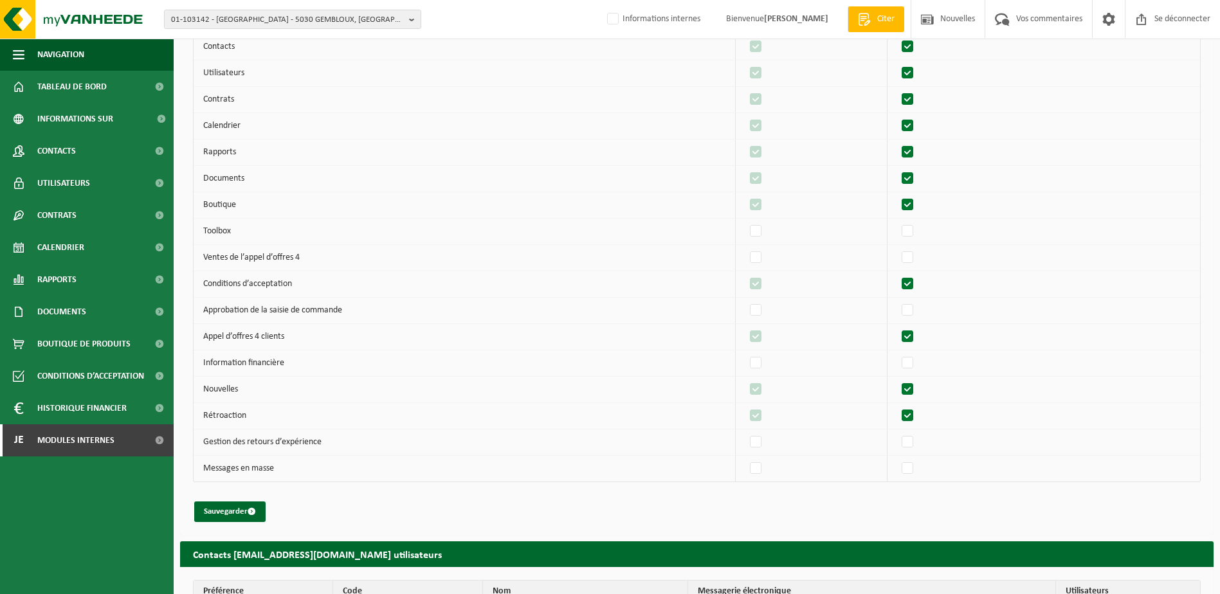
click at [912, 392] on label"] at bounding box center [908, 389] width 18 height 19
click at [897, 380] on input "checkbox" at bounding box center [896, 379] width 1 height 1
checkbox input "false"
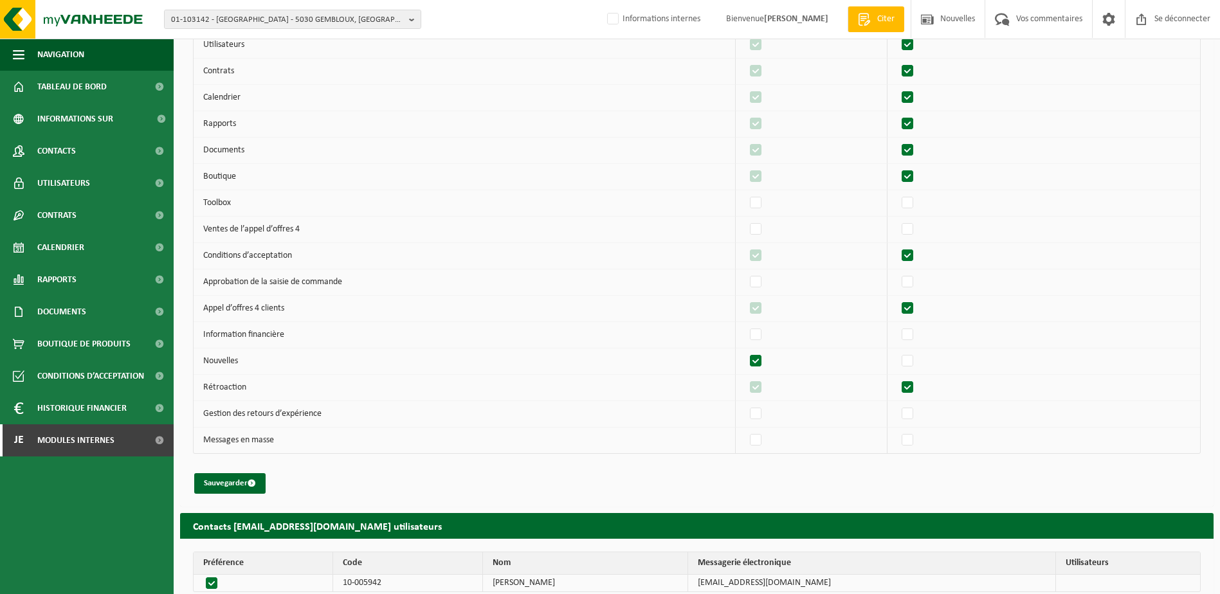
scroll to position [251, 0]
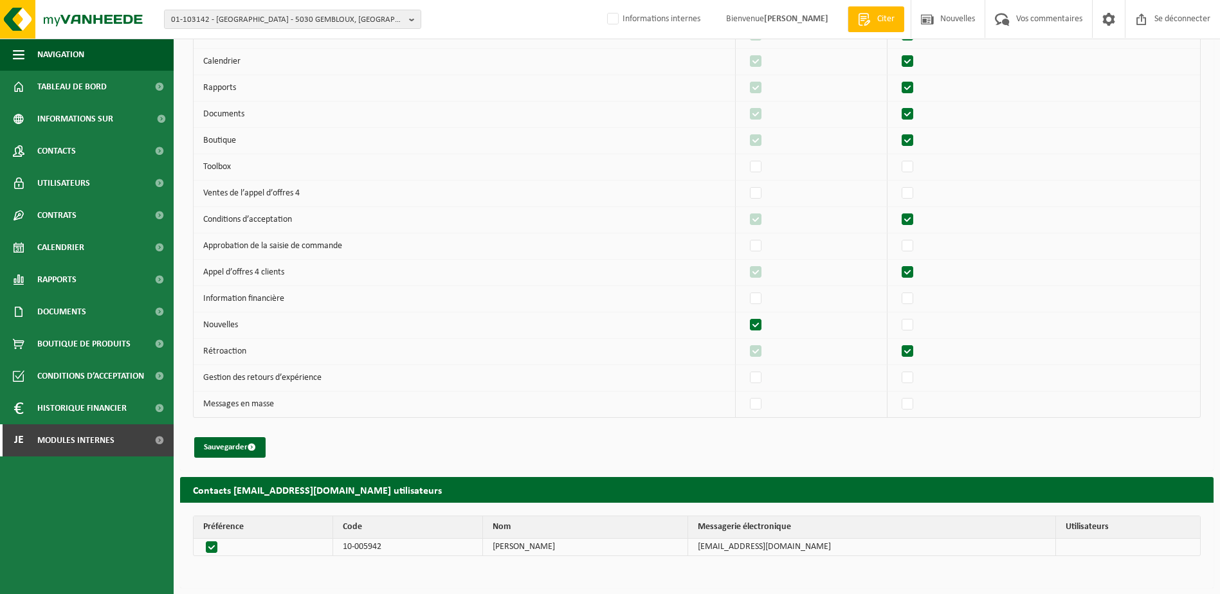
click at [214, 546] on label at bounding box center [214, 547] width 22 height 18
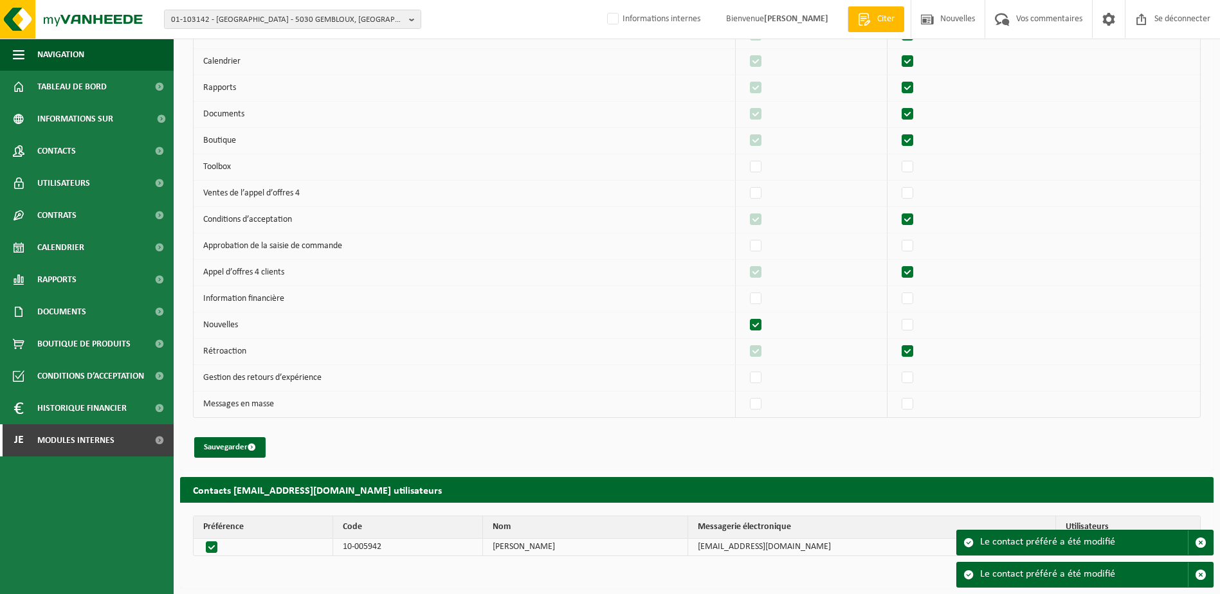
click at [212, 546] on label at bounding box center [214, 547] width 22 height 18
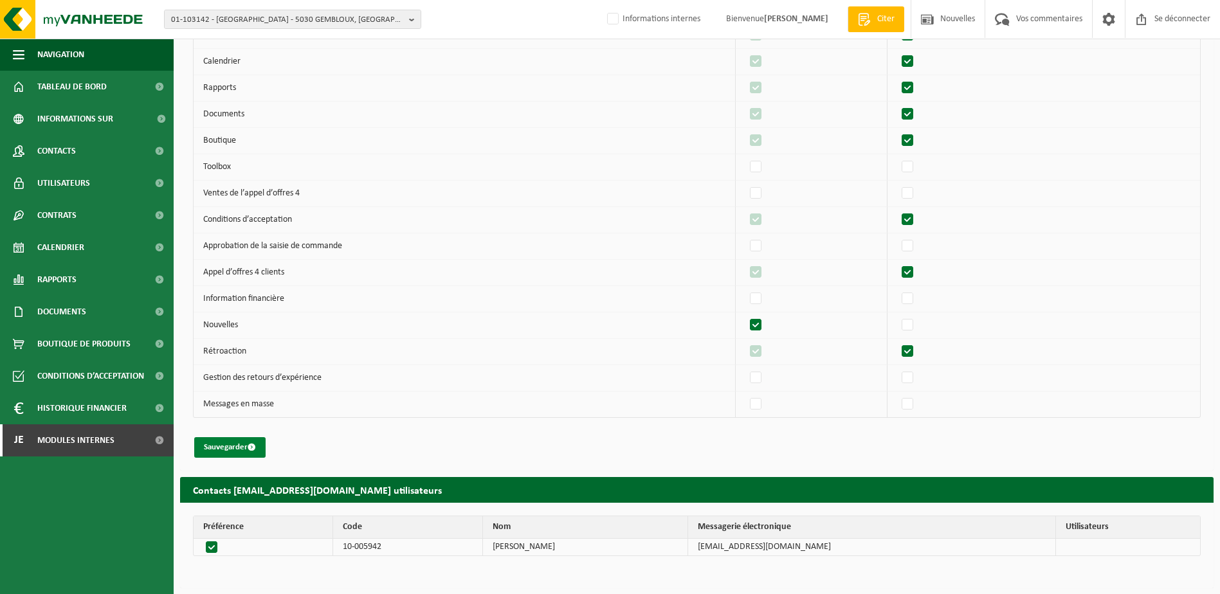
click at [239, 443] on font "Sauvegarder" at bounding box center [226, 447] width 44 height 8
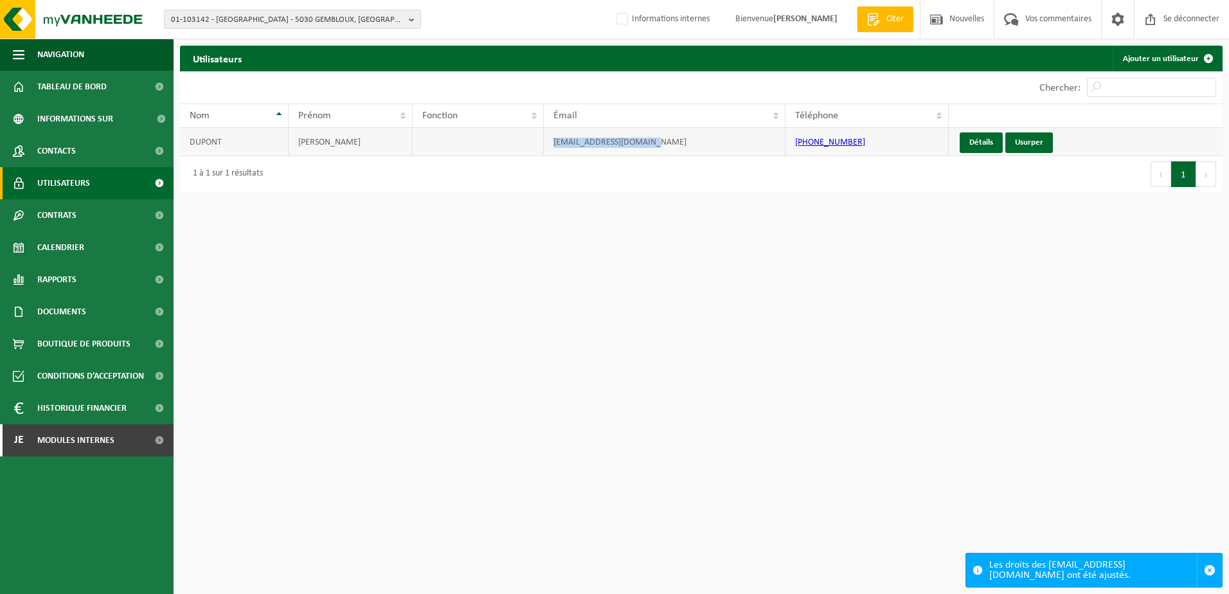
drag, startPoint x: 653, startPoint y: 145, endPoint x: 547, endPoint y: 145, distance: 106.1
click at [547, 145] on td "[EMAIL_ADDRESS][DOMAIN_NAME]" at bounding box center [664, 142] width 241 height 28
copy td "[EMAIL_ADDRESS][DOMAIN_NAME]"
click at [92, 435] on span "Modules internes" at bounding box center [75, 440] width 77 height 32
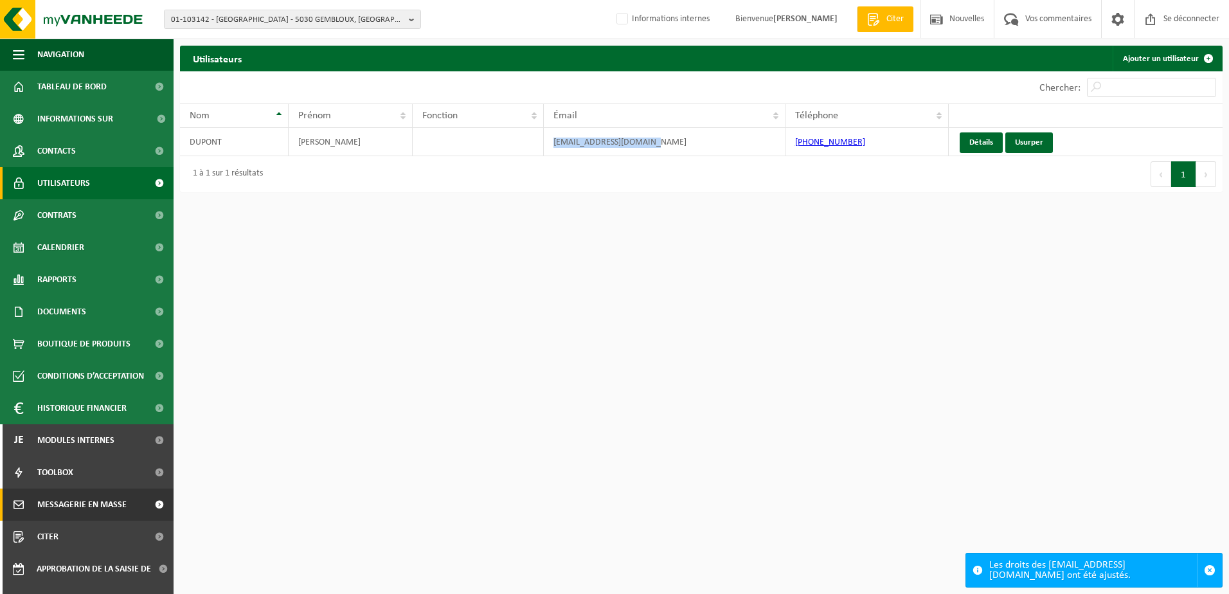
click at [72, 503] on span "Messagerie en masse" at bounding box center [81, 505] width 89 height 32
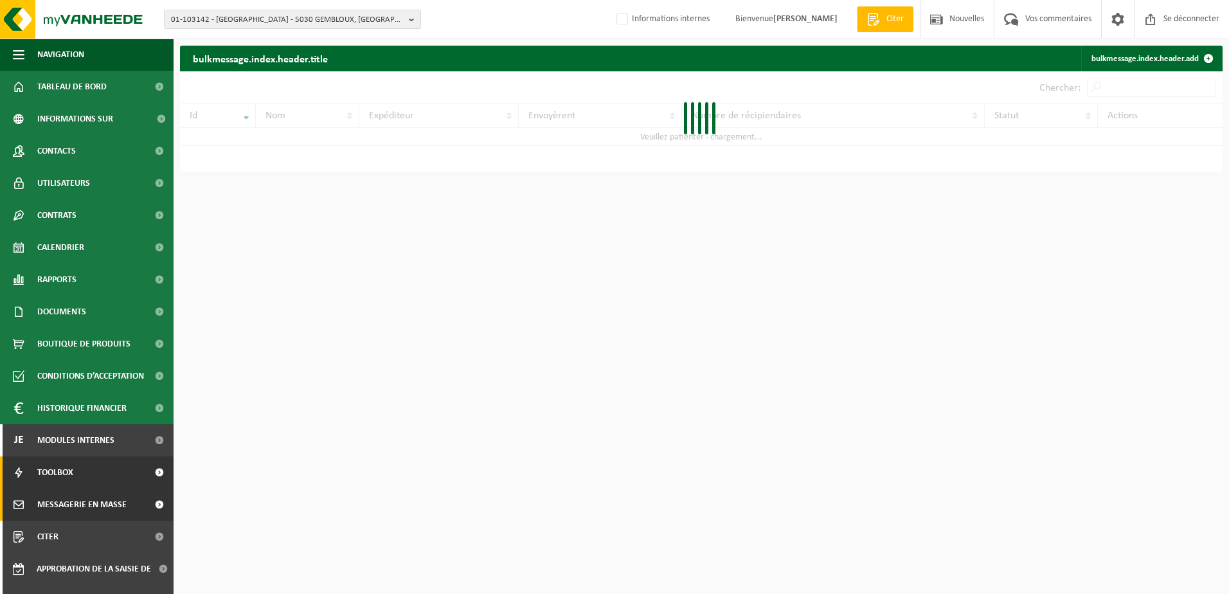
click at [48, 467] on span "Toolbox" at bounding box center [55, 472] width 36 height 32
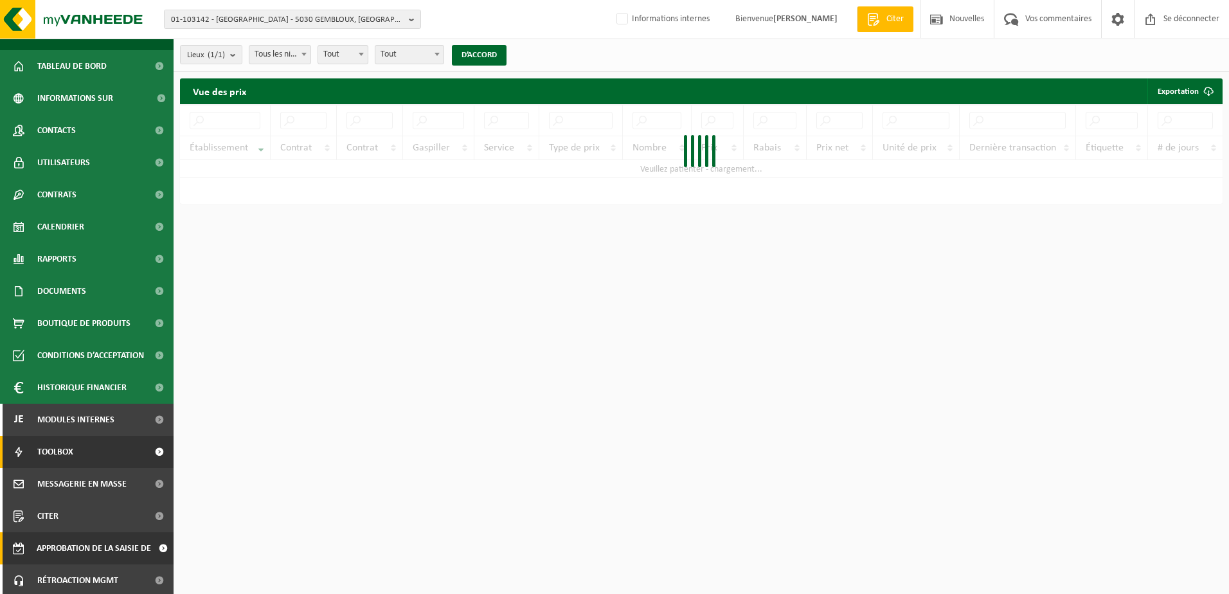
scroll to position [55, 0]
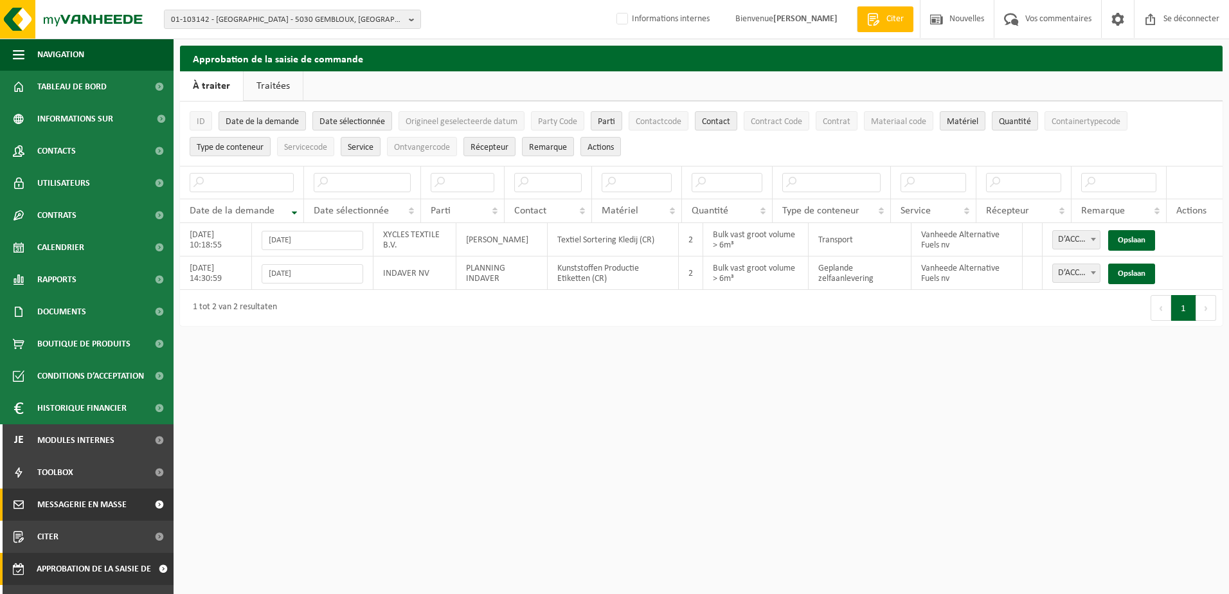
scroll to position [55, 0]
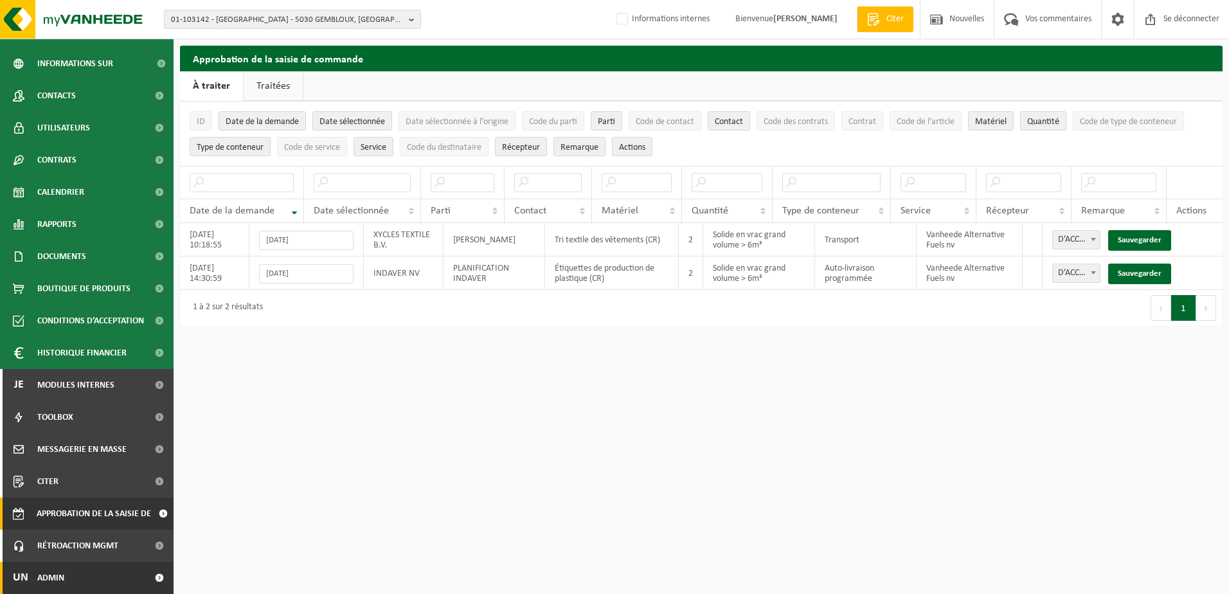
click at [65, 572] on link "Un Admin" at bounding box center [87, 578] width 174 height 32
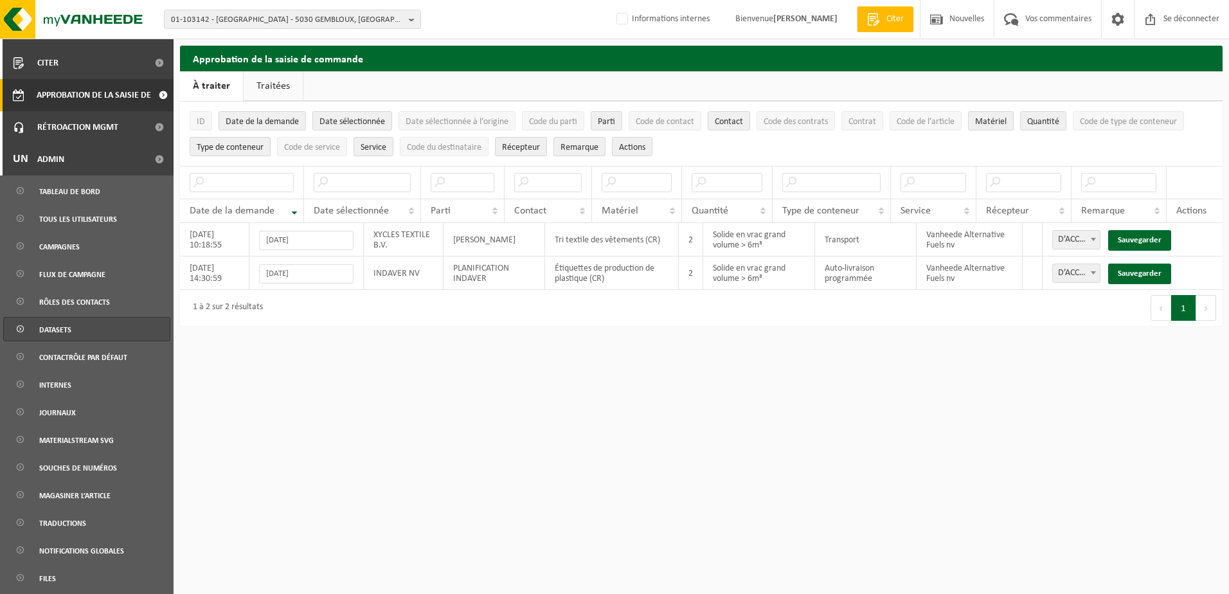
scroll to position [501, 0]
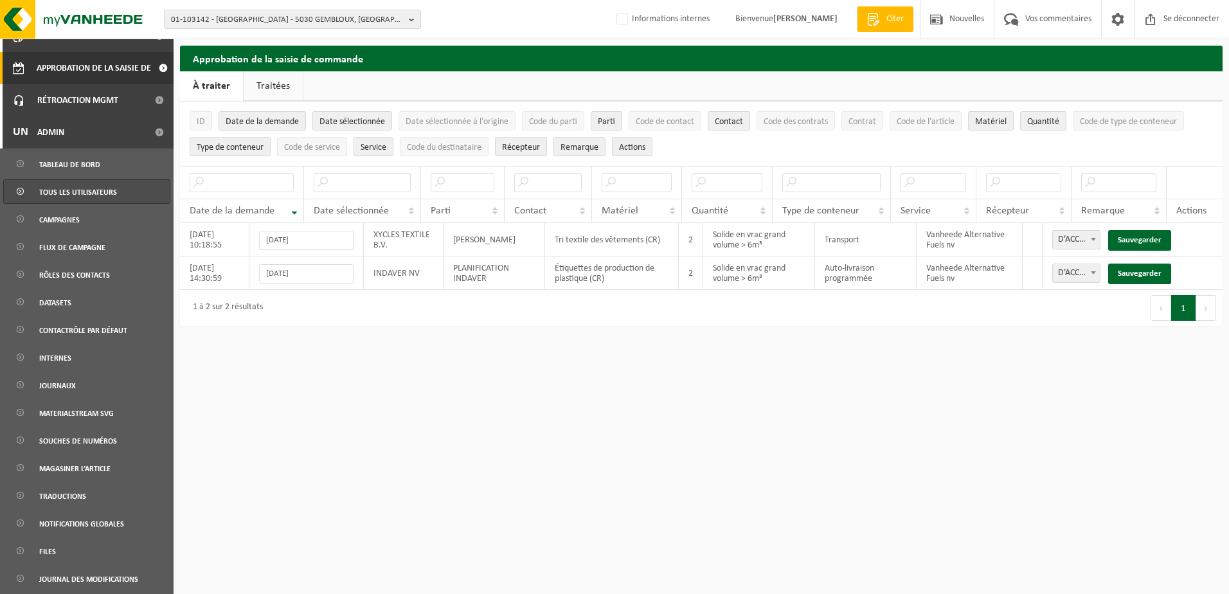
click at [73, 195] on span "Tous les utilisateurs" at bounding box center [78, 192] width 78 height 24
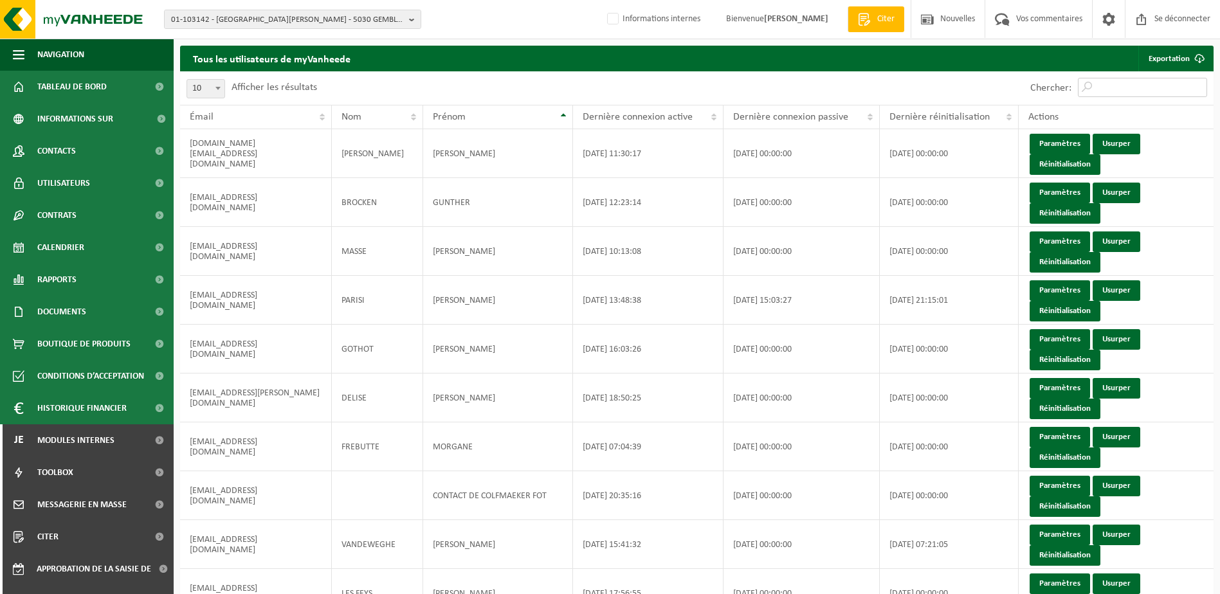
click at [1122, 91] on input "Chercher:" at bounding box center [1142, 87] width 129 height 19
paste input "[EMAIL_ADDRESS][DOMAIN_NAME]"
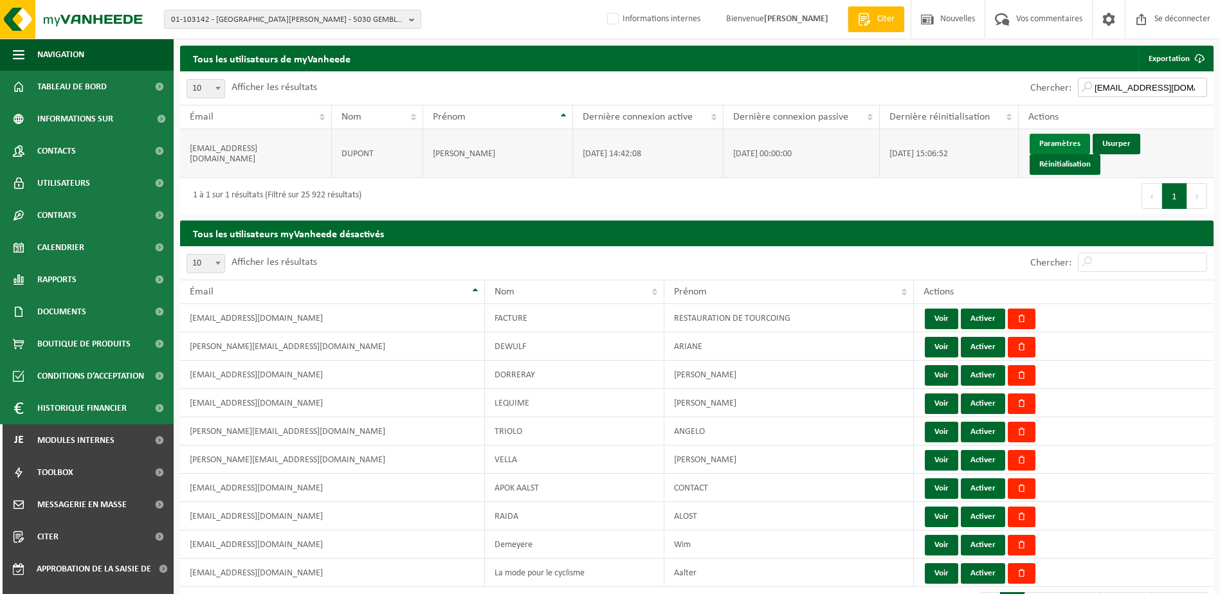
type input "[EMAIL_ADDRESS][DOMAIN_NAME]"
click at [1063, 147] on link "Paramètres" at bounding box center [1059, 144] width 60 height 21
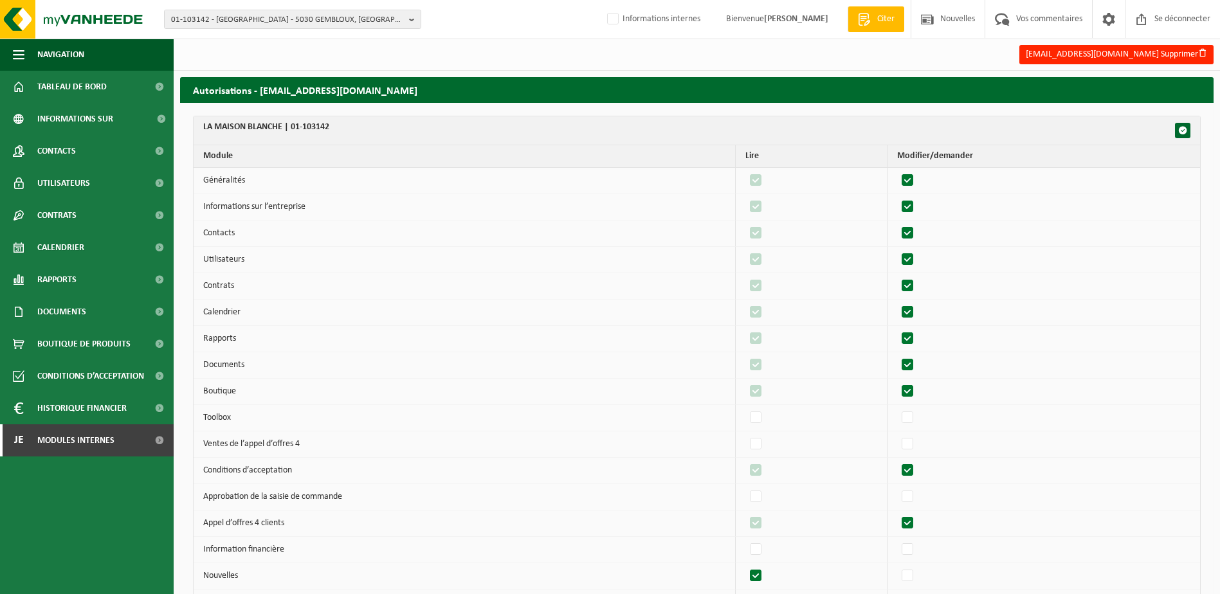
click at [911, 178] on label"] at bounding box center [908, 180] width 18 height 19
click at [897, 171] on input "checkbox" at bounding box center [896, 170] width 1 height 1
click at [912, 178] on label"] at bounding box center [908, 180] width 18 height 19
click at [897, 171] on input "checkbox" at bounding box center [896, 170] width 1 height 1
checkbox input "true"
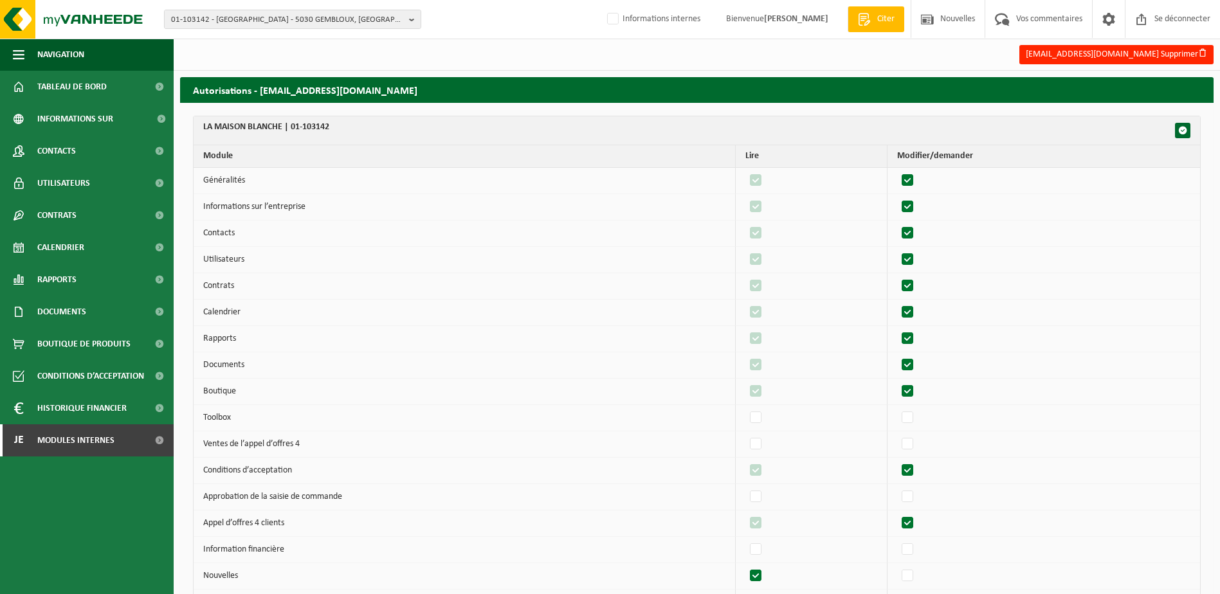
click at [912, 201] on label"] at bounding box center [908, 206] width 18 height 19
click at [897, 197] on input "checkbox" at bounding box center [896, 197] width 1 height 1
click at [913, 205] on label"] at bounding box center [908, 206] width 18 height 19
click at [897, 197] on input "checkbox" at bounding box center [896, 197] width 1 height 1
checkbox input "true"
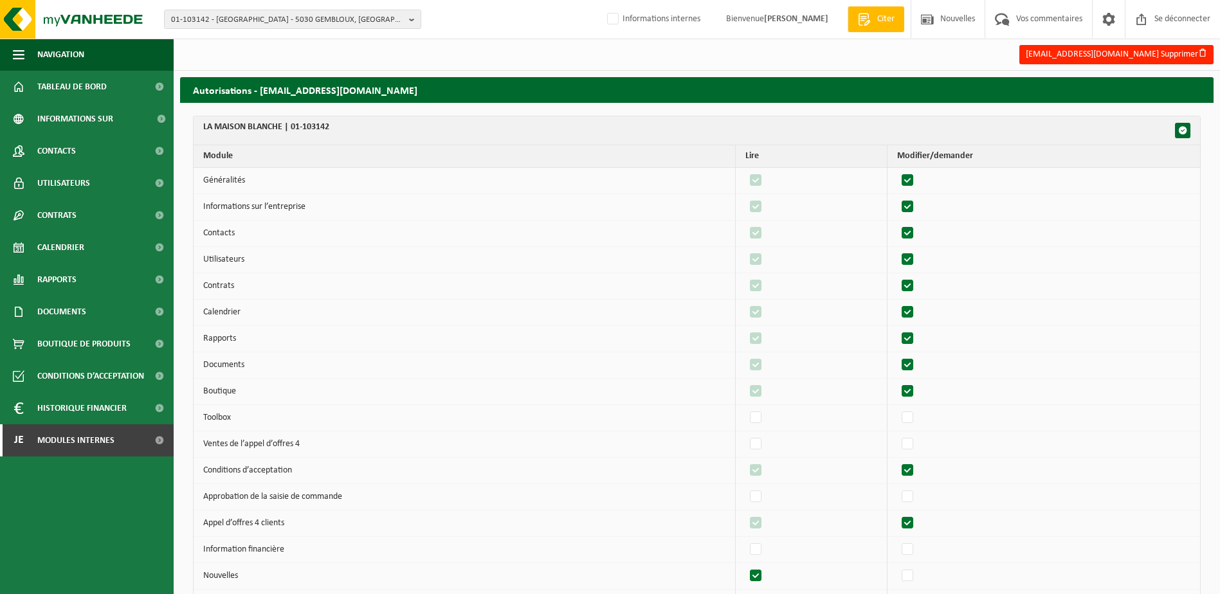
click at [912, 231] on label"] at bounding box center [908, 233] width 18 height 19
click at [897, 224] on input "checkbox" at bounding box center [896, 223] width 1 height 1
click at [916, 237] on label"] at bounding box center [908, 233] width 18 height 19
click at [897, 224] on input "checkbox" at bounding box center [896, 223] width 1 height 1
checkbox input "true"
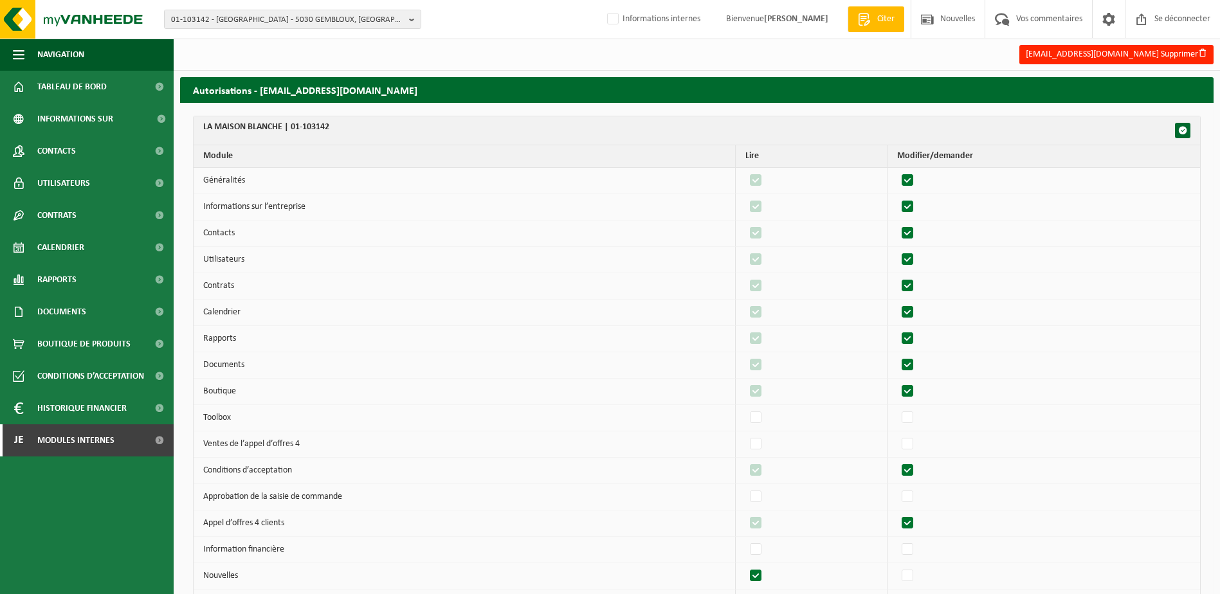
click at [916, 257] on label"] at bounding box center [908, 259] width 18 height 19
click at [897, 250] on input "checkbox" at bounding box center [896, 249] width 1 height 1
click at [916, 259] on label"] at bounding box center [908, 259] width 18 height 19
click at [897, 250] on input "checkbox" at bounding box center [896, 249] width 1 height 1
checkbox input "true"
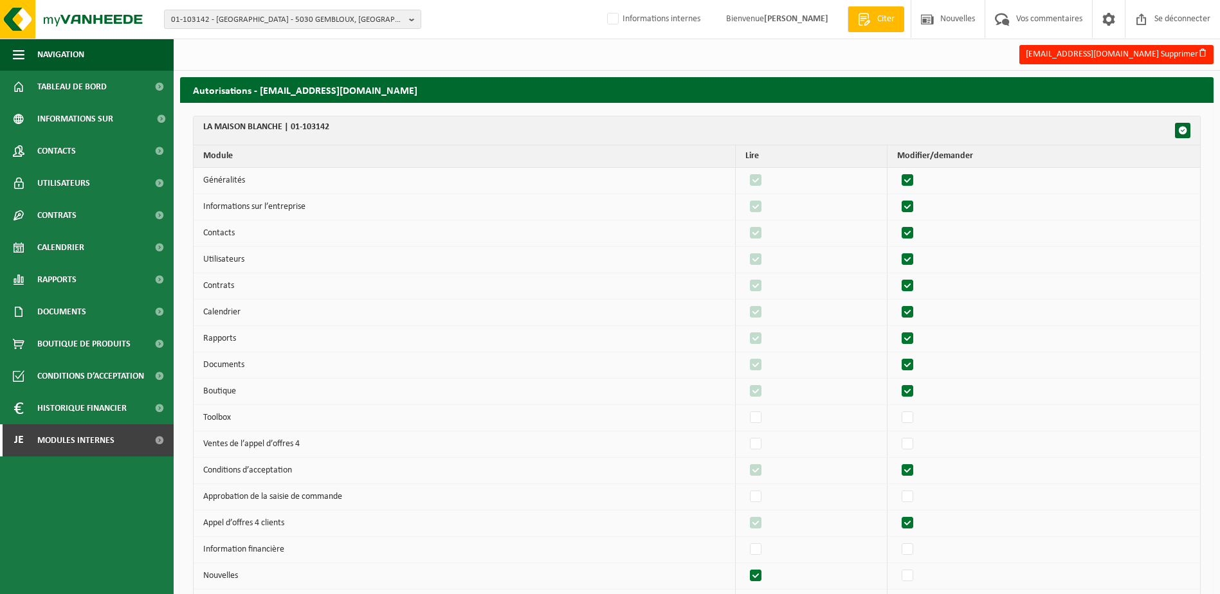
click at [913, 289] on label"] at bounding box center [908, 285] width 18 height 19
click at [897, 276] on input "checkbox" at bounding box center [896, 276] width 1 height 1
click at [908, 284] on label"] at bounding box center [908, 285] width 18 height 19
click at [897, 276] on input "checkbox" at bounding box center [896, 276] width 1 height 1
checkbox input "true"
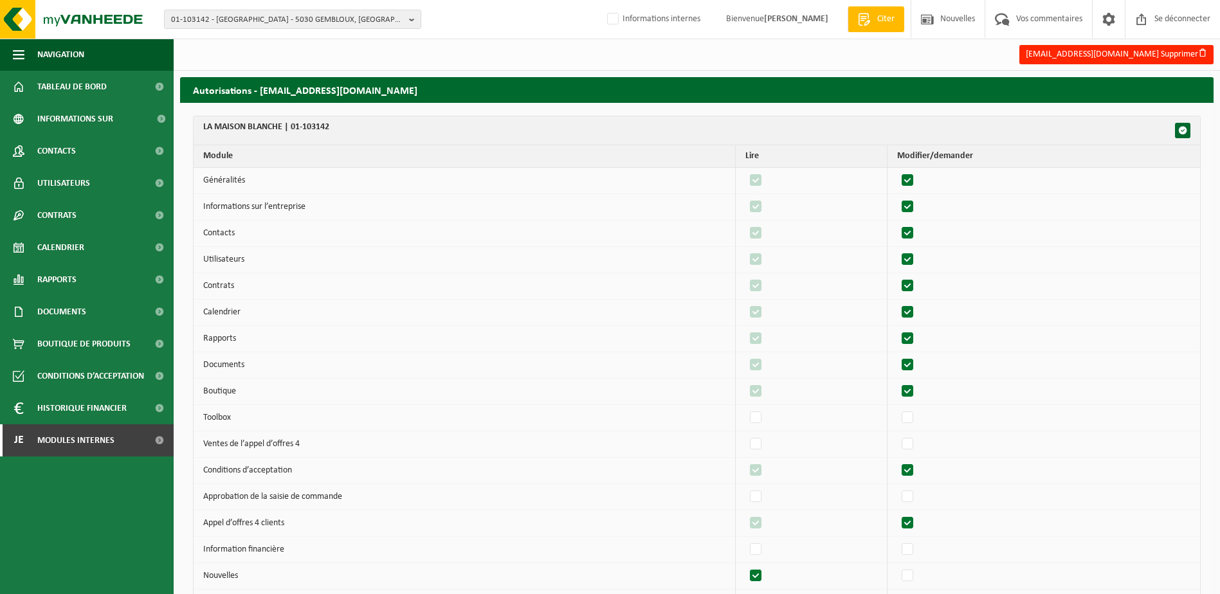
click at [910, 312] on label"] at bounding box center [908, 312] width 18 height 19
click at [897, 303] on input "checkbox" at bounding box center [896, 302] width 1 height 1
click at [910, 312] on label"] at bounding box center [908, 312] width 18 height 19
click at [897, 303] on input "checkbox" at bounding box center [896, 302] width 1 height 1
checkbox input "true"
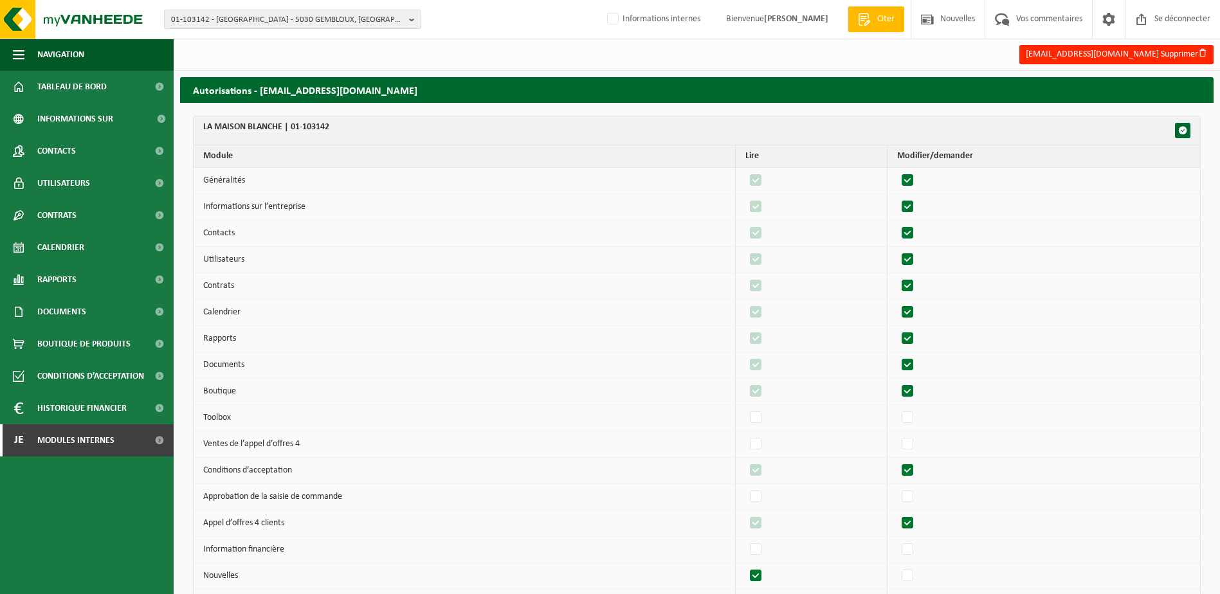
click at [912, 342] on label"] at bounding box center [908, 338] width 18 height 19
click at [897, 329] on input "checkbox" at bounding box center [896, 329] width 1 height 1
click at [912, 342] on label"] at bounding box center [908, 338] width 18 height 19
click at [897, 329] on input "checkbox" at bounding box center [896, 329] width 1 height 1
checkbox input "true"
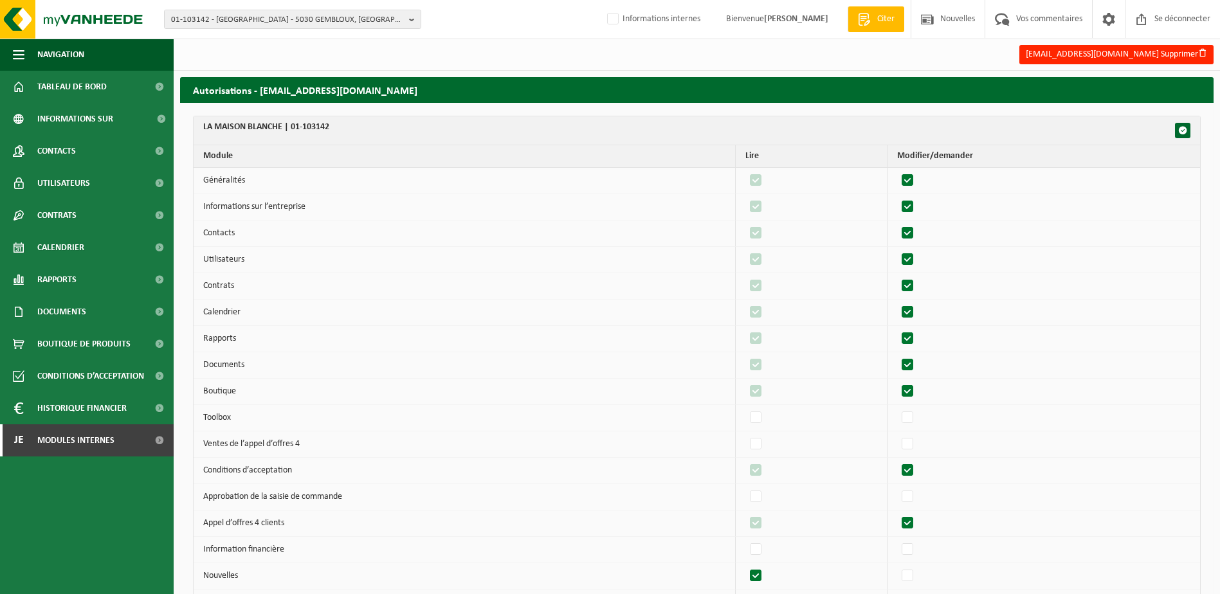
click at [916, 367] on label"] at bounding box center [908, 365] width 18 height 19
click at [897, 356] on input "checkbox" at bounding box center [896, 355] width 1 height 1
click at [910, 357] on label"] at bounding box center [908, 365] width 18 height 19
click at [897, 356] on input "checkbox" at bounding box center [896, 355] width 1 height 1
checkbox input "true"
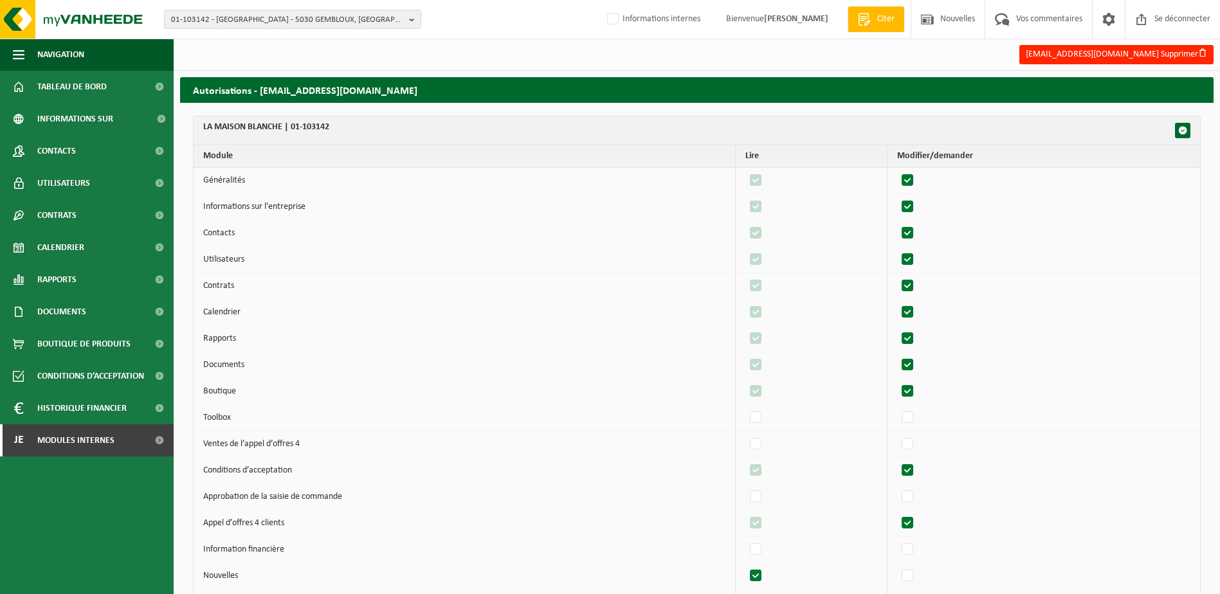
click at [915, 392] on label"] at bounding box center [908, 391] width 18 height 19
click at [897, 382] on input "checkbox" at bounding box center [896, 381] width 1 height 1
click at [915, 393] on label"] at bounding box center [908, 391] width 18 height 19
click at [897, 382] on input "checkbox" at bounding box center [896, 381] width 1 height 1
checkbox input "true"
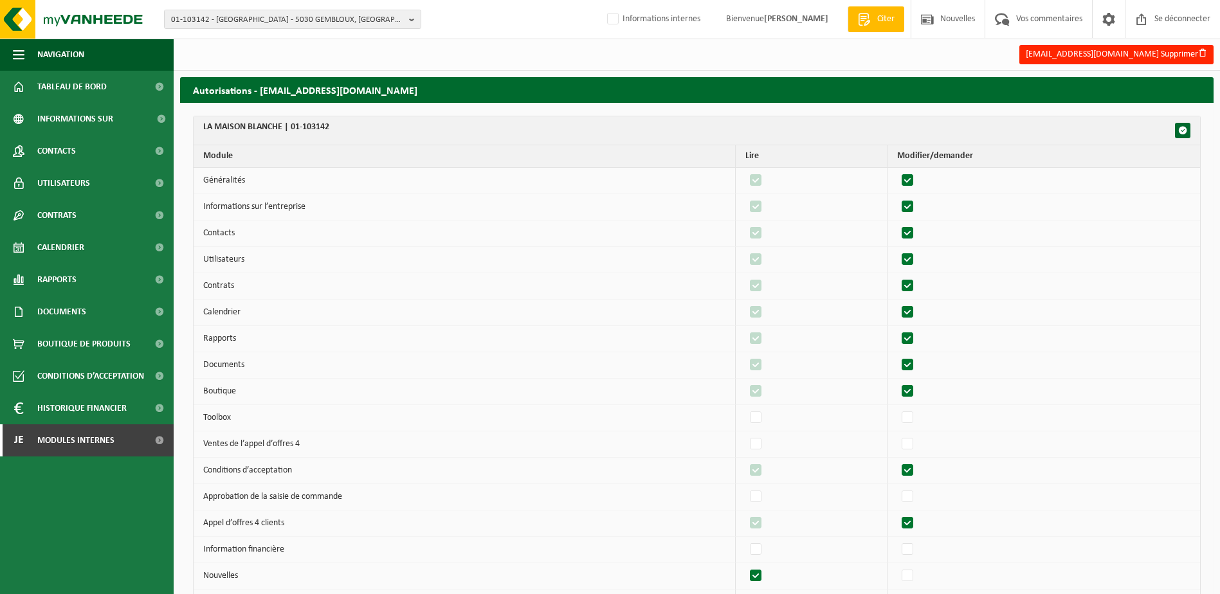
click at [909, 470] on label"] at bounding box center [908, 470] width 18 height 19
click at [897, 461] on input "checkbox" at bounding box center [896, 460] width 1 height 1
drag, startPoint x: 909, startPoint y: 467, endPoint x: 915, endPoint y: 474, distance: 8.6
click at [910, 467] on label"] at bounding box center [908, 470] width 18 height 19
click at [897, 461] on input "checkbox" at bounding box center [896, 460] width 1 height 1
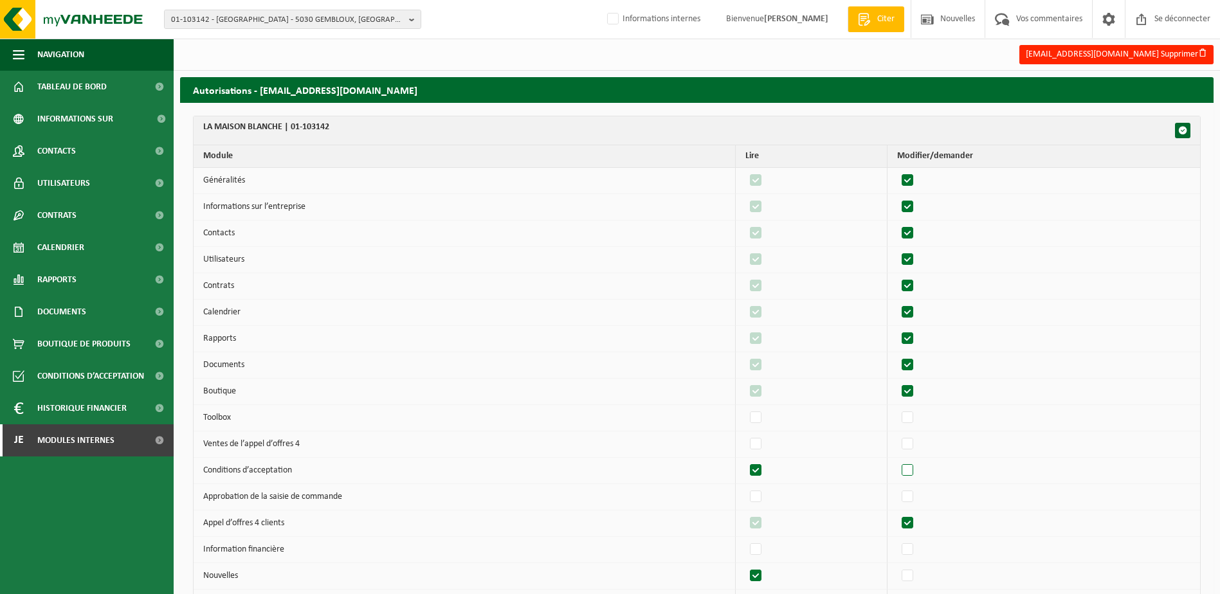
checkbox input "true"
click at [914, 524] on label"] at bounding box center [908, 523] width 18 height 19
click at [897, 514] on input "checkbox" at bounding box center [896, 513] width 1 height 1
click at [913, 525] on label"] at bounding box center [908, 523] width 18 height 19
click at [897, 514] on input "checkbox" at bounding box center [896, 513] width 1 height 1
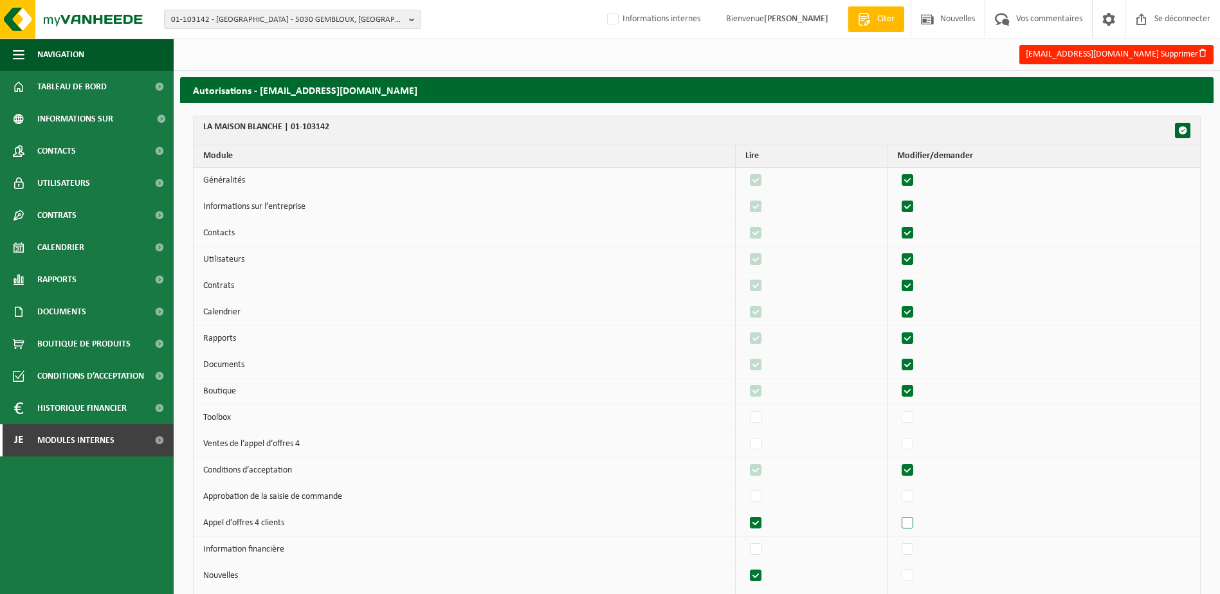
checkbox input "true"
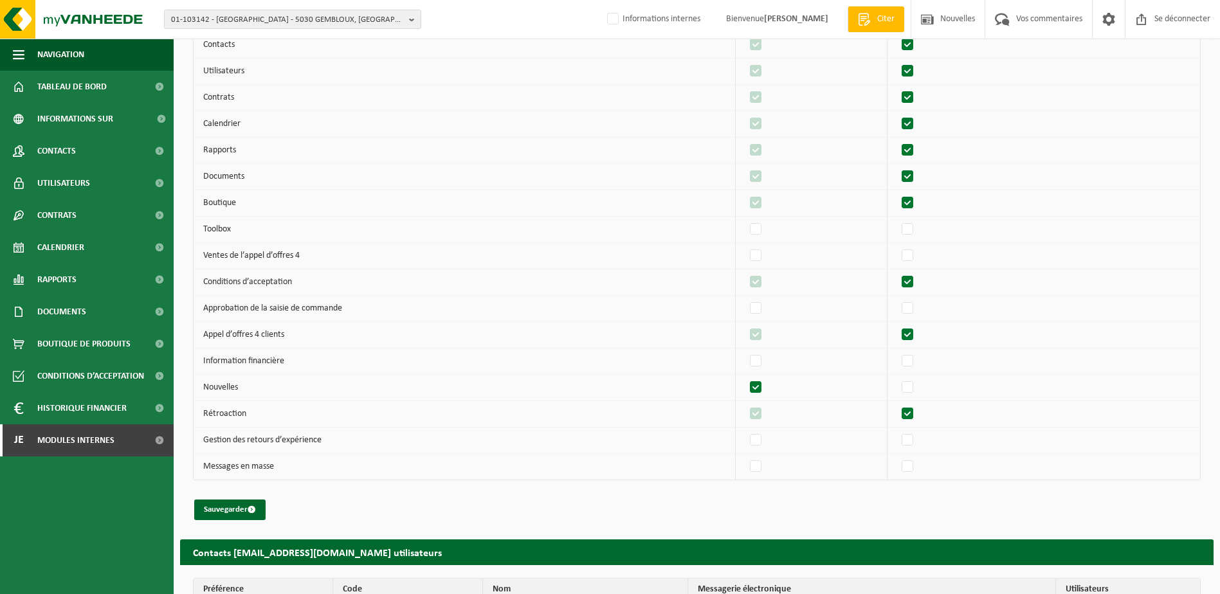
scroll to position [193, 0]
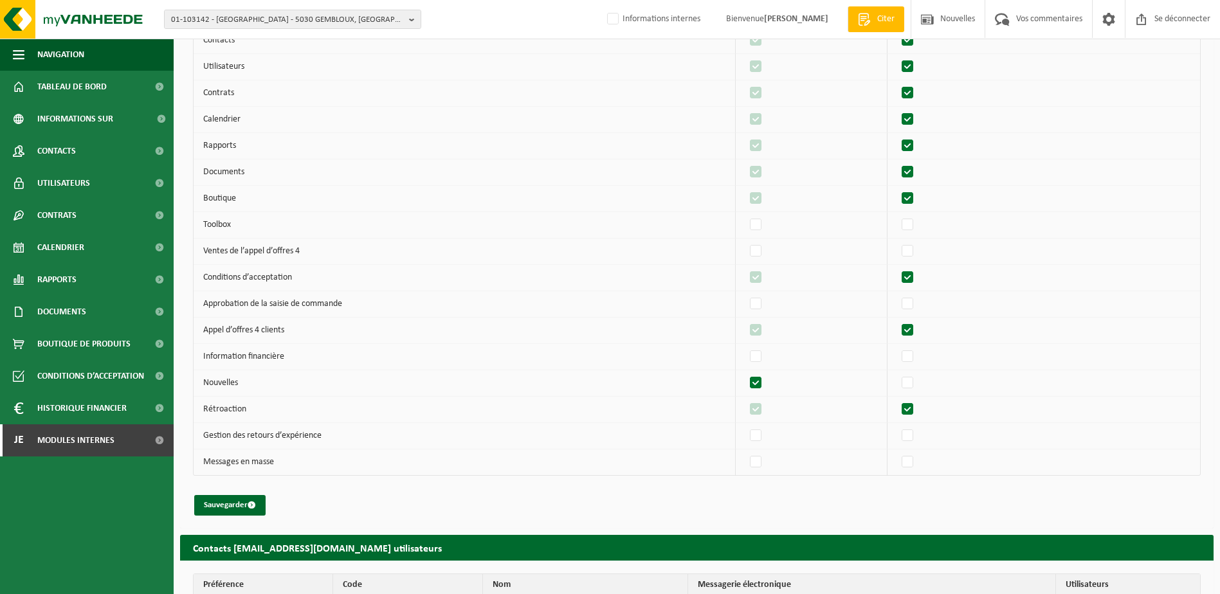
click at [912, 414] on label"] at bounding box center [908, 409] width 18 height 19
click at [897, 400] on input "checkbox" at bounding box center [896, 399] width 1 height 1
click at [912, 411] on label"] at bounding box center [908, 409] width 18 height 19
click at [897, 400] on input "checkbox" at bounding box center [896, 399] width 1 height 1
checkbox input "true"
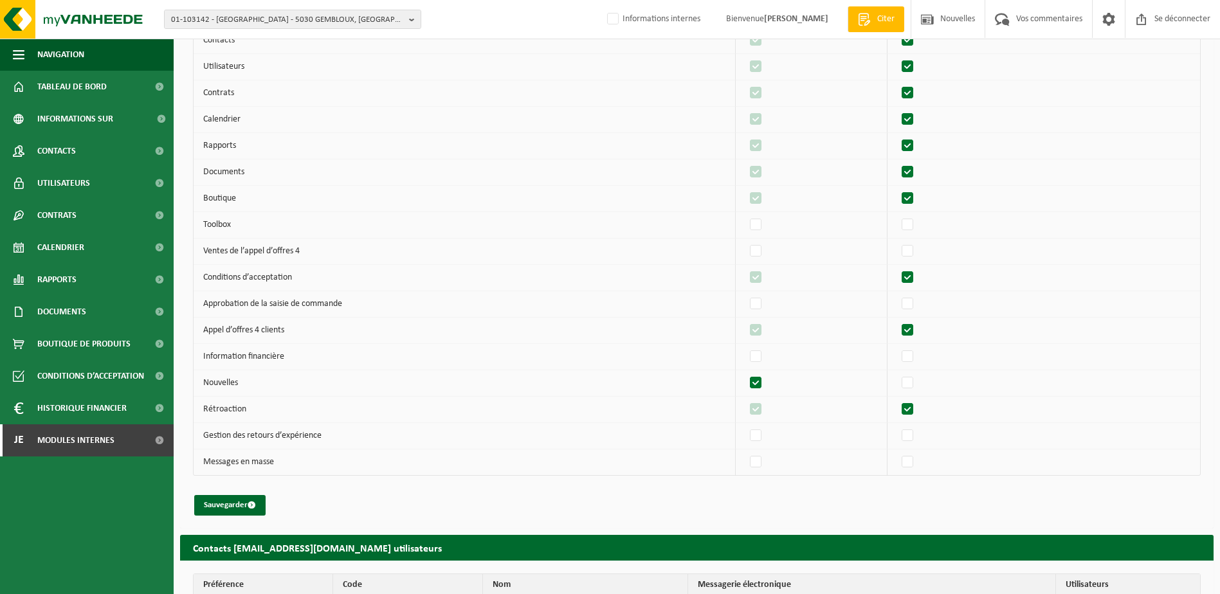
scroll to position [251, 0]
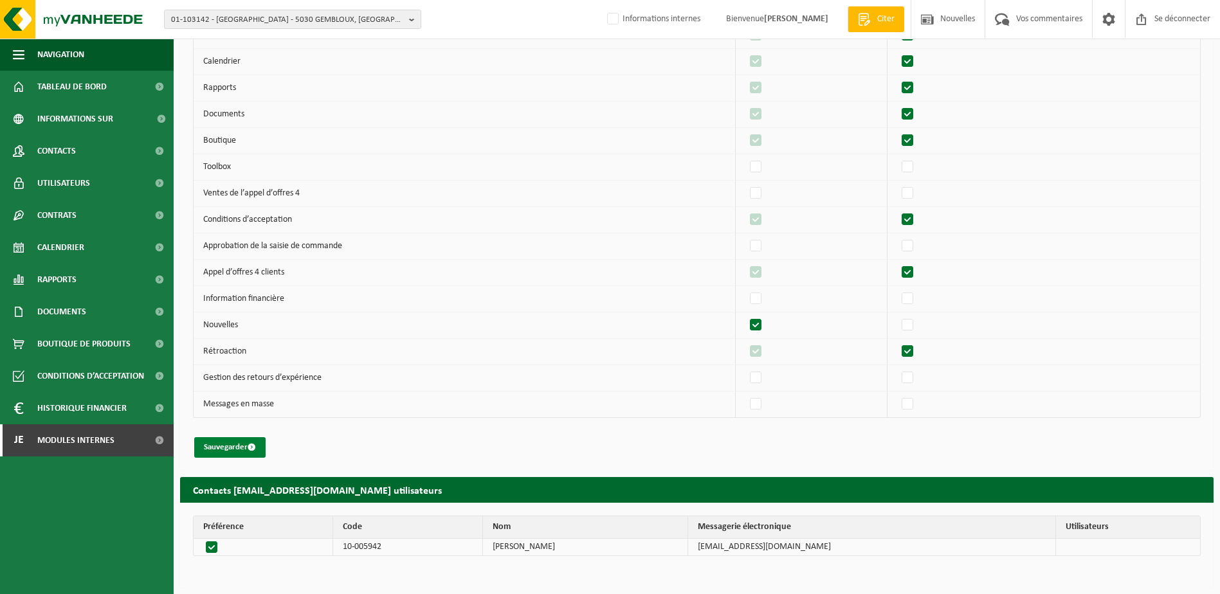
click at [235, 443] on font "Sauvegarder" at bounding box center [226, 447] width 44 height 8
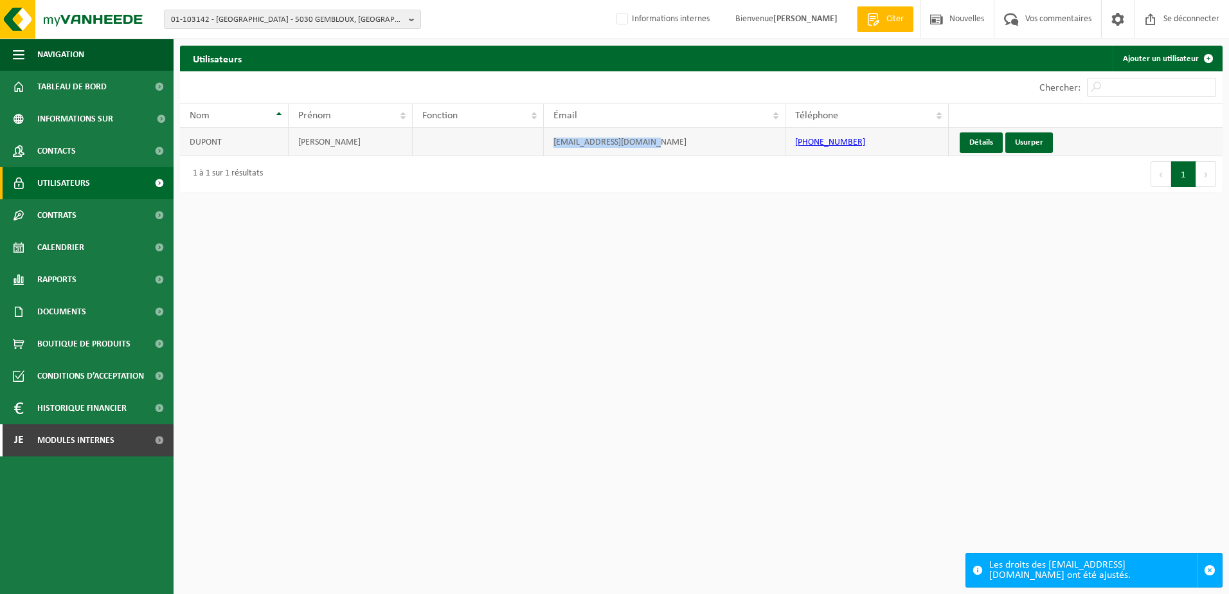
drag, startPoint x: 665, startPoint y: 140, endPoint x: 547, endPoint y: 134, distance: 118.4
click at [547, 134] on td "[EMAIL_ADDRESS][DOMAIN_NAME]" at bounding box center [664, 142] width 241 height 28
copy td "[EMAIL_ADDRESS][DOMAIN_NAME]"
click at [118, 446] on link "Je Modules internes" at bounding box center [87, 440] width 174 height 32
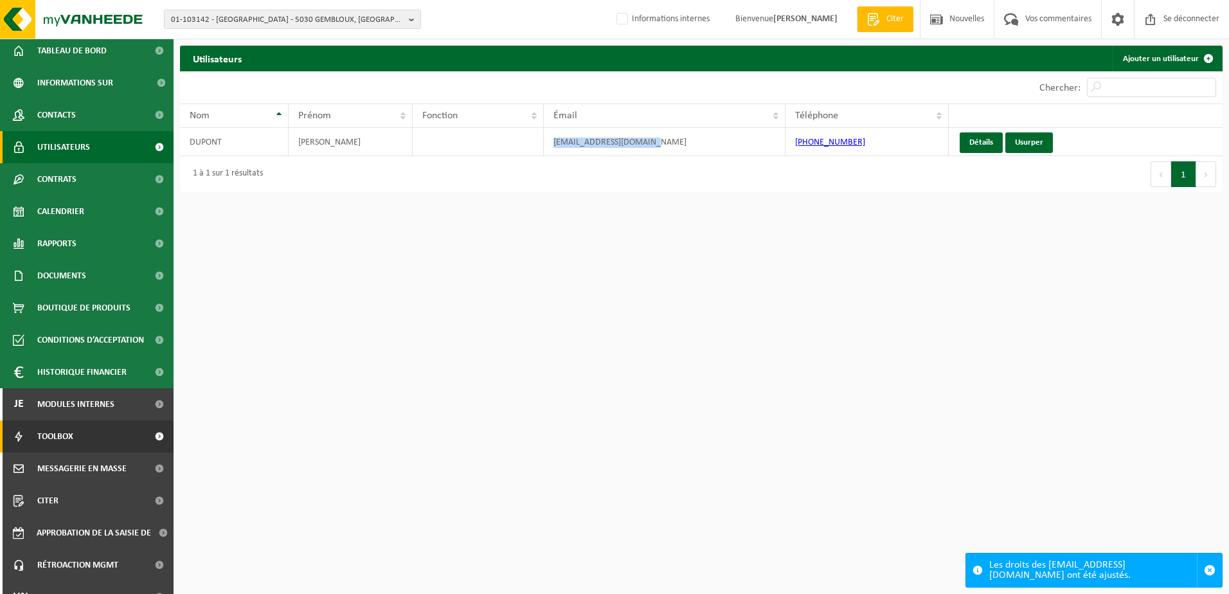
scroll to position [55, 0]
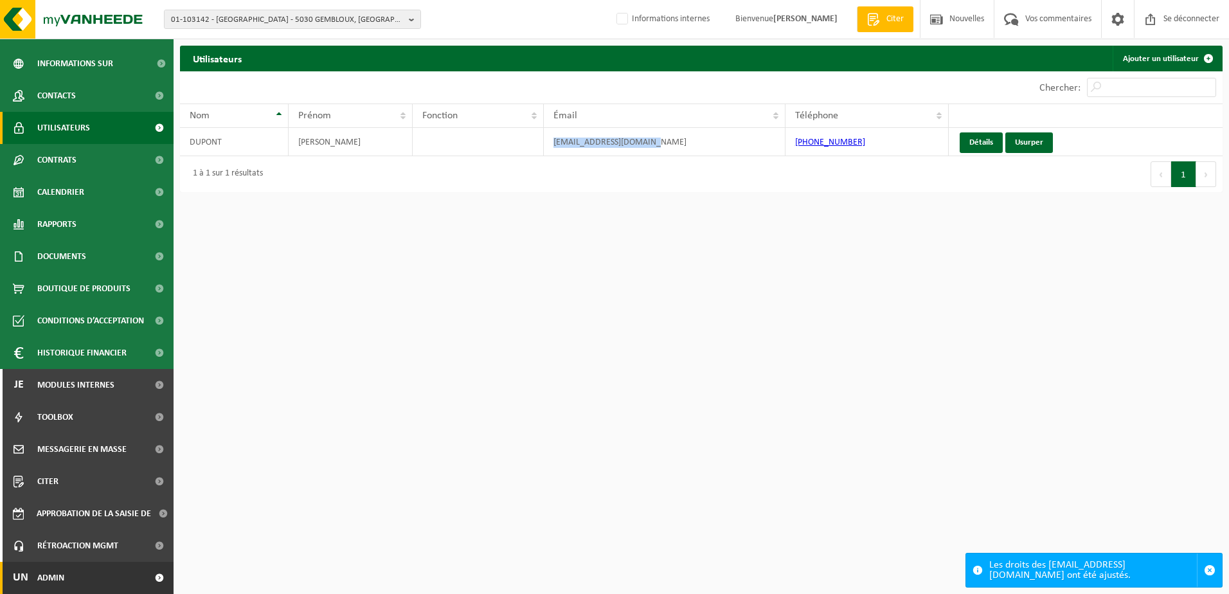
click at [78, 573] on link "Un Admin" at bounding box center [87, 578] width 174 height 32
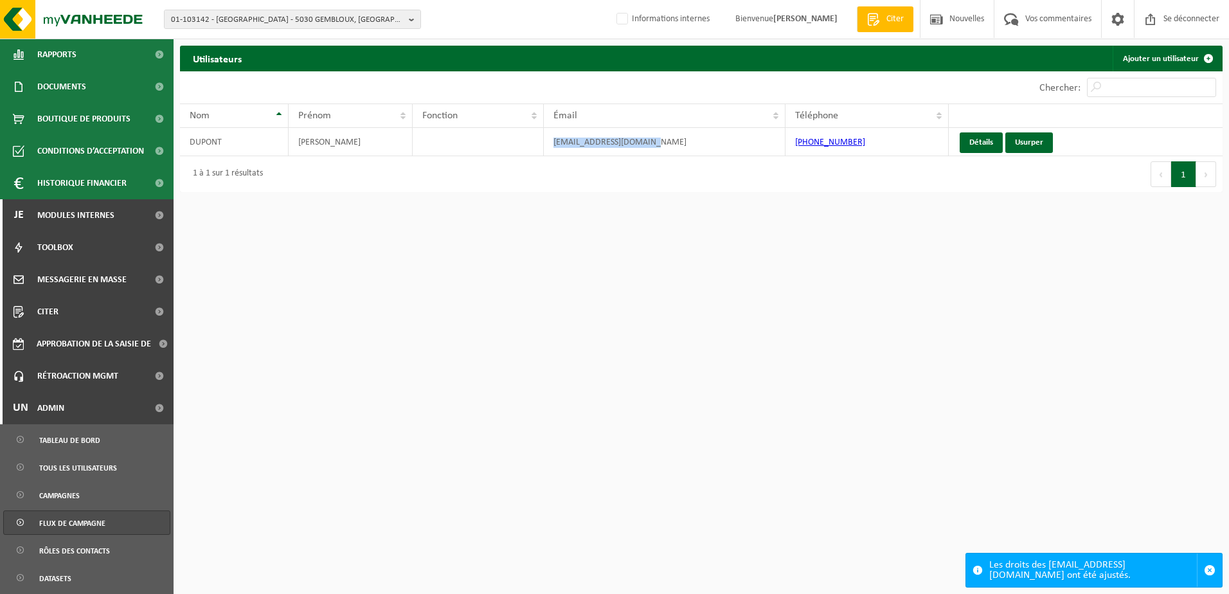
scroll to position [248, 0]
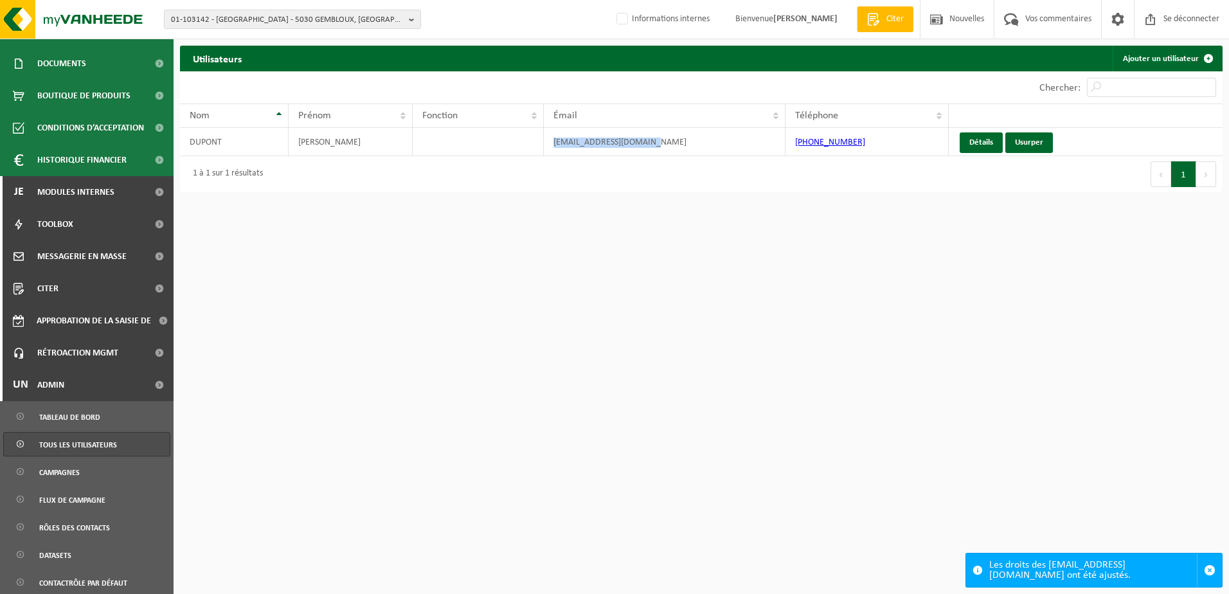
click at [99, 453] on span "Tous les utilisateurs" at bounding box center [78, 445] width 78 height 24
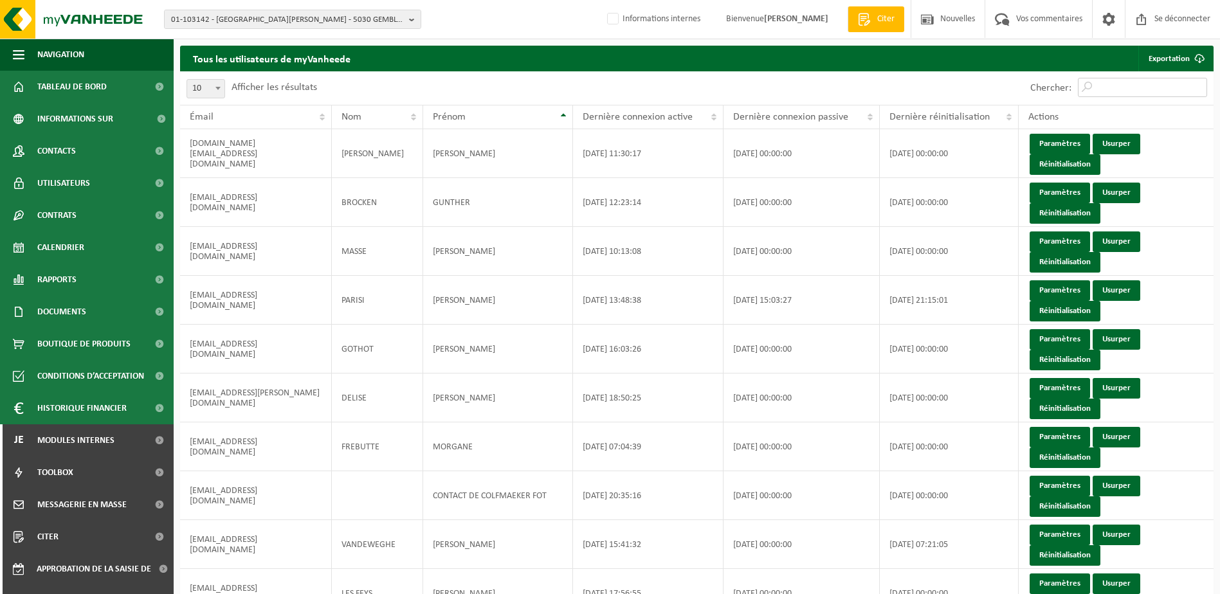
click at [1099, 82] on input "Chercher:" at bounding box center [1142, 87] width 129 height 19
paste input "info@lamaisonblanche.be"
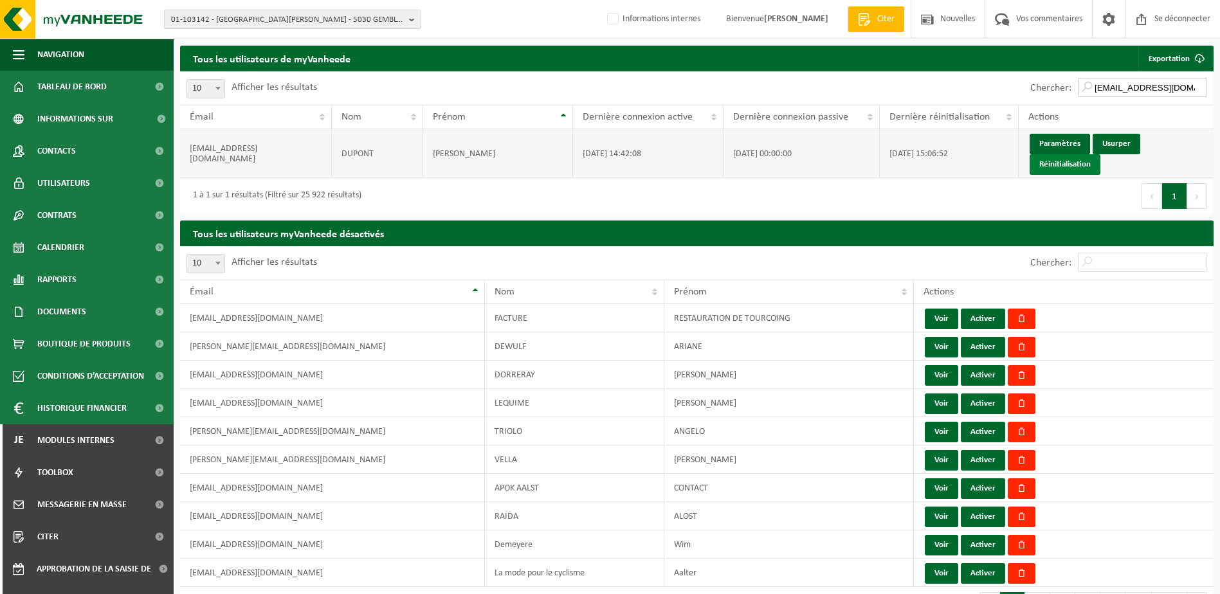
type input "info@lamaisonblanche.be"
click at [1072, 165] on link "Réinitialisation" at bounding box center [1064, 164] width 71 height 21
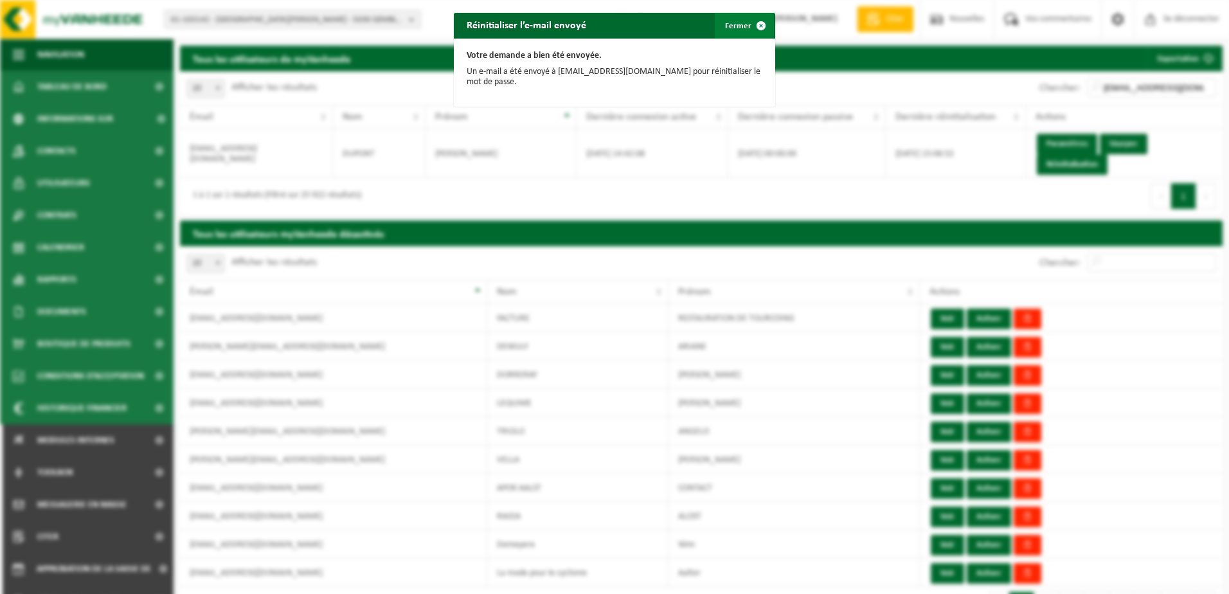
click at [730, 24] on font "Fermer" at bounding box center [738, 26] width 26 height 8
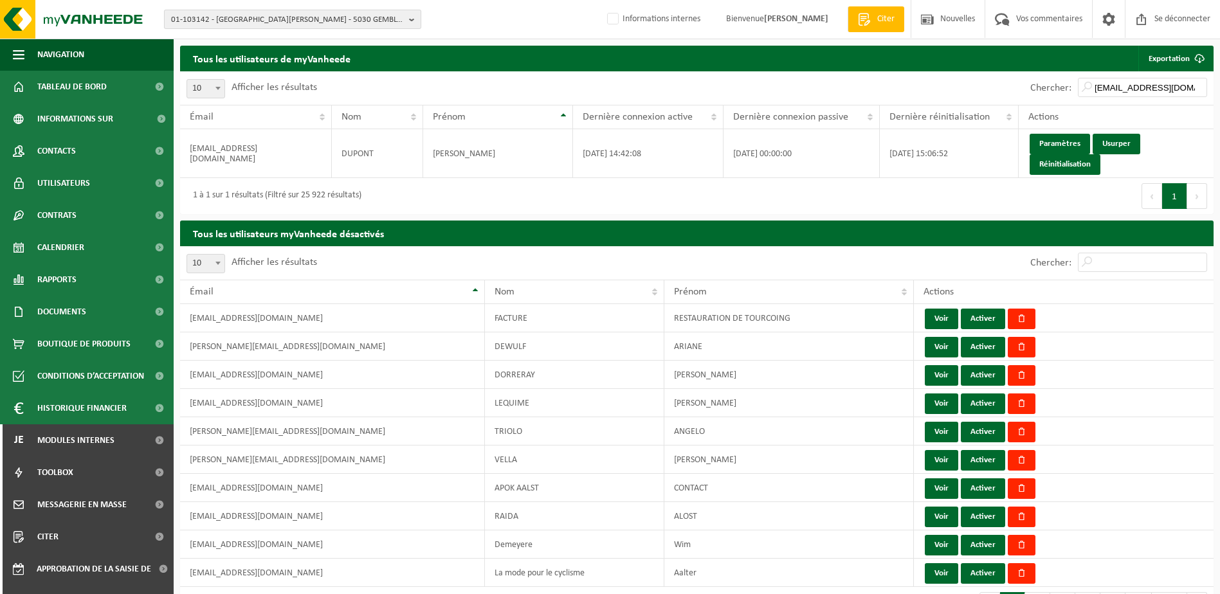
click at [196, 26] on span "01-103142 - LA MAISON BLANCHE - 5030 GEMBLOUX, CHAUSSÉE DE TIRLEMONT 64" at bounding box center [287, 19] width 233 height 19
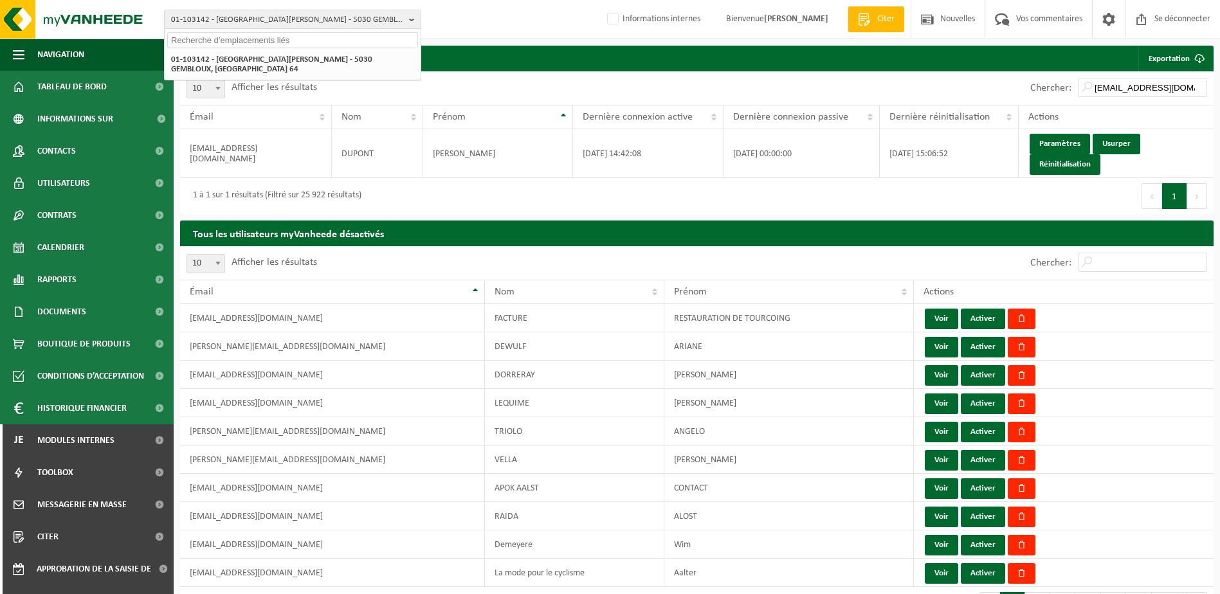
click at [205, 39] on input "text" at bounding box center [292, 40] width 251 height 16
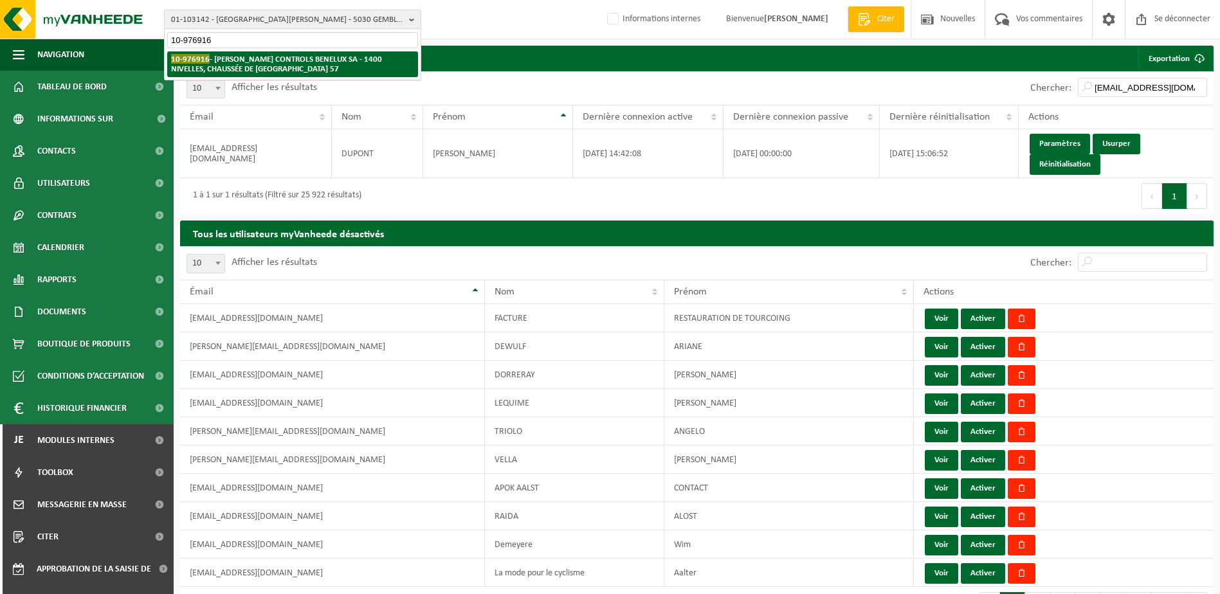
type input "10-976916"
click at [269, 66] on li "10-976916 - BERNARD CONTROLS BENELUX SA - 1400 NIVELLES, CHAUSSÉE DE NAMUR 57" at bounding box center [292, 64] width 251 height 26
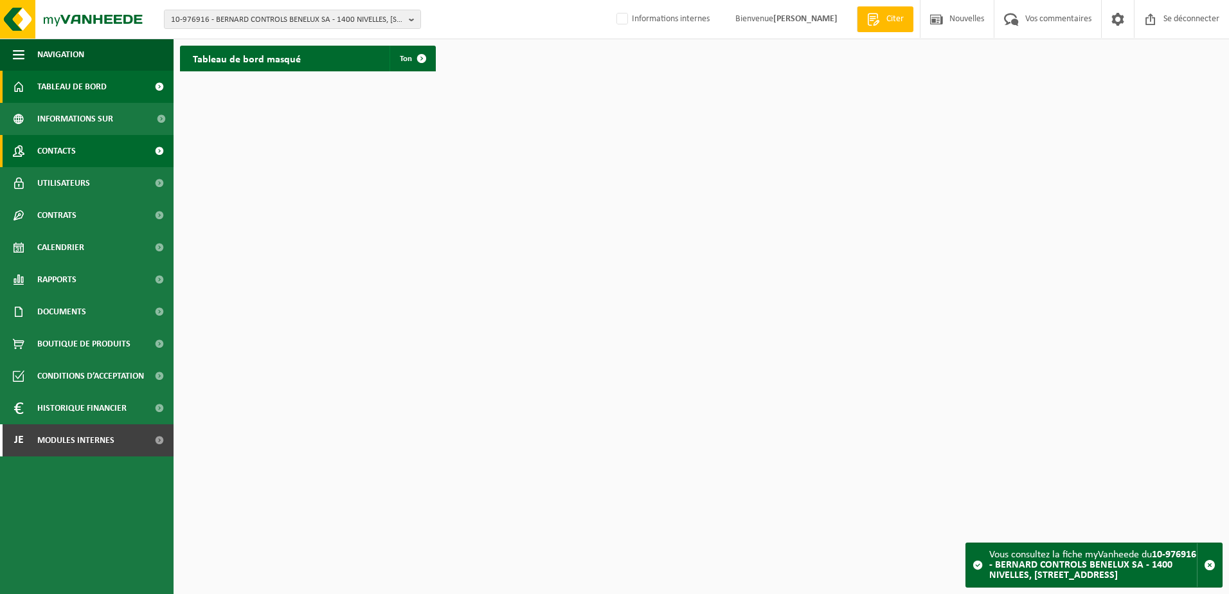
click at [100, 147] on link "Contacts" at bounding box center [87, 151] width 174 height 32
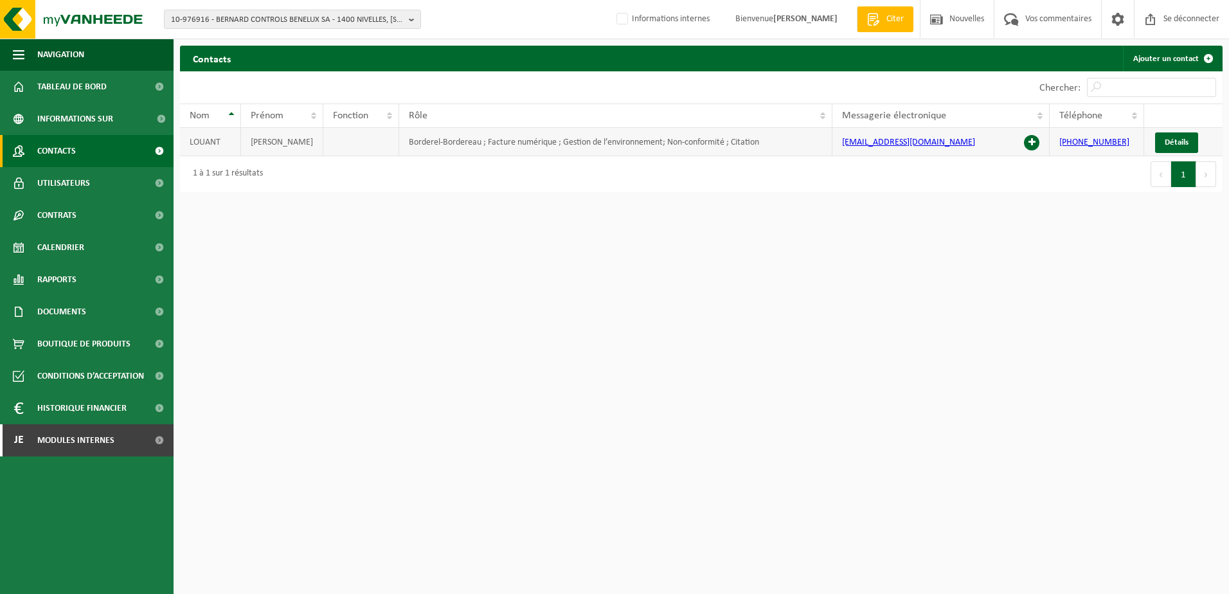
click at [1030, 140] on span at bounding box center [1031, 142] width 15 height 15
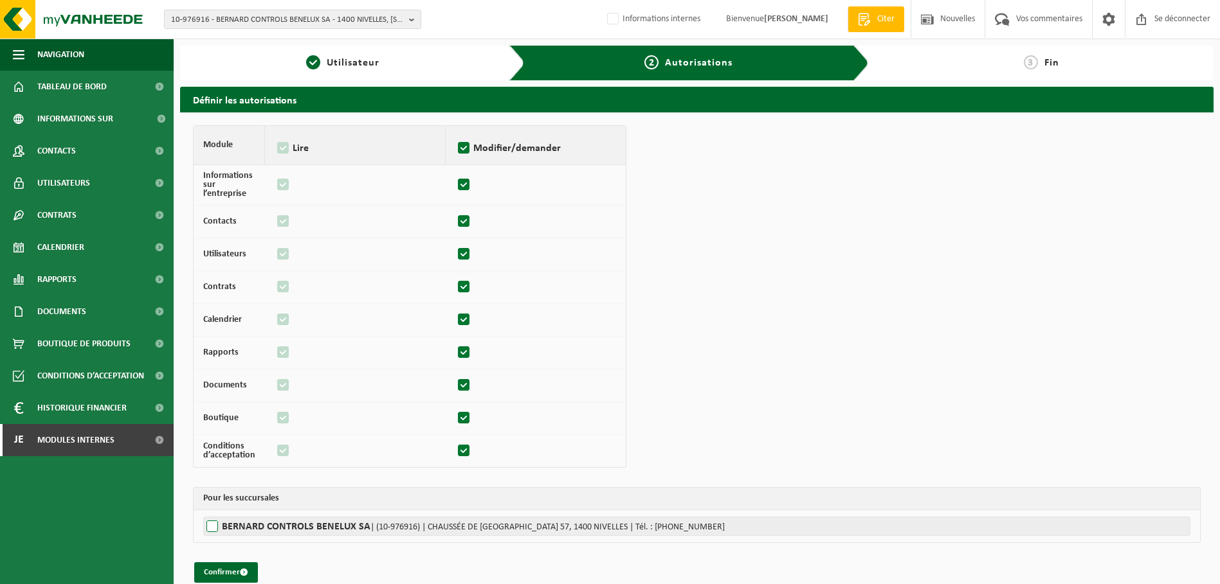
click at [210, 523] on label"] "BERNARD CONTROLS BENELUX SA | (10-976916) | CHAUSSÉE DE NAMUR 57, 1400 NIVELLES…" at bounding box center [696, 526] width 987 height 19
click at [210, 523] on input "BERNARD CONTROLS BENELUX SA | (10-976916) | CHAUSSÉE DE NAMUR 57, 1400 NIVELLES…" at bounding box center [813, 526] width 1220 height 19
checkbox input "true"
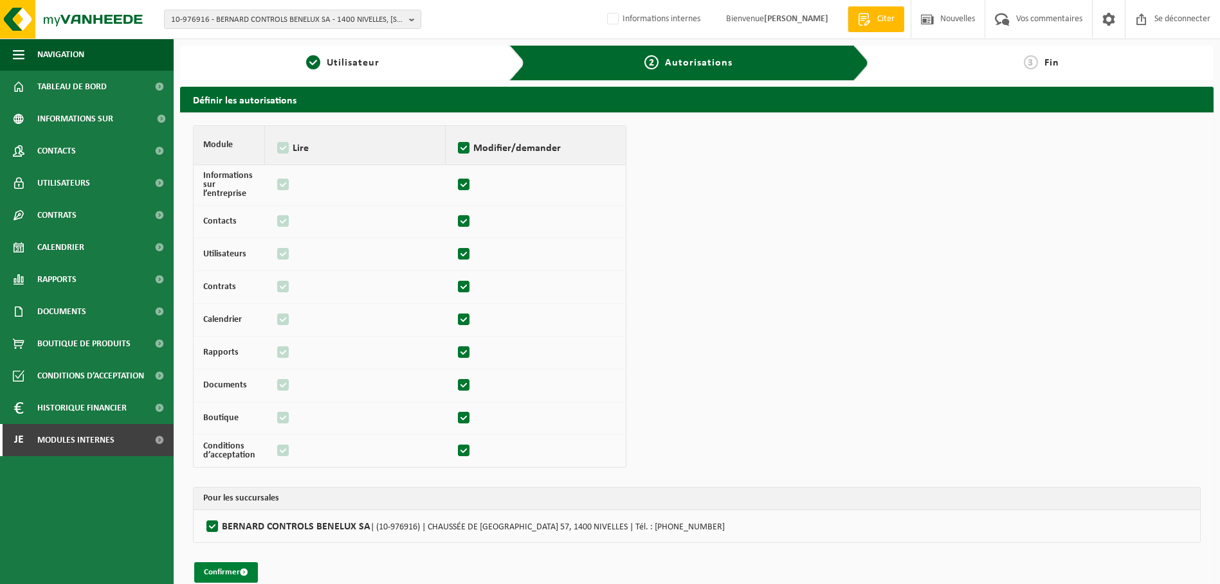
click at [228, 574] on font "Confirmer" at bounding box center [222, 572] width 36 height 8
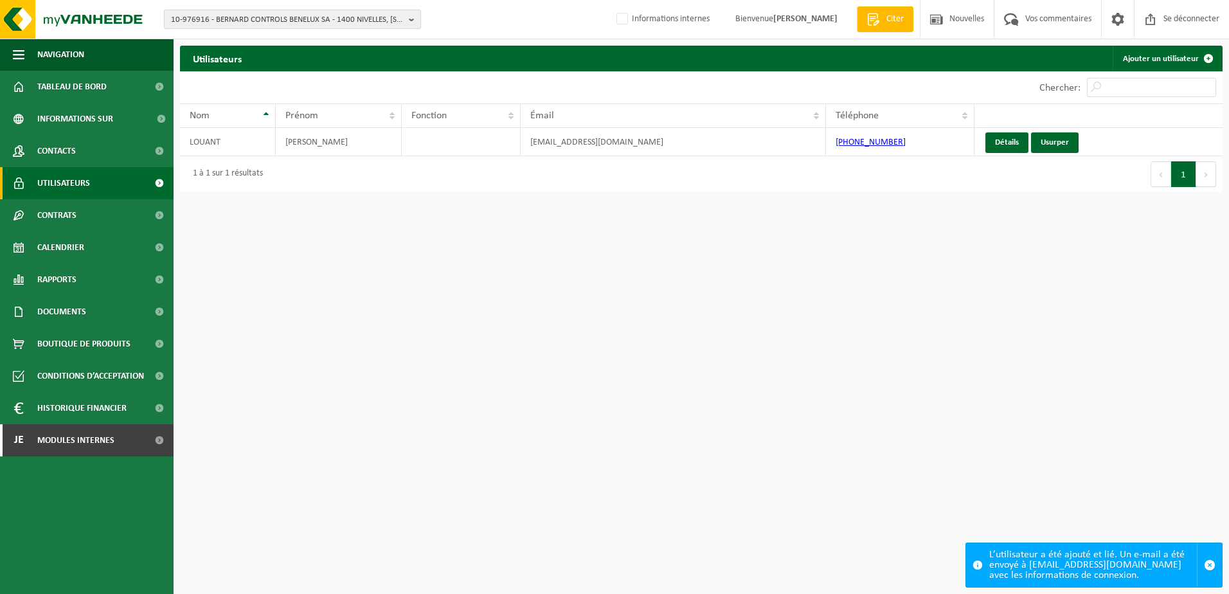
click at [260, 25] on span "10-976916 - BERNARD CONTROLS BENELUX SA - 1400 NIVELLES, [STREET_ADDRESS]" at bounding box center [287, 19] width 233 height 19
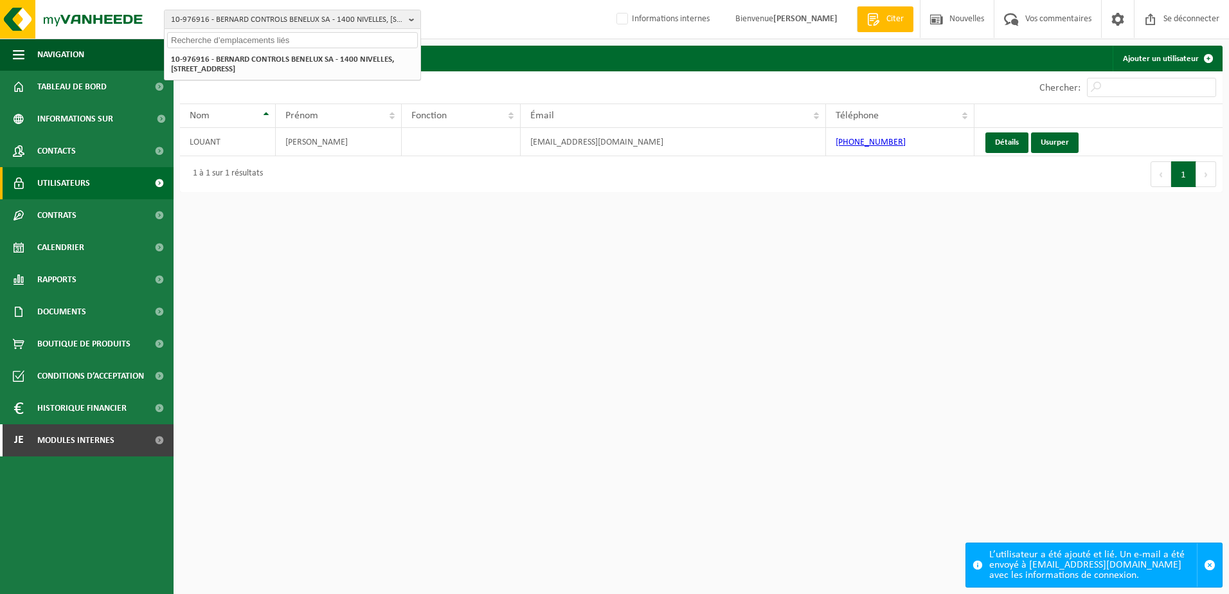
click at [253, 38] on input "text" at bounding box center [292, 40] width 251 height 16
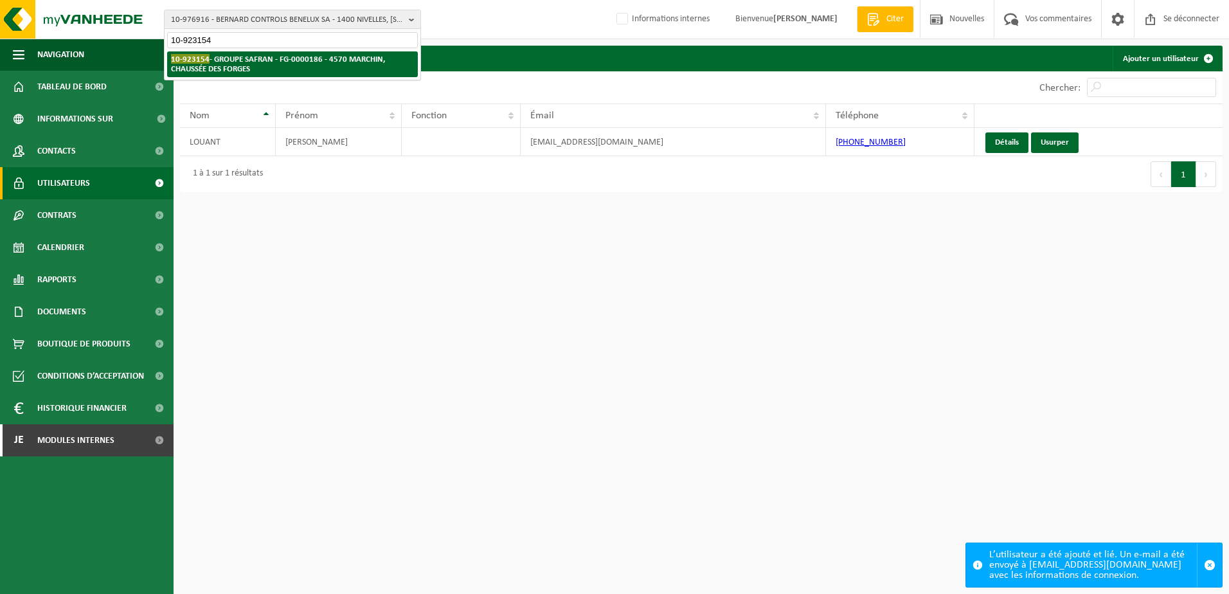
type input "10-923154"
click at [266, 61] on strong "10-923154 - GROUPE SAFRAN - FG-0000186 - 4570 MARCHIN, CHAUSSÉE DES FORGES" at bounding box center [278, 63] width 214 height 19
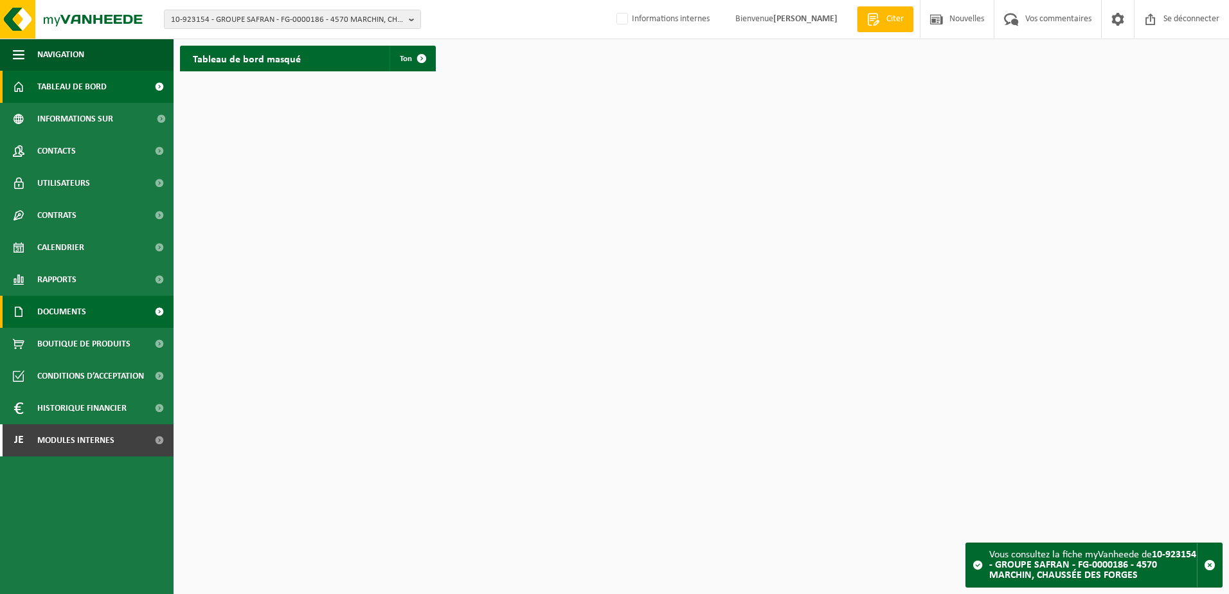
click at [110, 316] on link "Documents" at bounding box center [87, 312] width 174 height 32
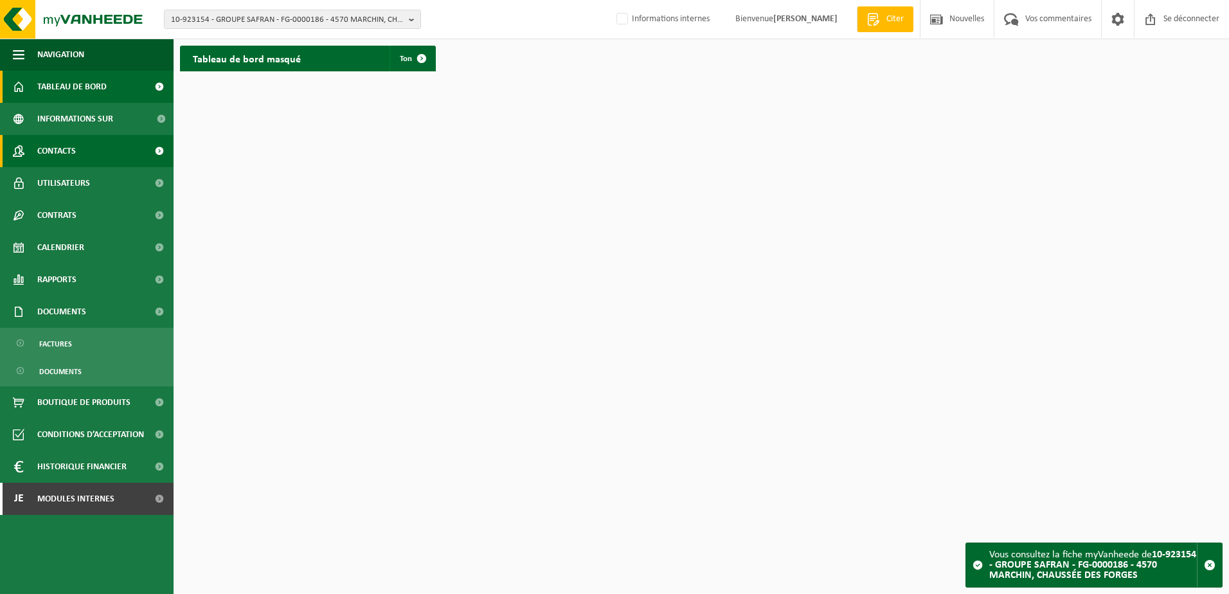
click at [95, 163] on link "Contacts" at bounding box center [87, 151] width 174 height 32
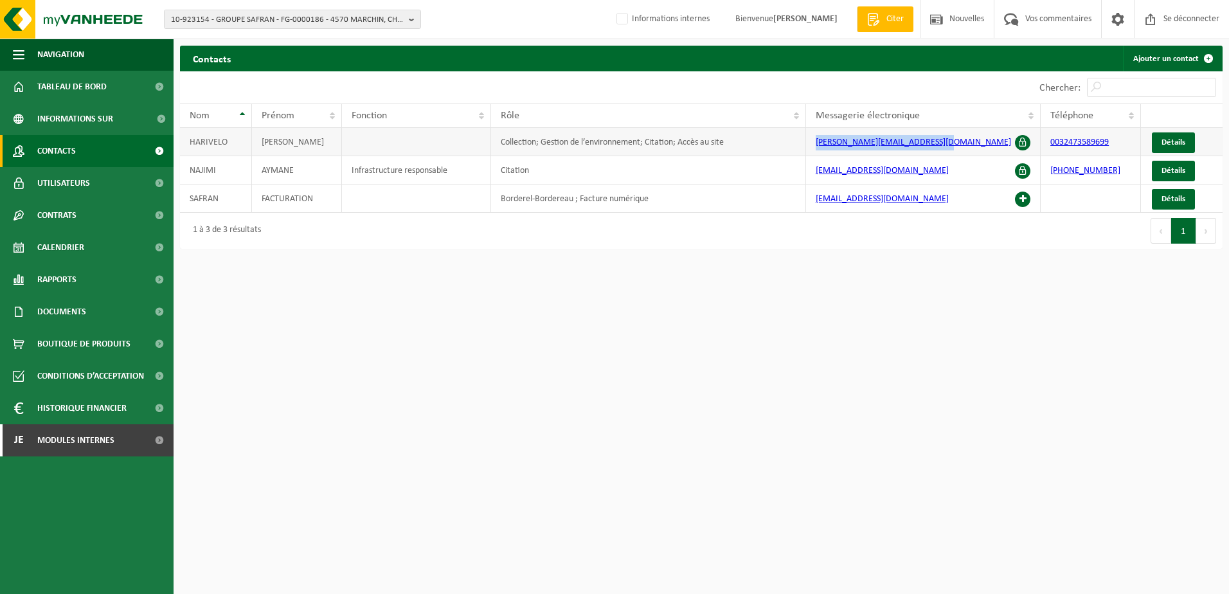
drag, startPoint x: 946, startPoint y: 141, endPoint x: 809, endPoint y: 138, distance: 136.3
click at [809, 138] on td "[PERSON_NAME][EMAIL_ADDRESS][DOMAIN_NAME]" at bounding box center [923, 142] width 235 height 28
copy link "[PERSON_NAME][EMAIL_ADDRESS][DOMAIN_NAME]"
click at [315, 323] on html "10-923154 - GROUPE SAFRAN - FG-0000186 - 4570 MARCHIN, CHAUSSÉE DES FORGES 10-9…" at bounding box center [614, 297] width 1229 height 594
click at [514, 347] on html "10-923154 - GROUPE SAFRAN - FG-0000186 - 4570 MARCHIN, CHAUSSÉE DES FORGES 10-9…" at bounding box center [614, 297] width 1229 height 594
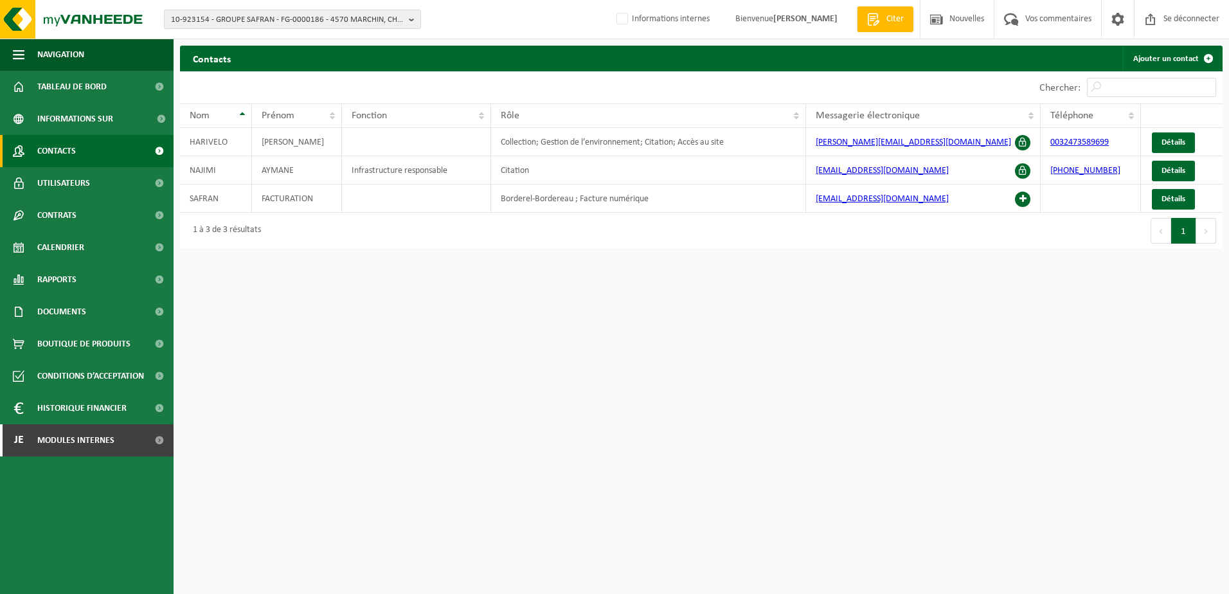
click at [422, 266] on html "10-923154 - GROUPE SAFRAN - FG-0000186 - 4570 MARCHIN, CHAUSSÉE DES FORGES 10-9…" at bounding box center [614, 297] width 1229 height 594
click at [343, 288] on html "10-923154 - GROUPE SAFRAN - FG-0000186 - 4570 MARCHIN, CHAUSSÉE DES FORGES 10-9…" at bounding box center [614, 297] width 1229 height 594
click at [221, 16] on span "10-923154 - GROUPE SAFRAN - FG-0000186 - 4570 MARCHIN, CHAUSSÉE DES FORGES" at bounding box center [287, 19] width 233 height 19
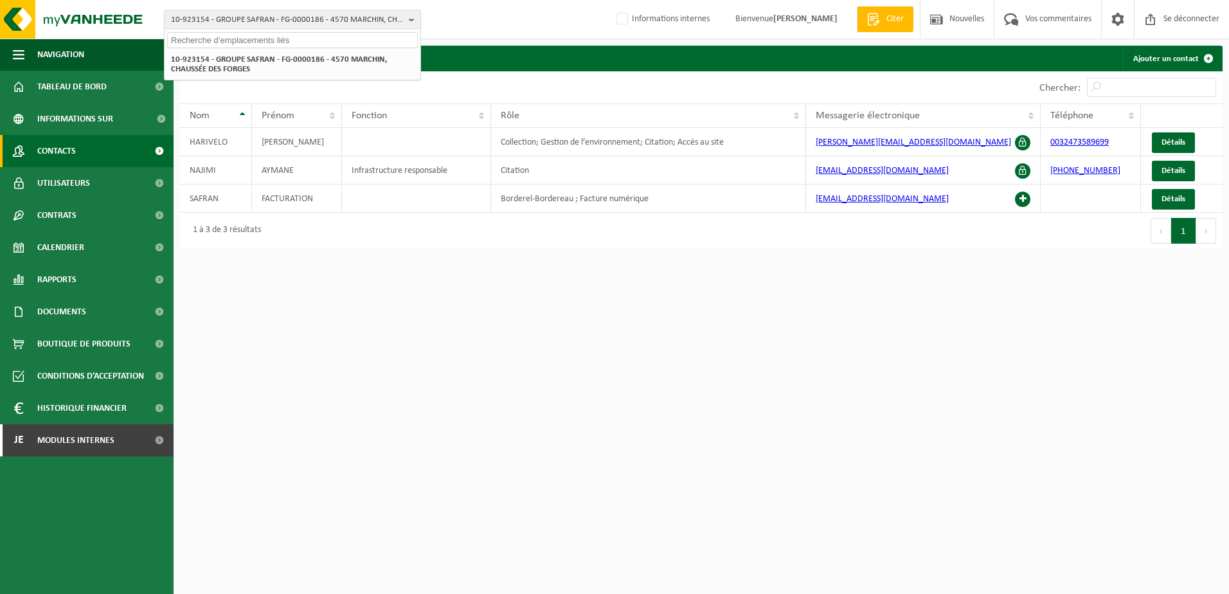
click at [219, 39] on input "text" at bounding box center [292, 40] width 251 height 16
paste input "10-973695"
type input "10-973695"
click at [257, 66] on li "10-973695 TERRE À TERRE - 1460 ITTRE, RUE DU MAUSTICHY 10" at bounding box center [292, 59] width 251 height 16
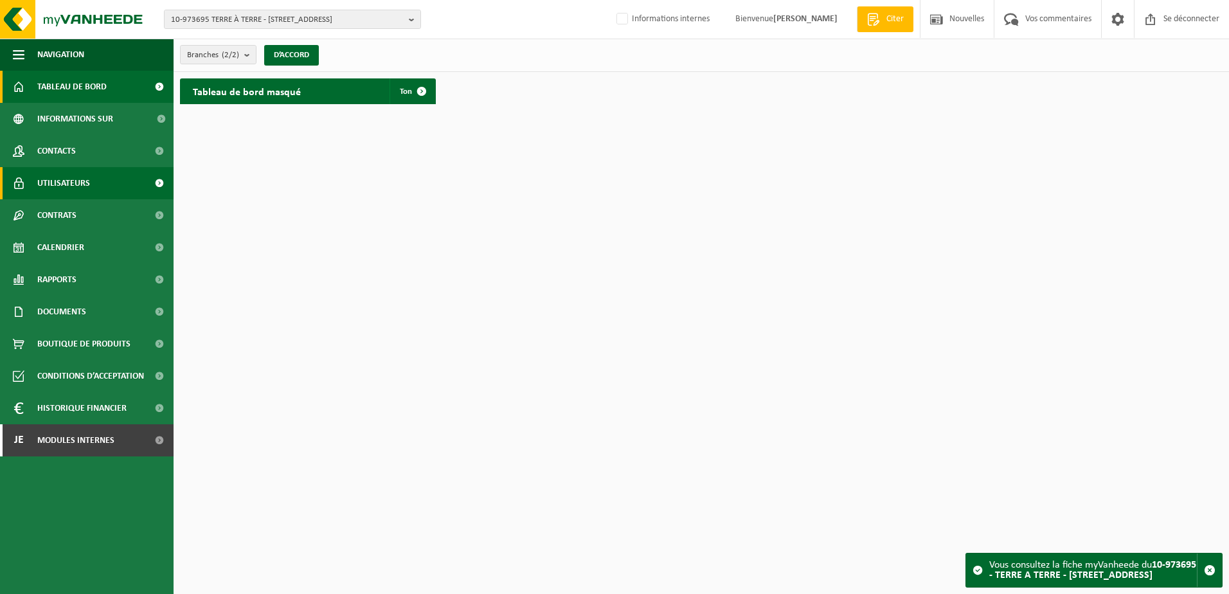
click at [104, 180] on link "Utilisateurs" at bounding box center [87, 183] width 174 height 32
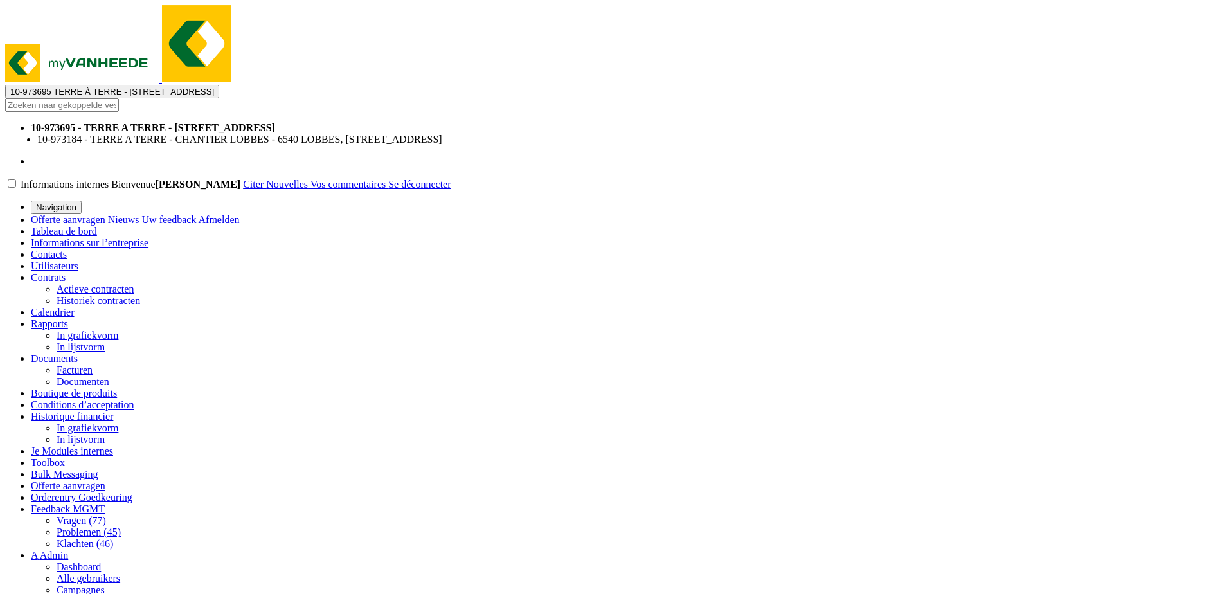
click at [93, 237] on span "Informations sur l’entreprise" at bounding box center [90, 242] width 118 height 11
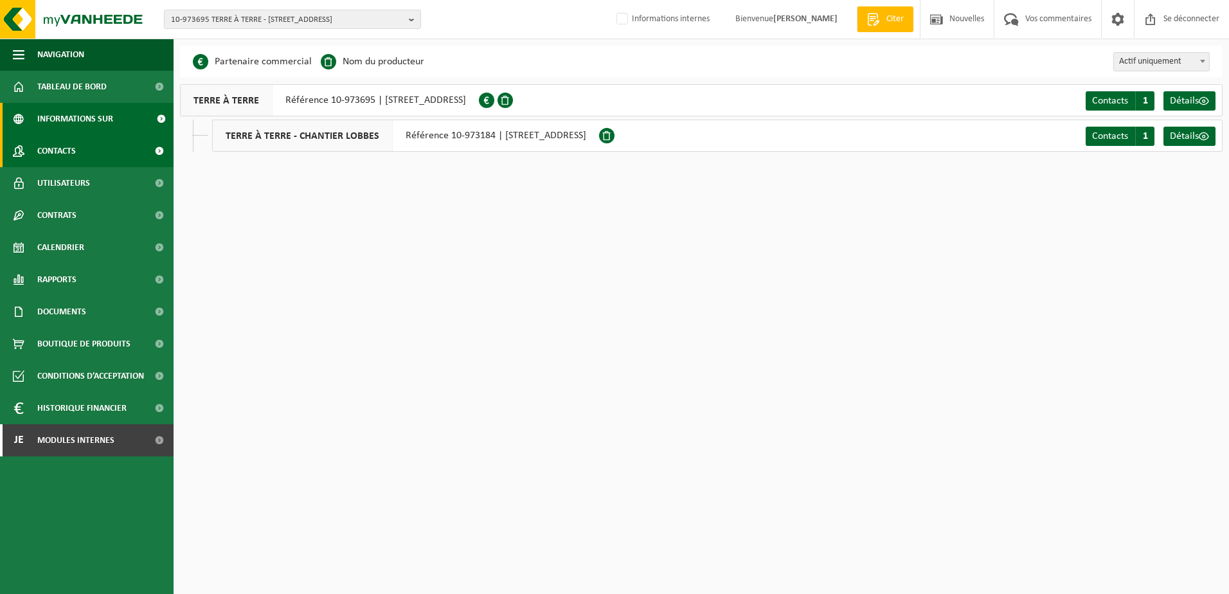
click at [64, 146] on span "Contacts" at bounding box center [56, 151] width 39 height 32
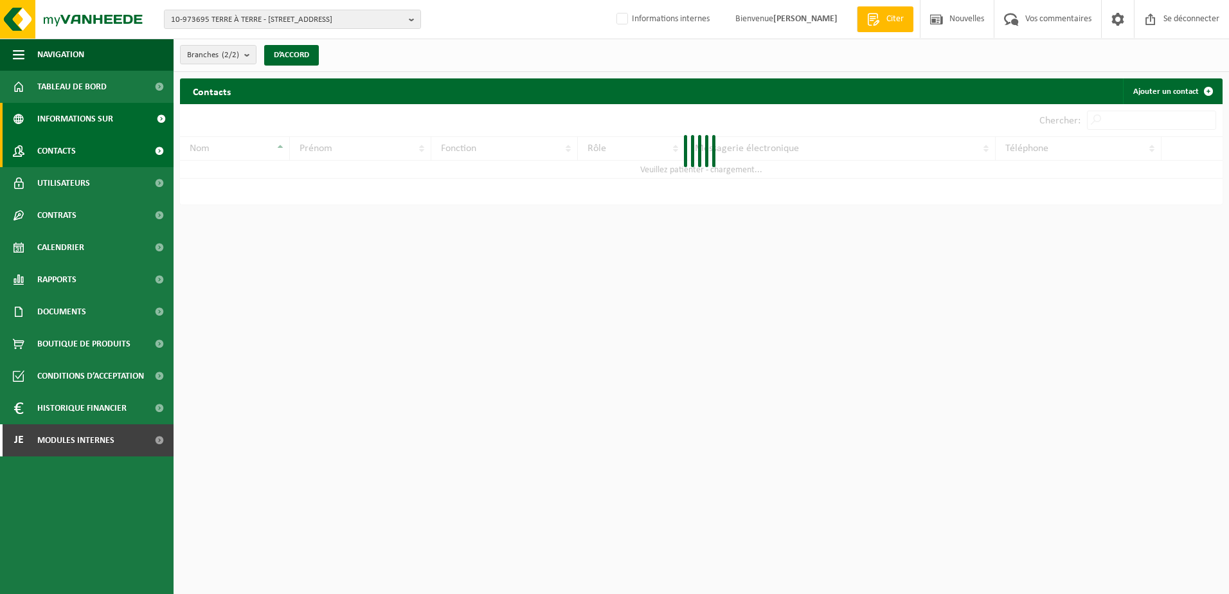
click at [73, 113] on span "Informations sur l’entreprise" at bounding box center [92, 119] width 111 height 32
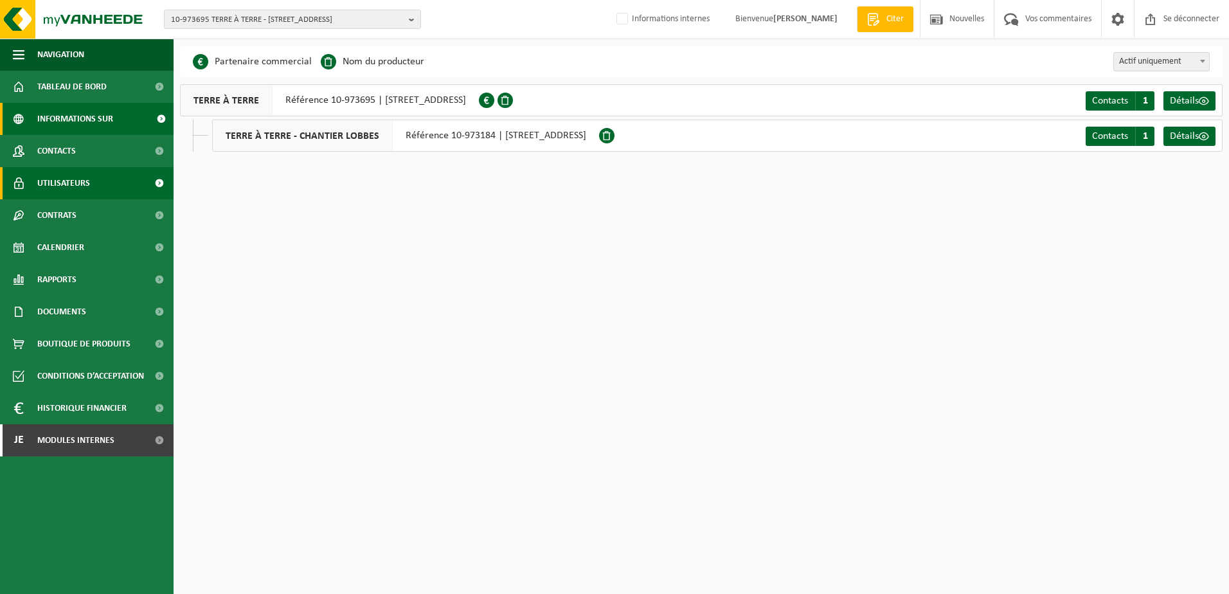
click at [71, 185] on span "Utilisateurs" at bounding box center [63, 183] width 53 height 32
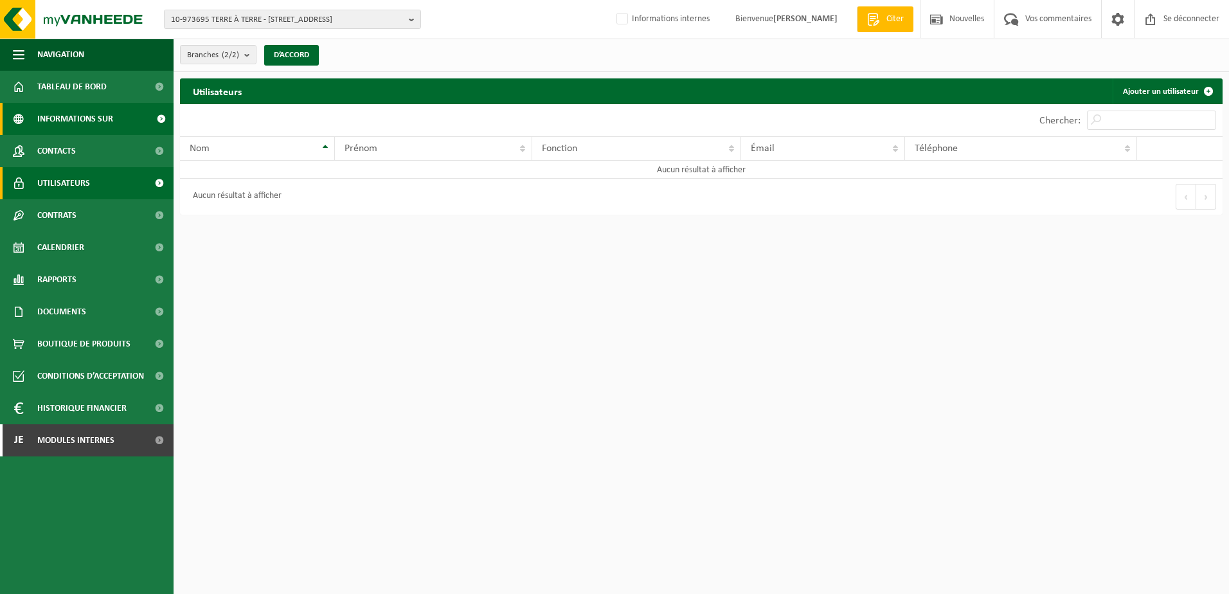
click at [81, 116] on span "Informations sur l’entreprise" at bounding box center [92, 119] width 111 height 32
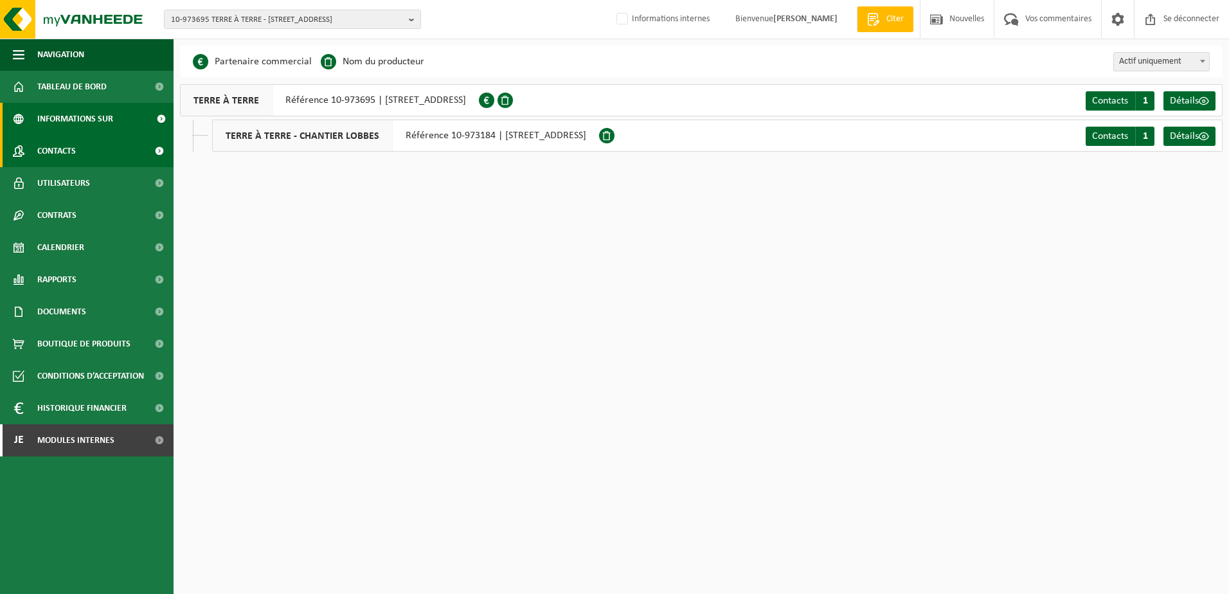
click at [93, 143] on link "Contacts" at bounding box center [87, 151] width 174 height 32
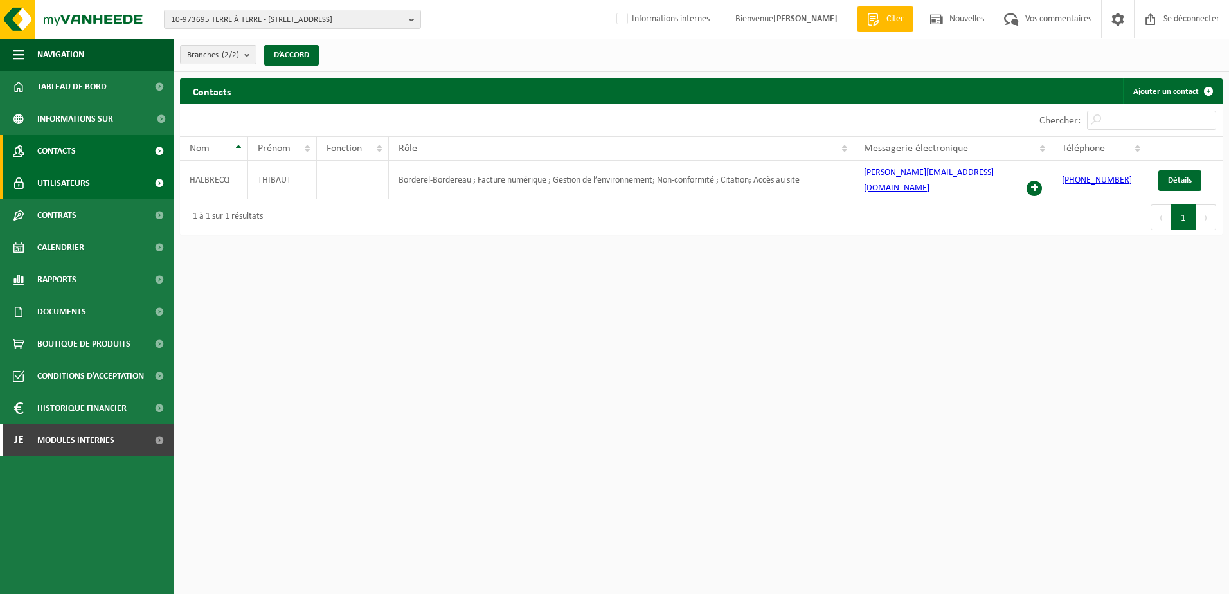
click at [96, 188] on link "Utilisateurs" at bounding box center [87, 183] width 174 height 32
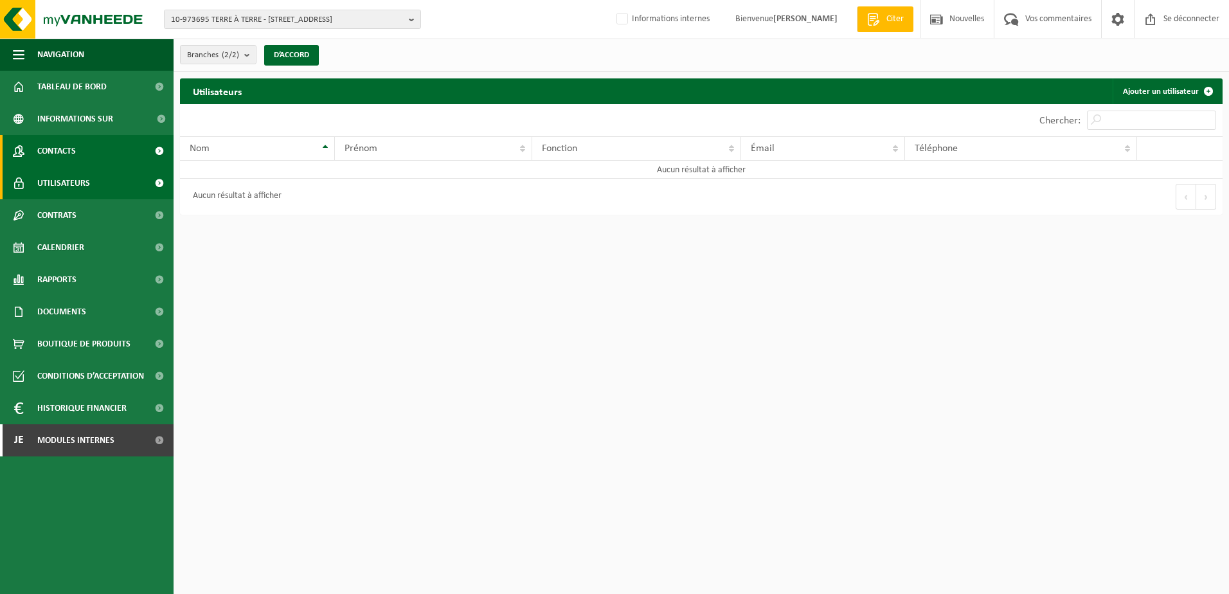
click at [95, 145] on link "Contacts" at bounding box center [87, 151] width 174 height 32
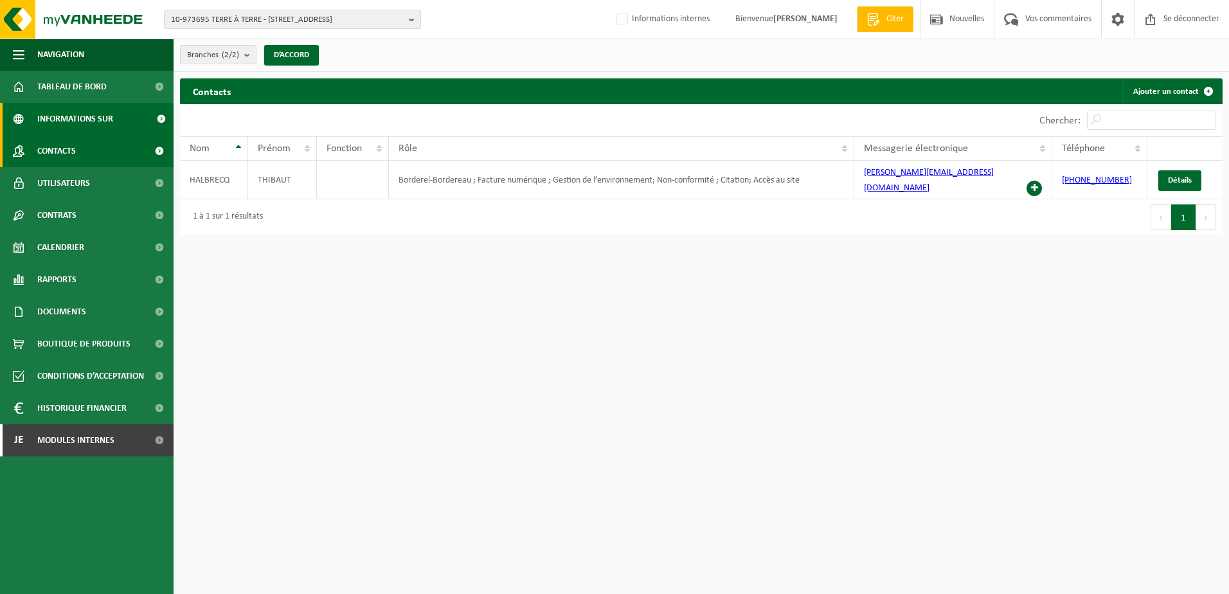
click at [55, 123] on span "Informations sur l’entreprise" at bounding box center [92, 119] width 111 height 32
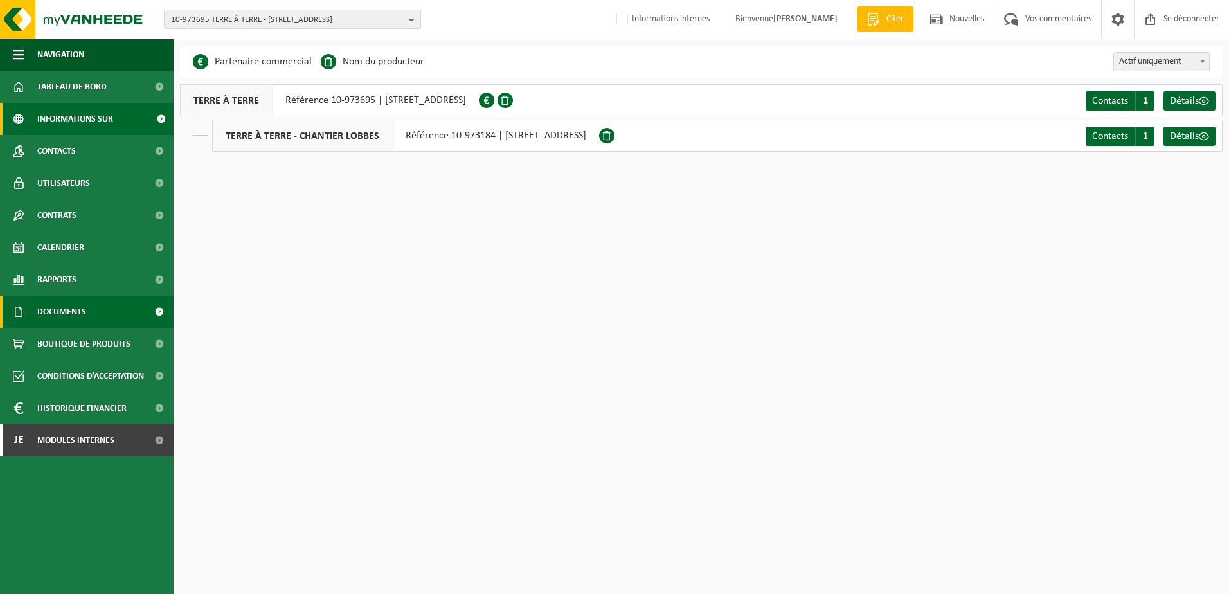
click at [84, 314] on span "Documents" at bounding box center [61, 312] width 49 height 32
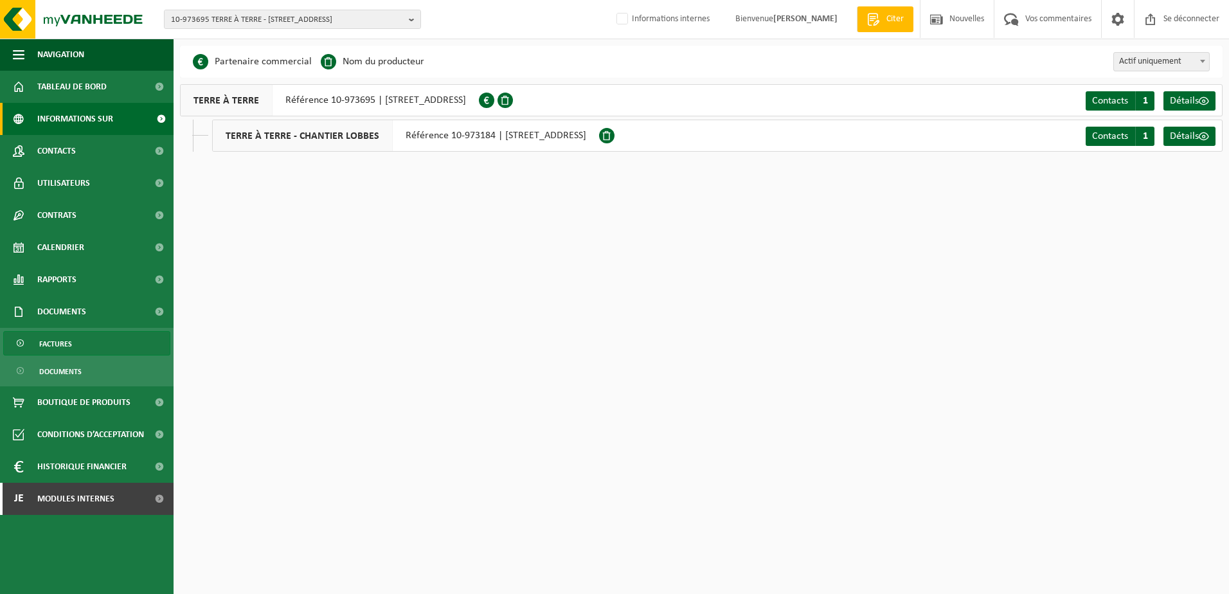
click at [79, 349] on link "Factures" at bounding box center [86, 343] width 167 height 24
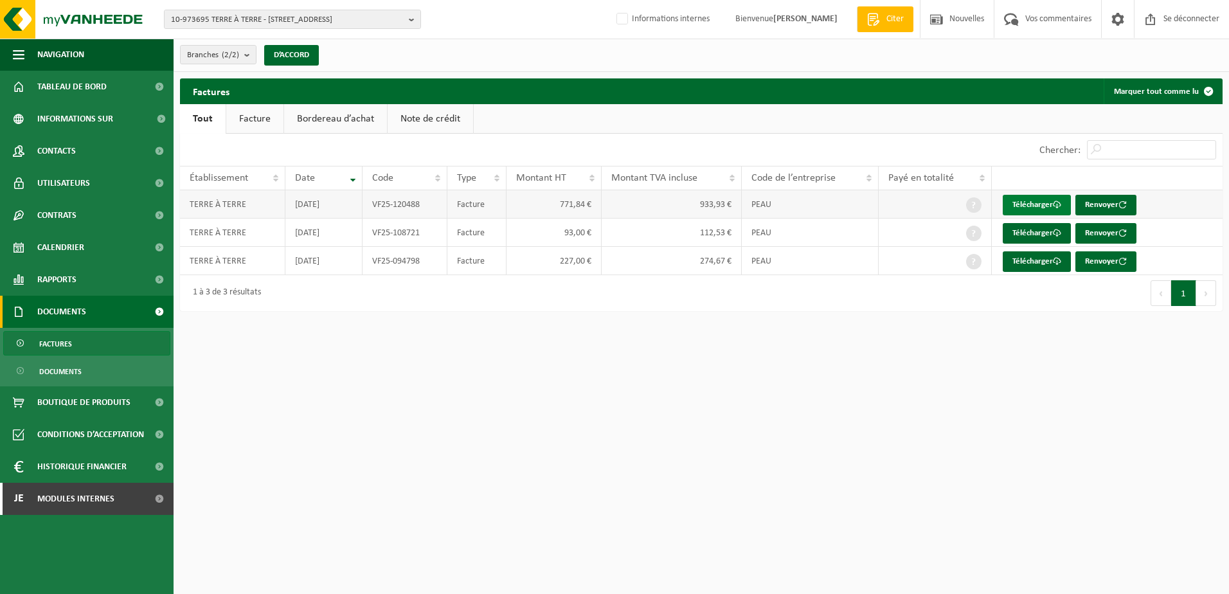
click at [1052, 205] on font "Télécharger" at bounding box center [1033, 205] width 41 height 8
